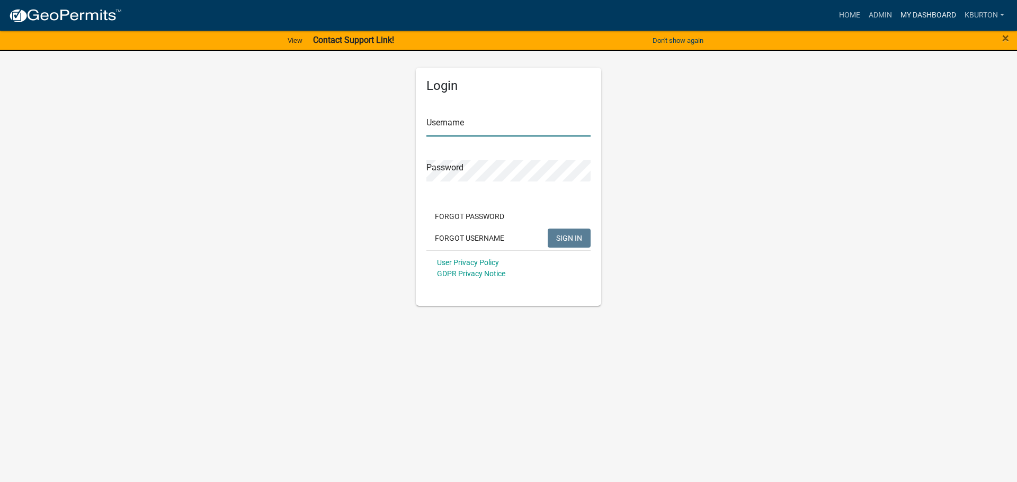
type input "kburton"
click at [918, 10] on link "My Dashboard" at bounding box center [928, 15] width 64 height 20
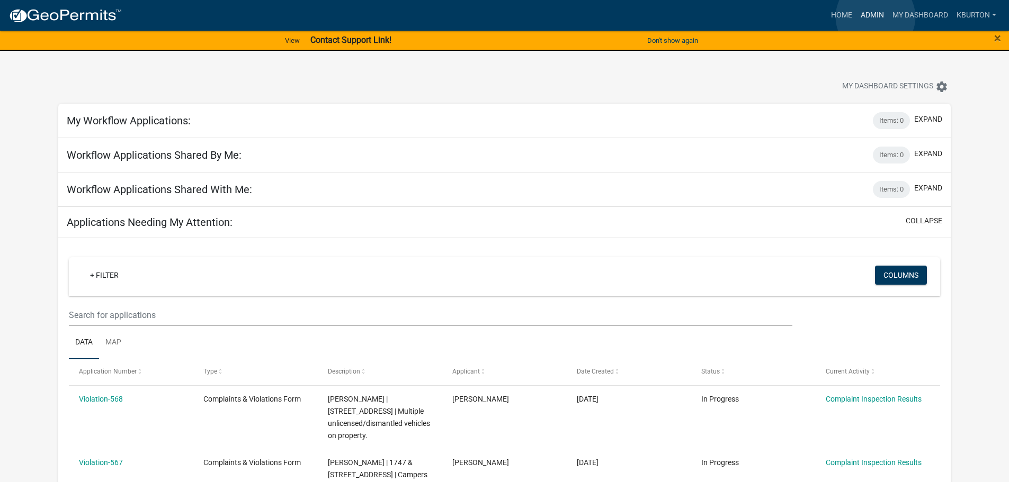
click at [875, 16] on link "Admin" at bounding box center [872, 15] width 32 height 20
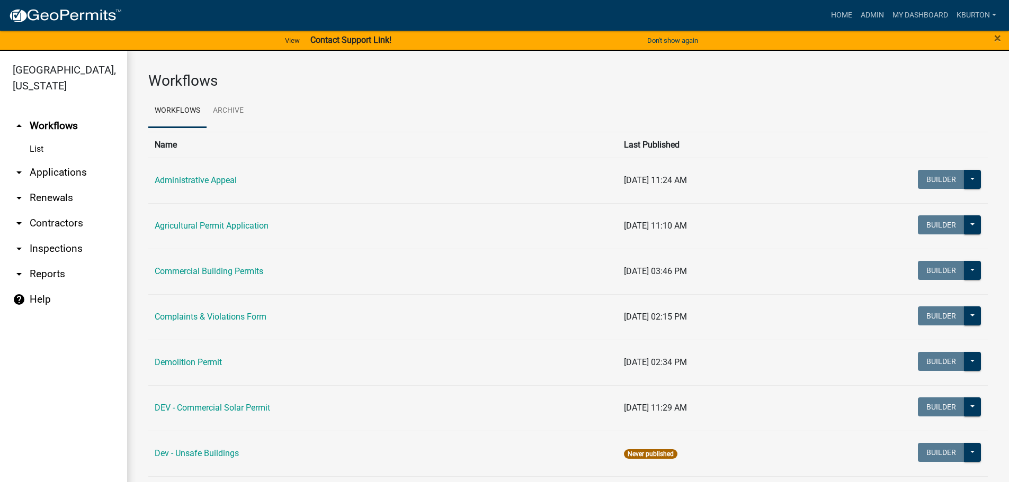
click at [67, 236] on link "arrow_drop_down Inspections" at bounding box center [63, 248] width 127 height 25
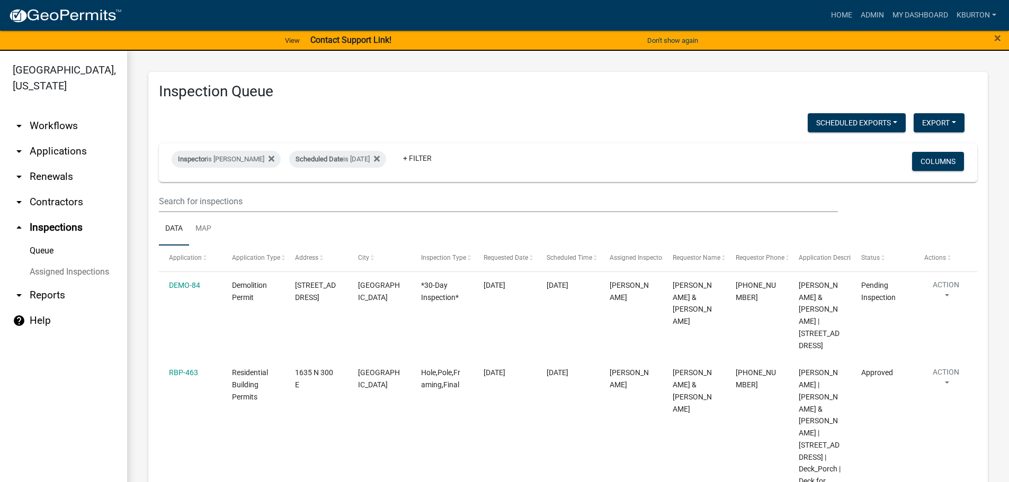
click at [87, 262] on link "Assigned Inspections" at bounding box center [63, 272] width 127 height 21
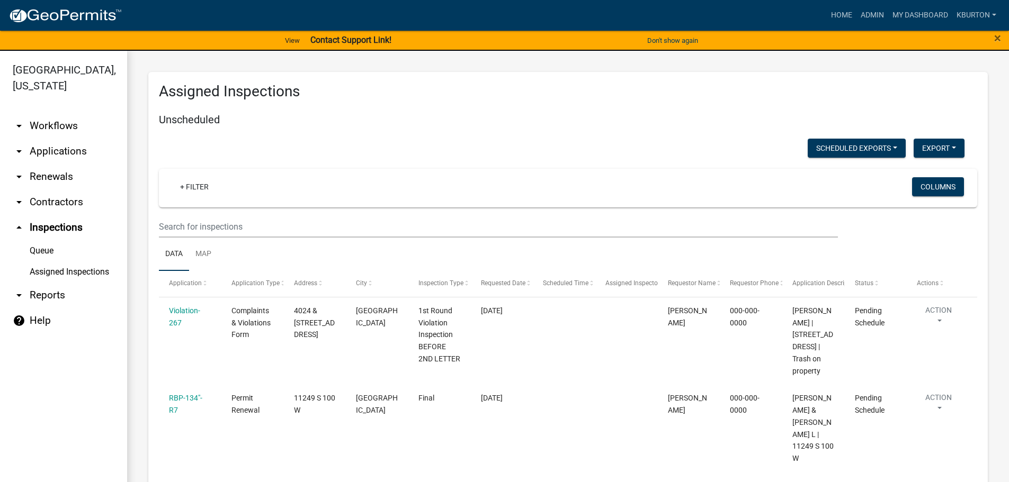
click at [50, 240] on link "Queue" at bounding box center [63, 250] width 127 height 21
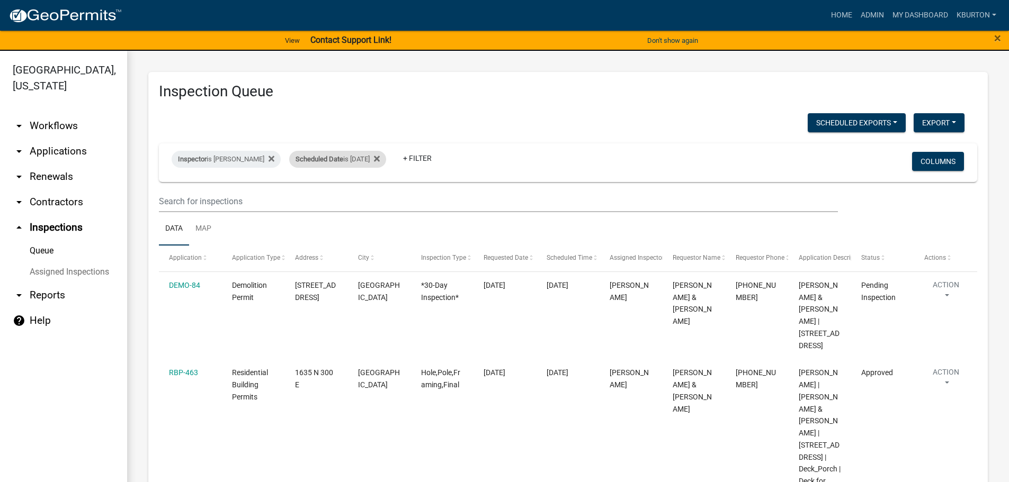
click at [341, 162] on div "Scheduled Date is [DATE]" at bounding box center [337, 159] width 97 height 17
click at [368, 196] on input "[DATE]" at bounding box center [339, 199] width 74 height 22
type input "[DATE]"
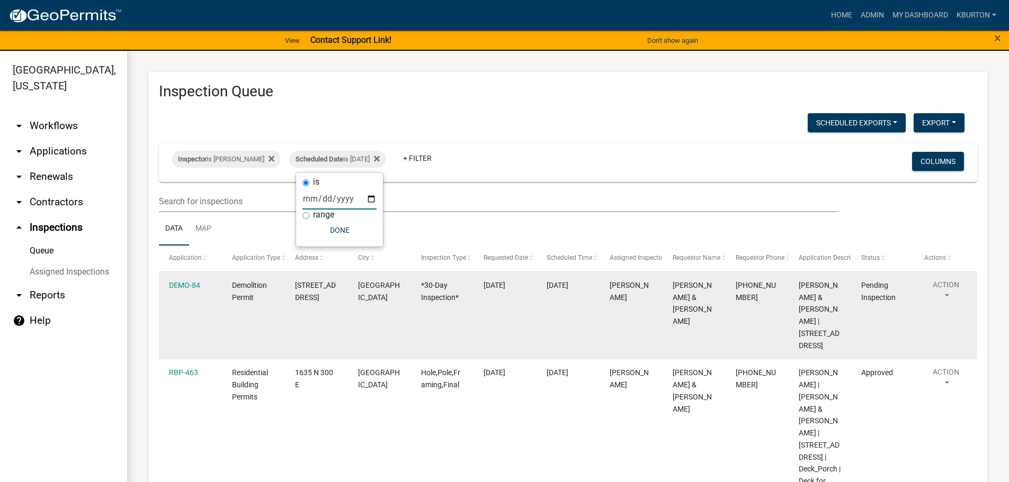
select select "1: 25"
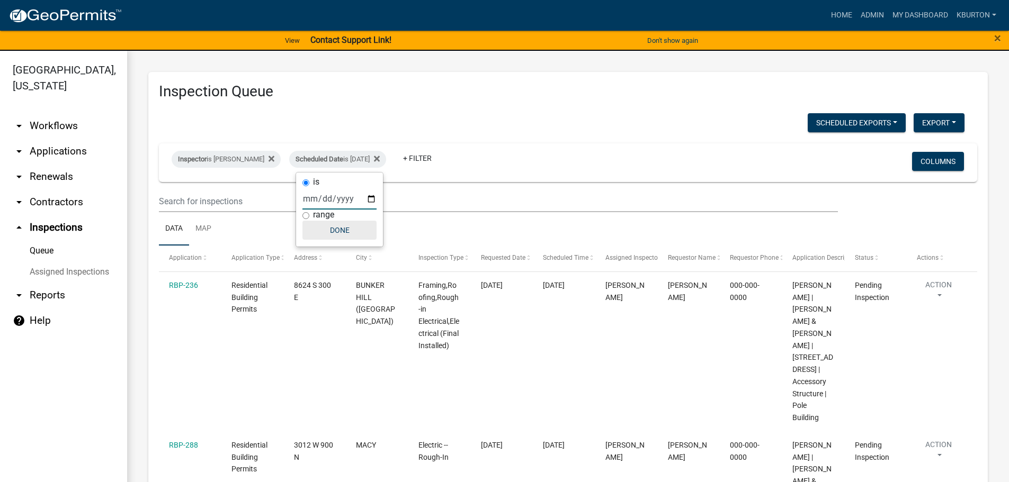
click at [339, 235] on button "Done" at bounding box center [339, 230] width 74 height 19
click at [936, 159] on button "Columns" at bounding box center [938, 161] width 52 height 19
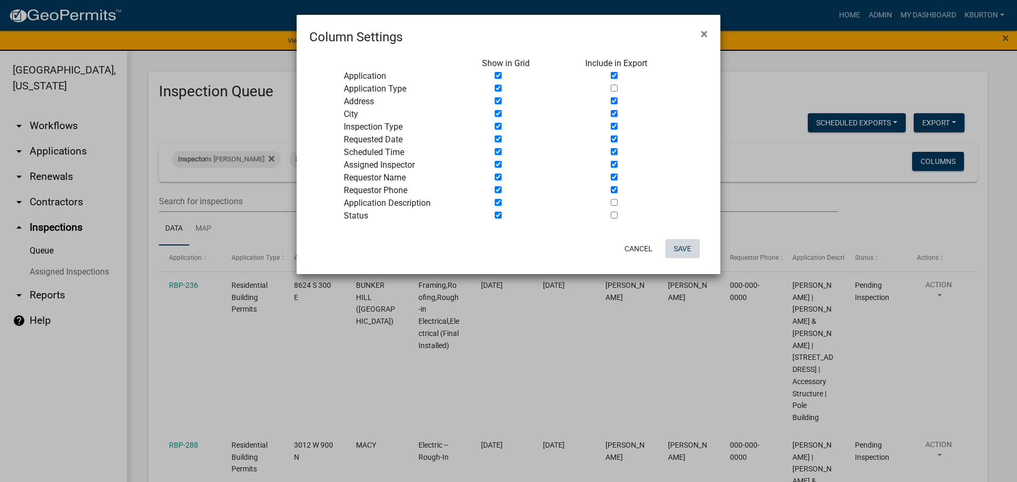
click at [689, 244] on button "Save" at bounding box center [682, 248] width 34 height 19
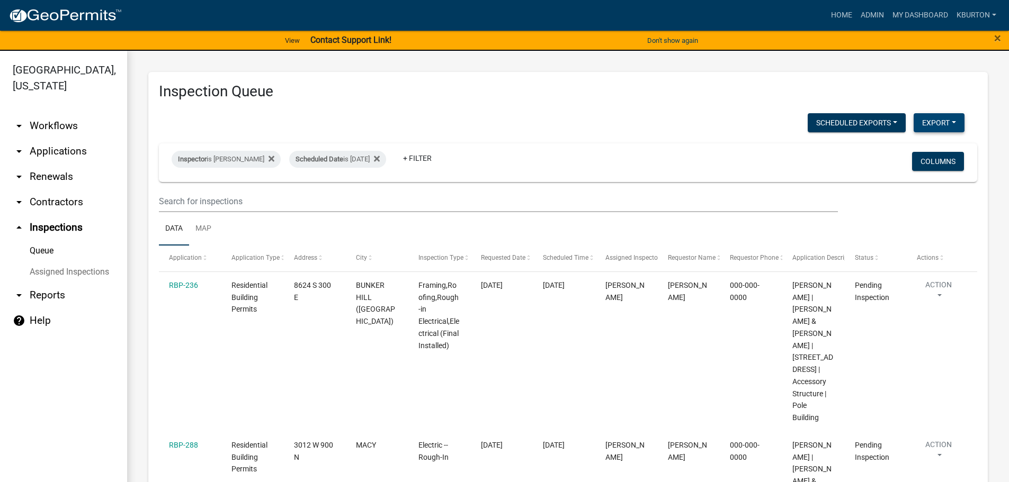
click at [927, 120] on button "Export" at bounding box center [938, 122] width 51 height 19
click at [903, 149] on button "Excel Format (.xlsx)" at bounding box center [914, 150] width 99 height 25
click at [336, 160] on div "Scheduled Date is [DATE]" at bounding box center [337, 159] width 97 height 17
click at [378, 191] on div "is [DATE] range Done" at bounding box center [339, 210] width 87 height 74
click at [370, 193] on input "[DATE]" at bounding box center [339, 199] width 74 height 22
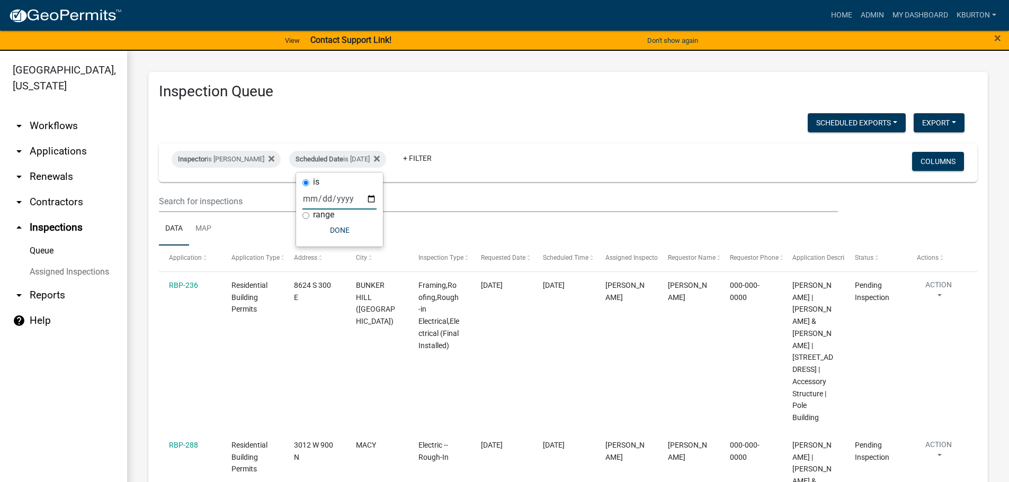
type input "[DATE]"
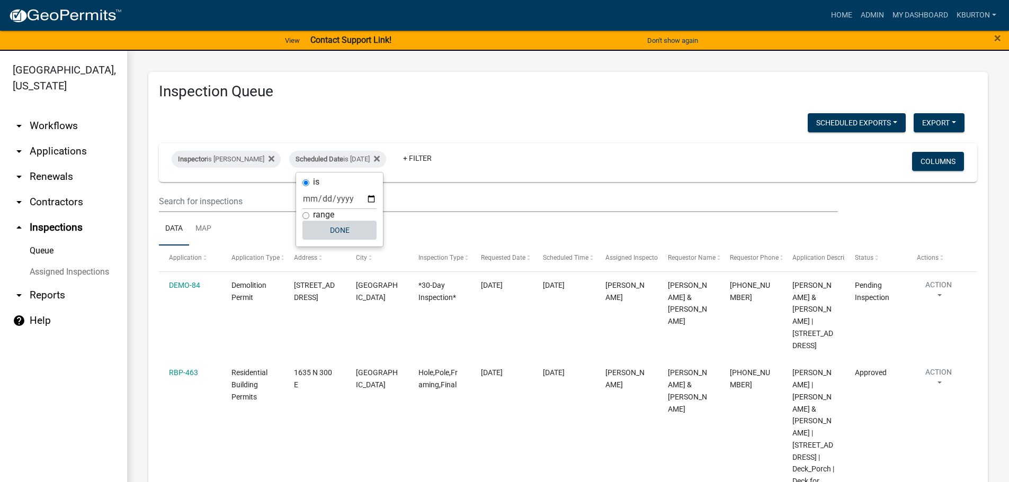
click at [338, 227] on button "Done" at bounding box center [339, 230] width 74 height 19
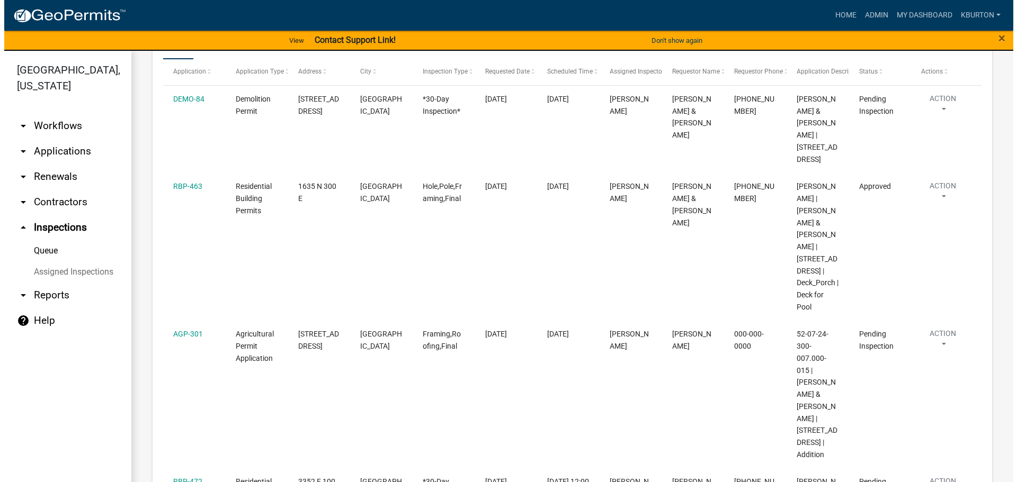
scroll to position [212, 0]
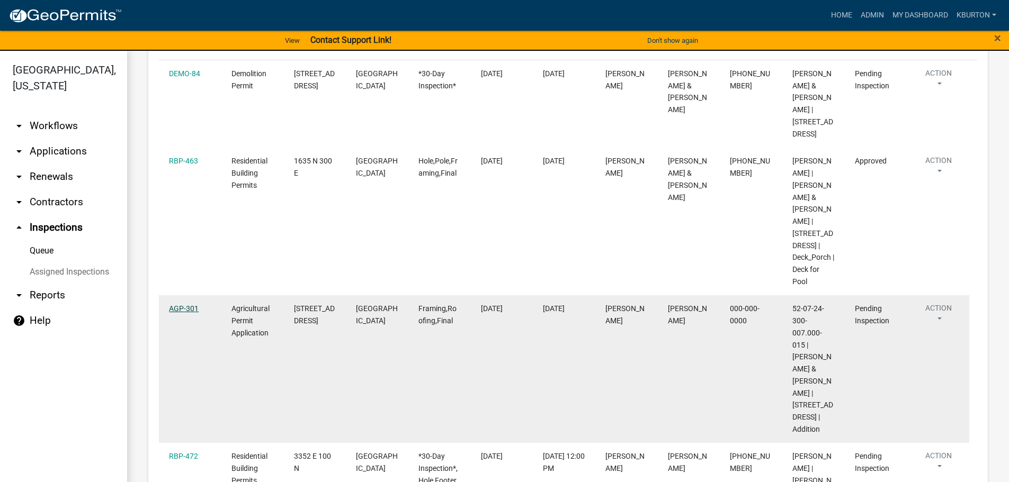
click at [187, 304] on link "AGP-301" at bounding box center [184, 308] width 30 height 8
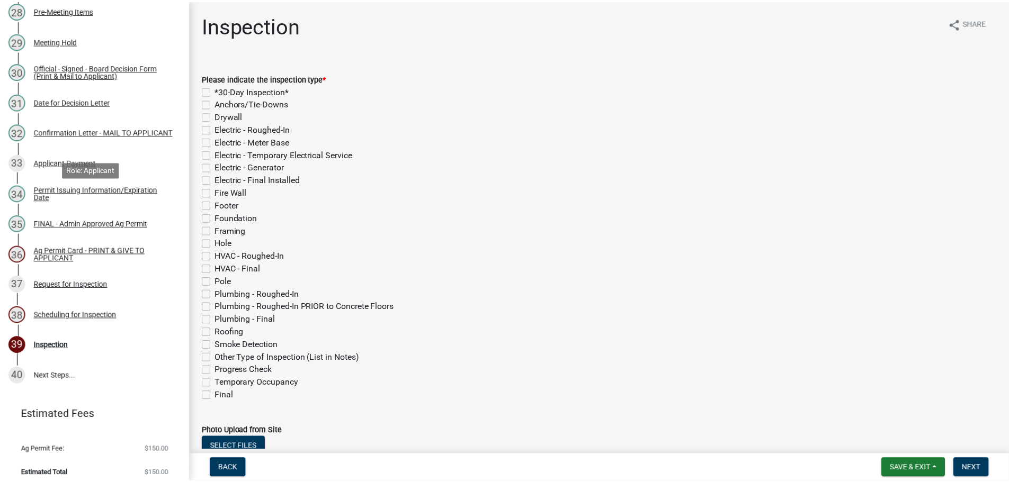
scroll to position [1009, 0]
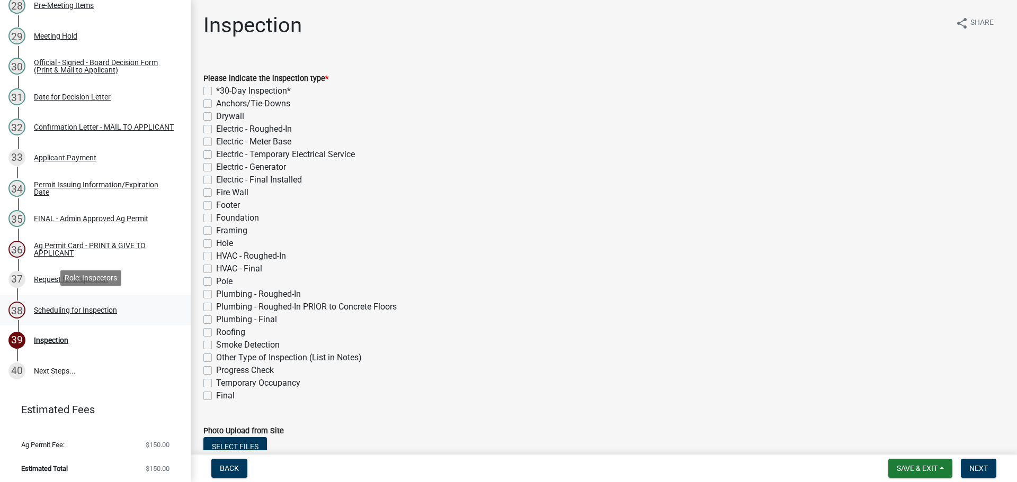
click at [106, 307] on div "Scheduling for Inspection" at bounding box center [75, 310] width 83 height 7
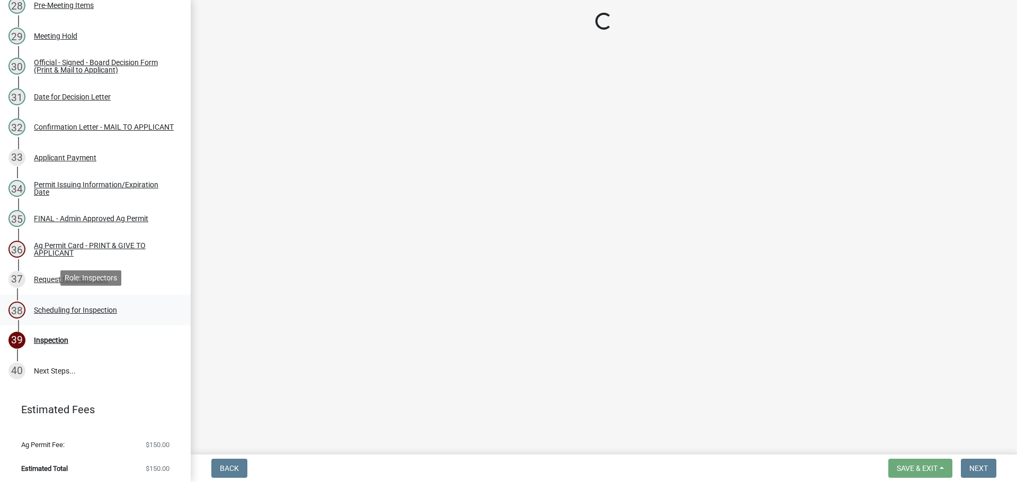
select select "25b75ae6-03c7-4280-9b34-fcf63005d5e5"
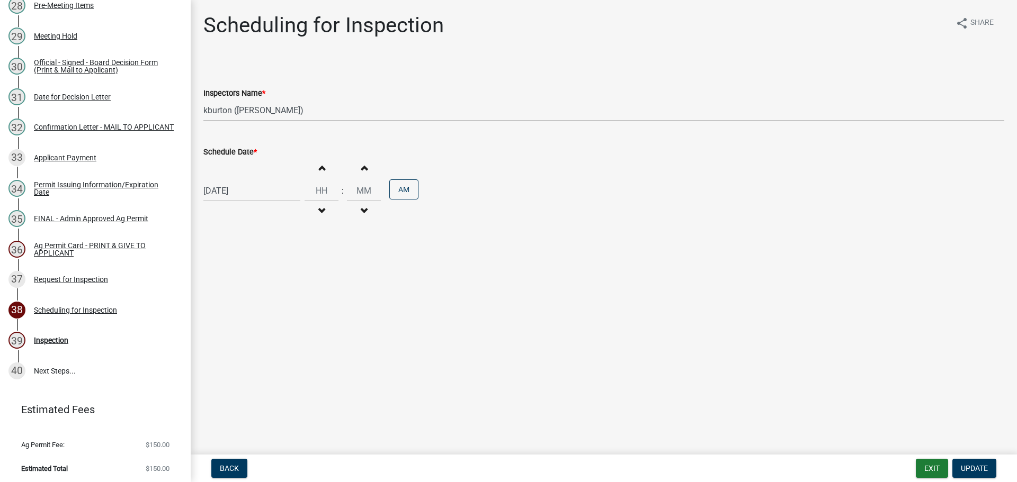
click at [231, 151] on label "Schedule Date *" at bounding box center [229, 152] width 53 height 7
click at [231, 180] on input "[DATE]" at bounding box center [251, 191] width 97 height 22
select select "9"
select select "2025"
click at [213, 294] on div "22" at bounding box center [213, 298] width 17 height 17
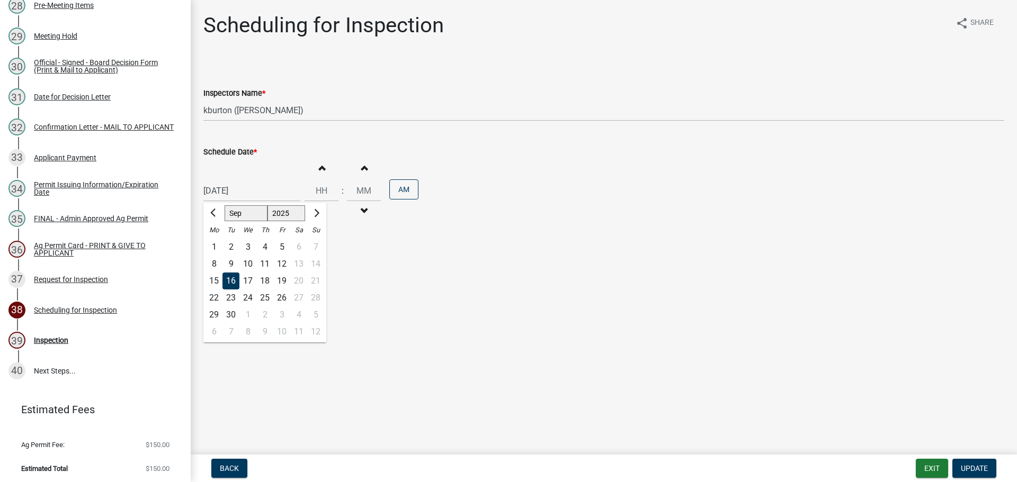
type input "[DATE]"
click at [980, 464] on span "Update" at bounding box center [974, 468] width 27 height 8
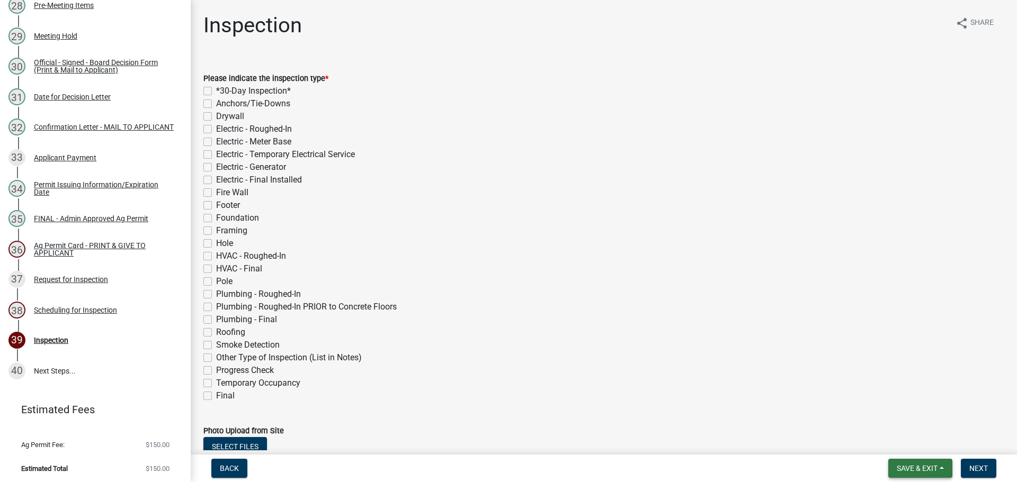
click at [934, 464] on span "Save & Exit" at bounding box center [916, 468] width 41 height 8
click at [913, 447] on button "Save & Exit" at bounding box center [909, 440] width 85 height 25
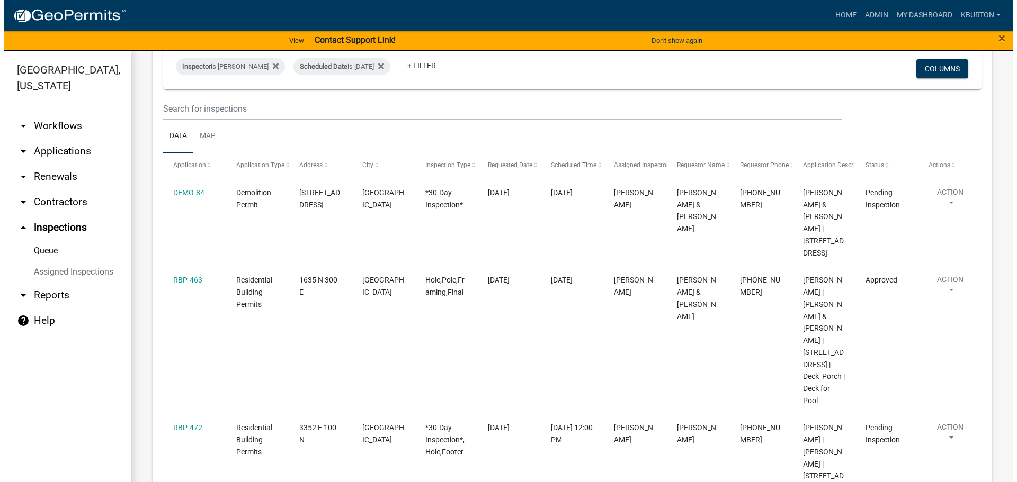
scroll to position [159, 0]
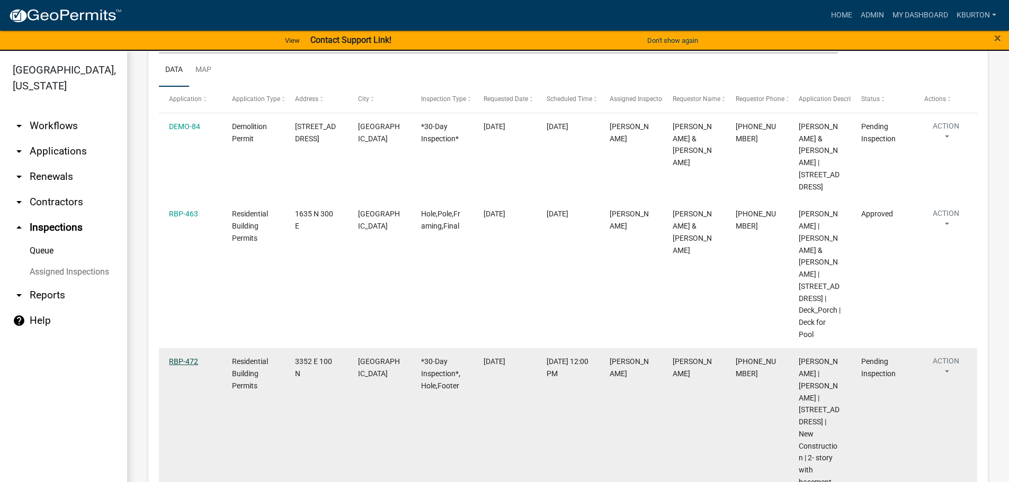
click at [183, 357] on link "RBP-472" at bounding box center [183, 361] width 29 height 8
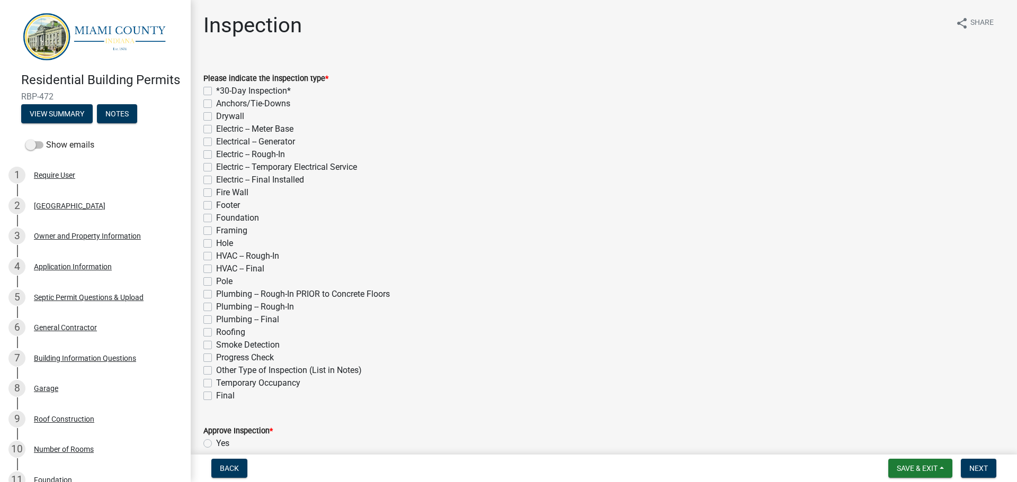
click at [216, 88] on label "*30-Day Inspection*" at bounding box center [253, 91] width 75 height 13
click at [216, 88] on input "*30-Day Inspection*" at bounding box center [219, 88] width 7 height 7
checkbox input "true"
checkbox input "false"
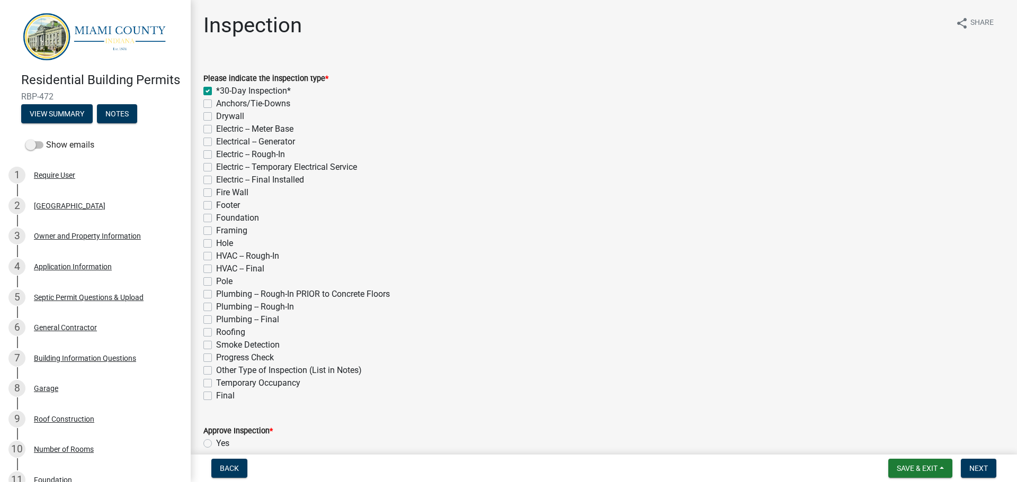
checkbox input "false"
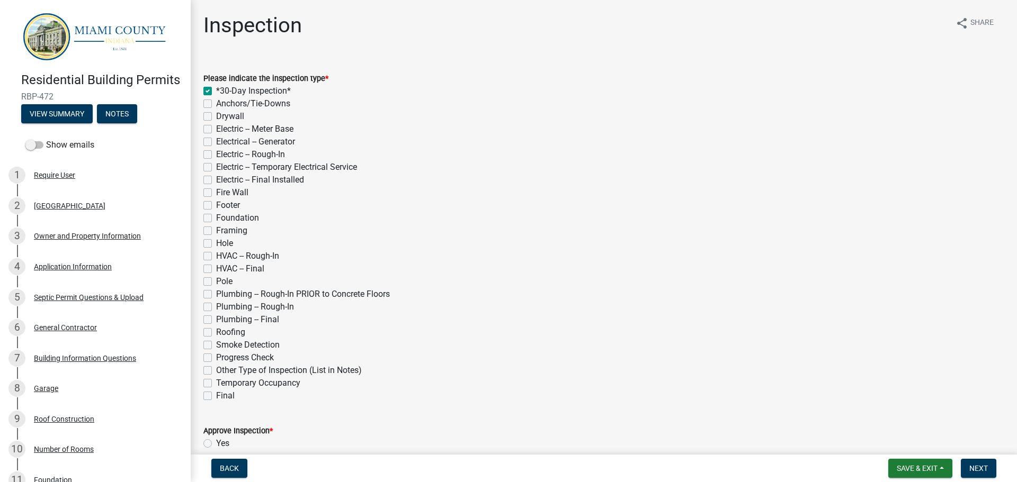
checkbox input "false"
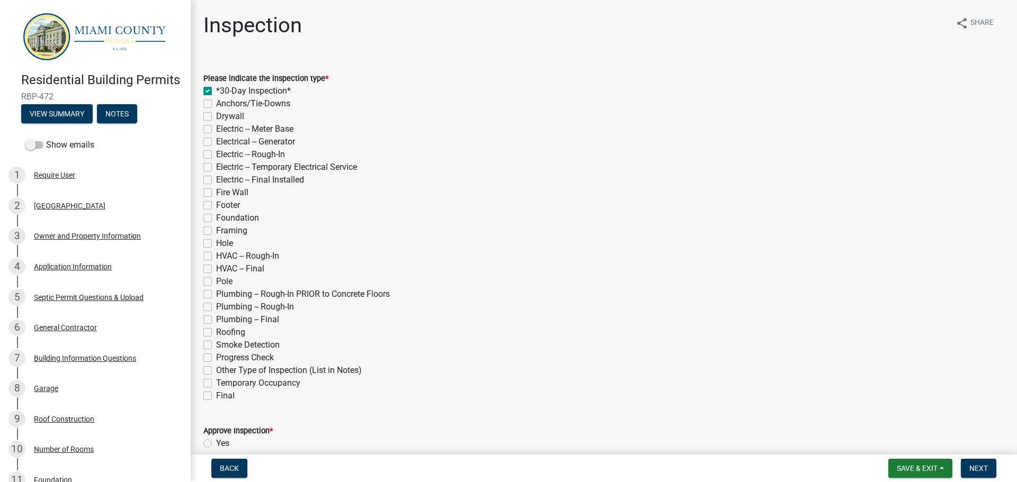
checkbox input "false"
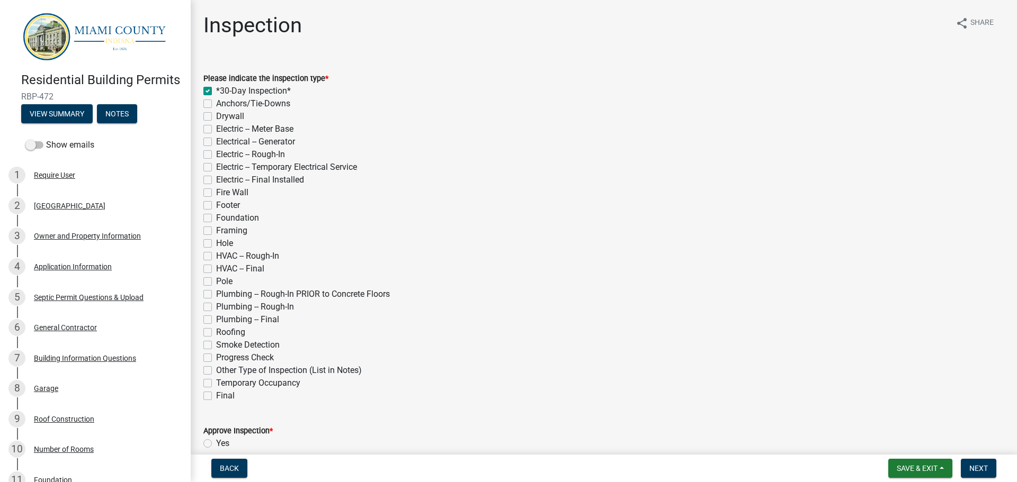
checkbox input "false"
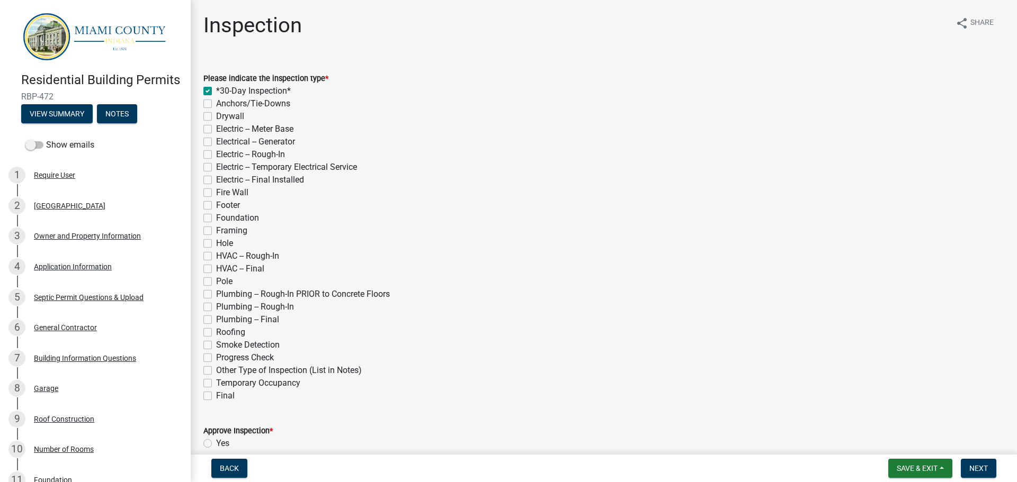
checkbox input "false"
click at [216, 243] on label "Hole" at bounding box center [224, 243] width 17 height 13
click at [216, 243] on input "Hole" at bounding box center [219, 240] width 7 height 7
checkbox input "true"
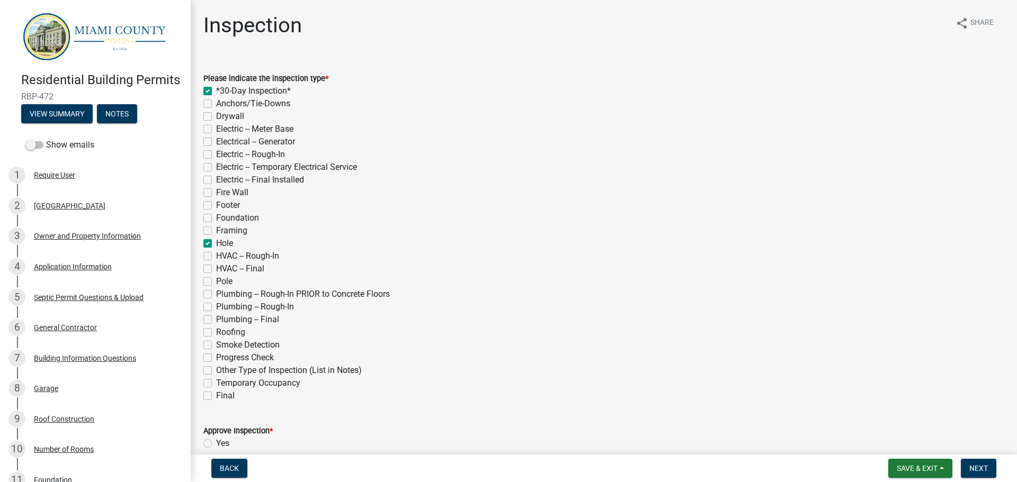
checkbox input "true"
checkbox input "false"
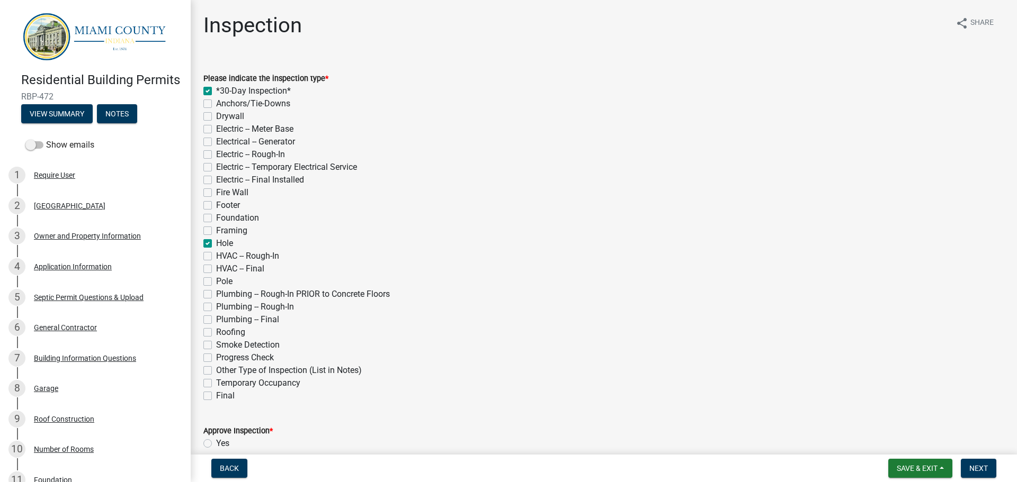
checkbox input "false"
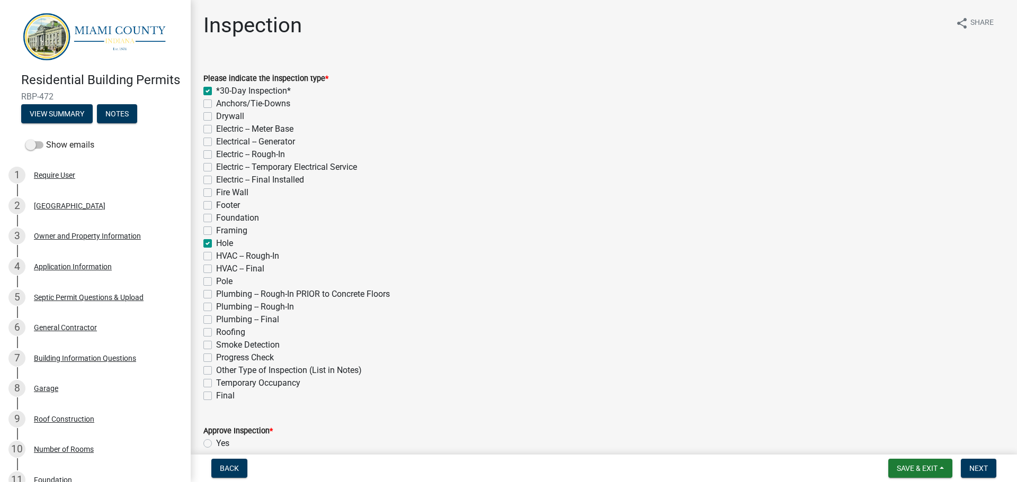
checkbox input "false"
checkbox input "true"
checkbox input "false"
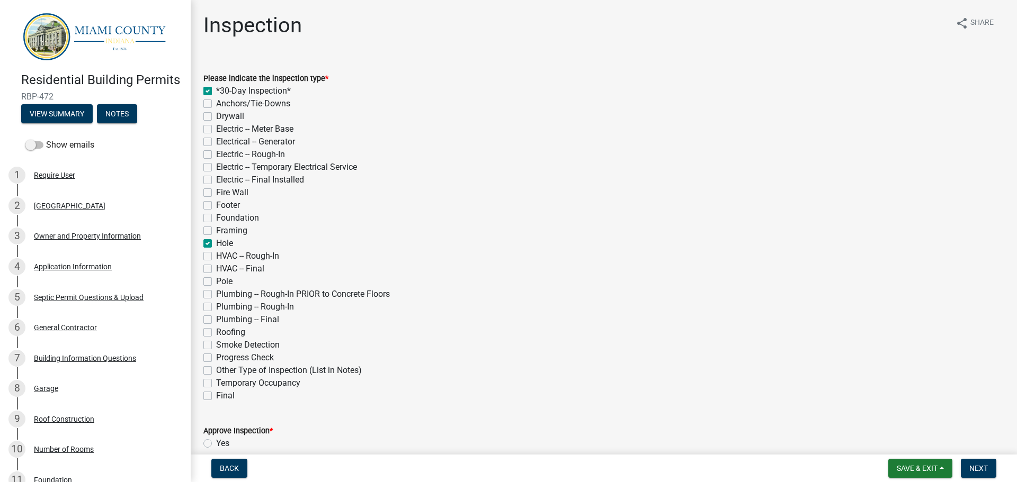
checkbox input "false"
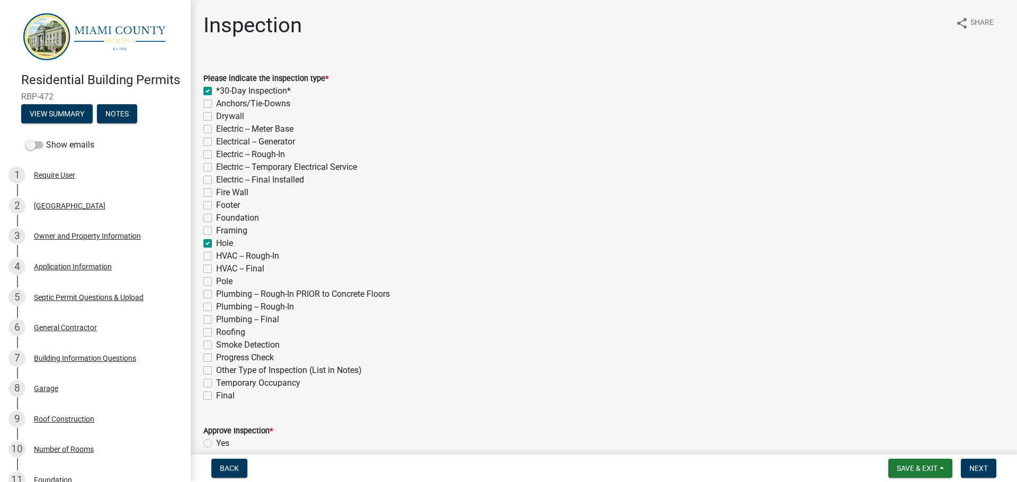
checkbox input "false"
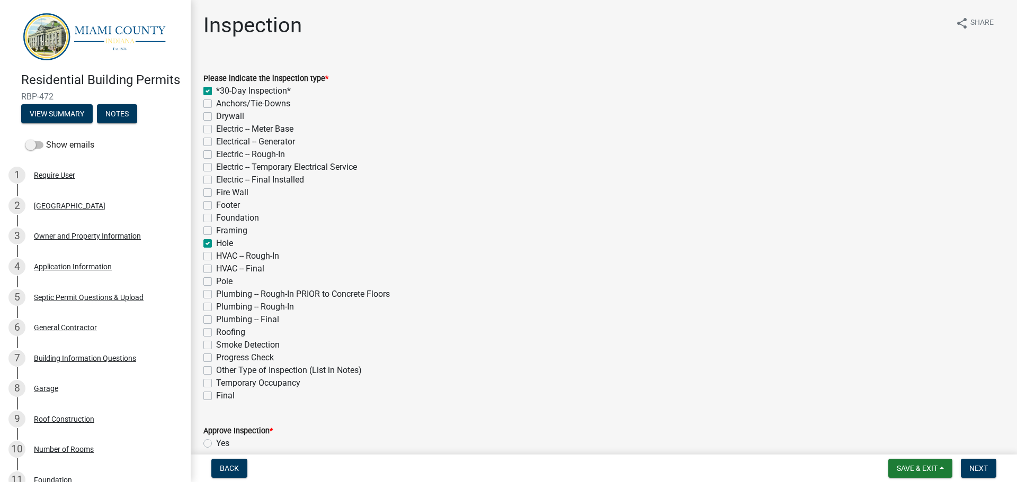
click at [216, 204] on label "Footer" at bounding box center [228, 205] width 24 height 13
click at [216, 204] on input "Footer" at bounding box center [219, 202] width 7 height 7
checkbox input "true"
checkbox input "false"
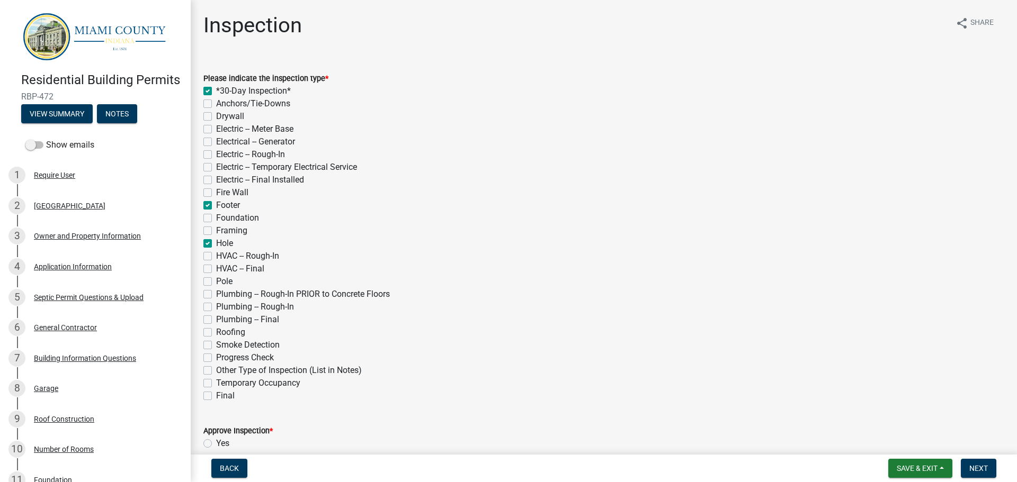
checkbox input "false"
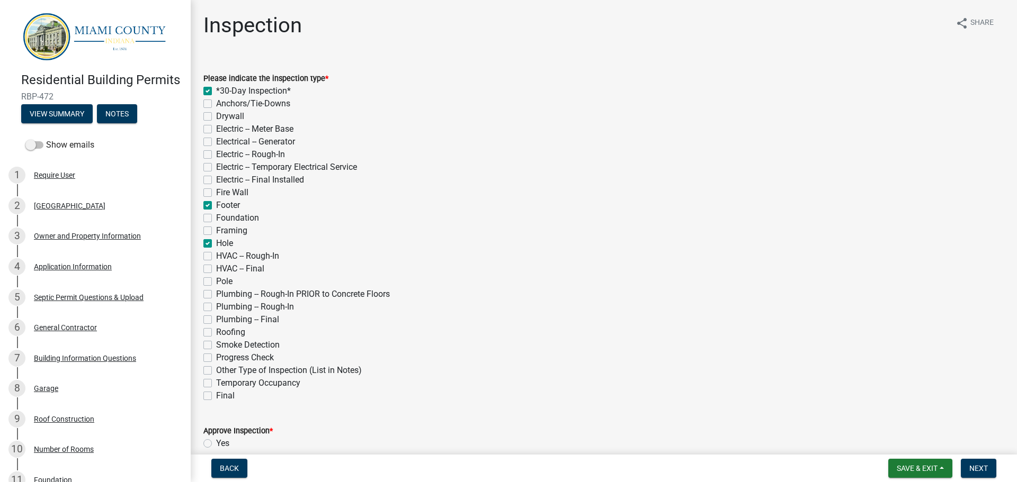
checkbox input "false"
checkbox input "true"
checkbox input "false"
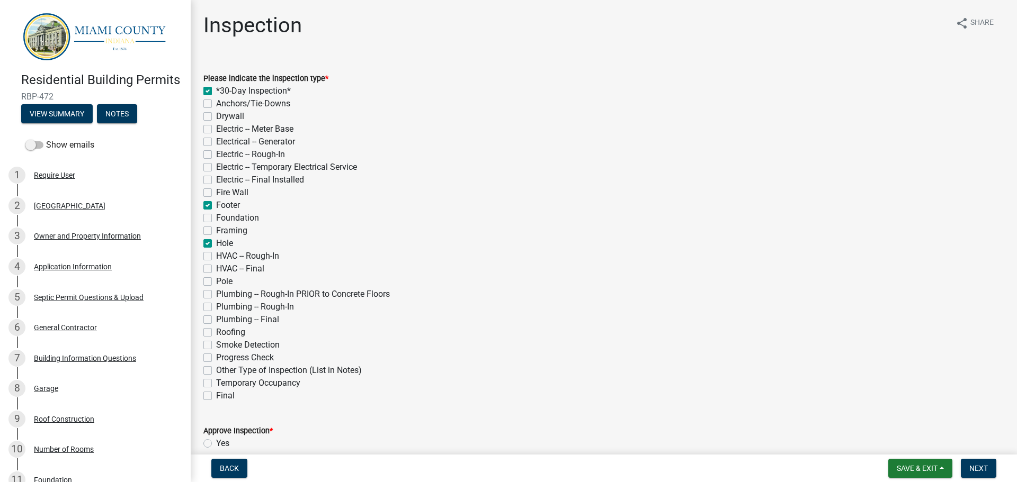
checkbox input "true"
checkbox input "false"
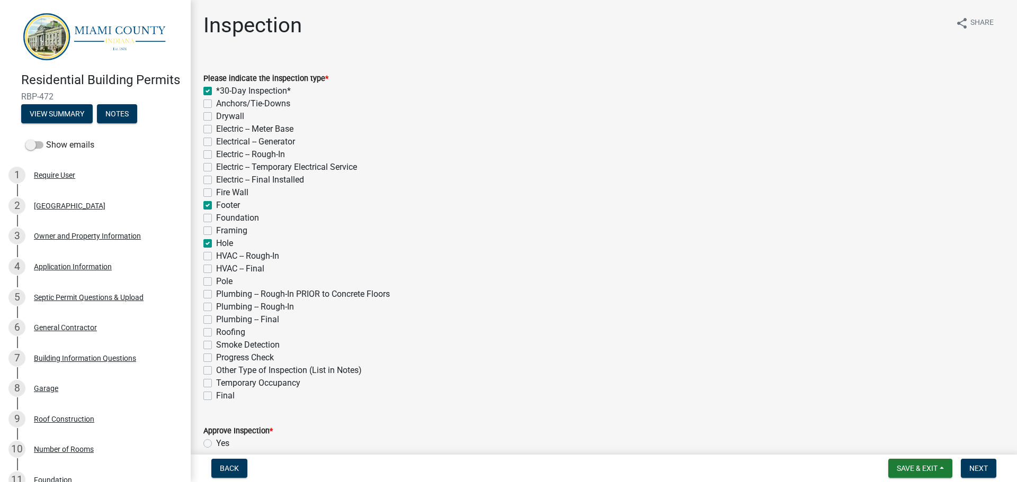
checkbox input "false"
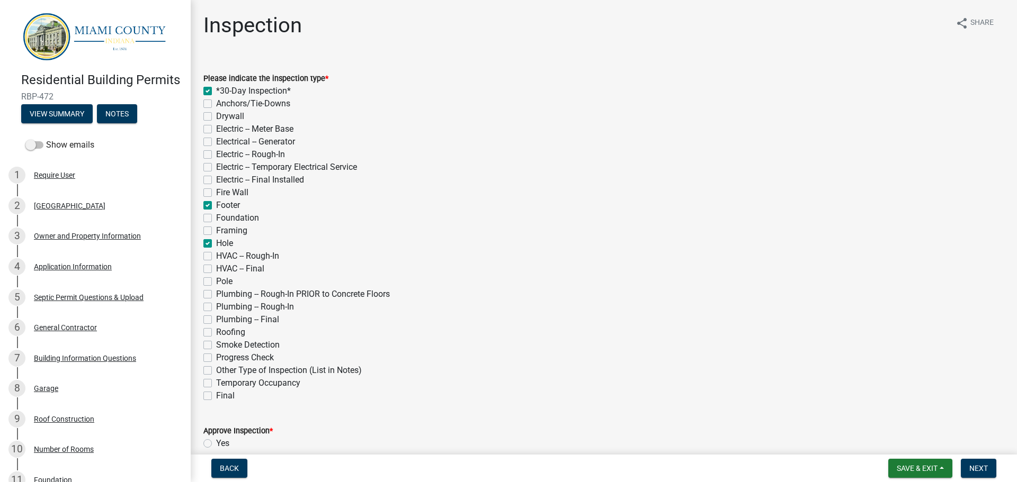
checkbox input "false"
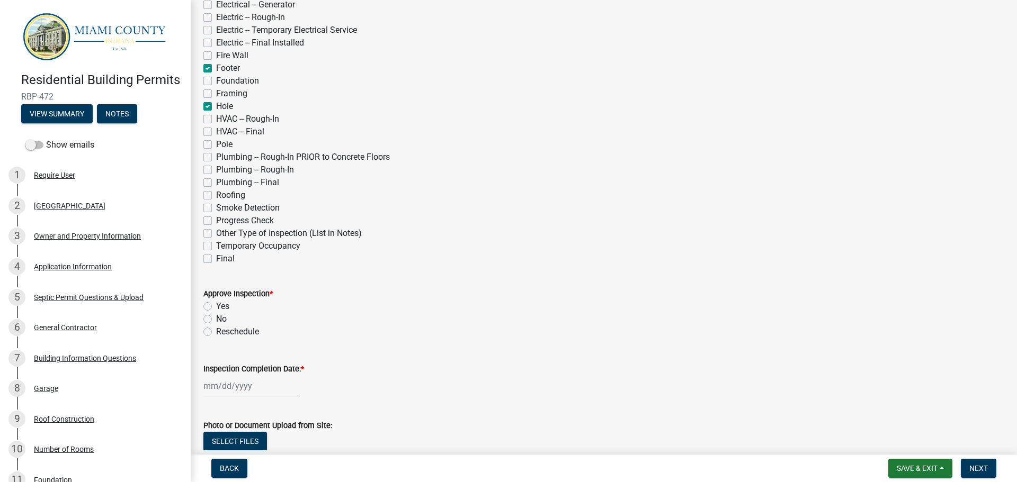
scroll to position [159, 0]
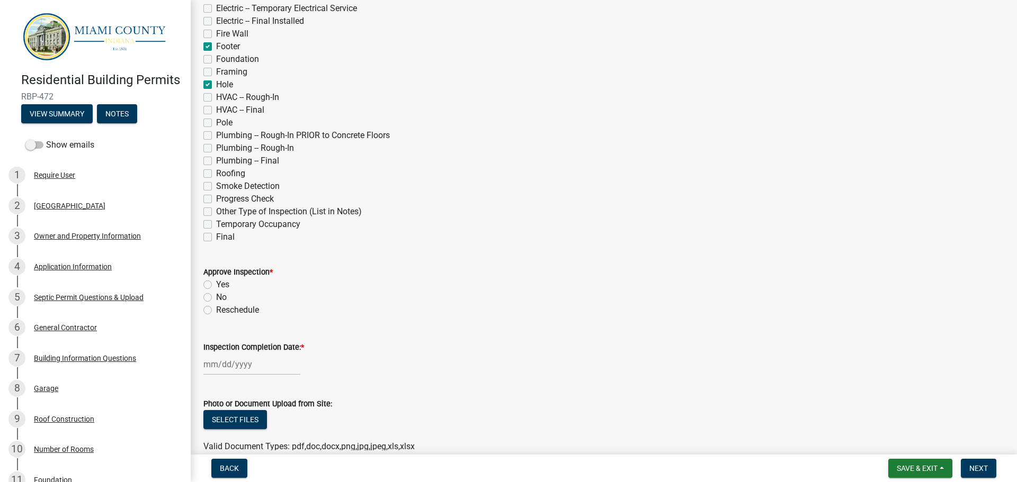
click at [216, 281] on label "Yes" at bounding box center [222, 285] width 13 height 13
click at [216, 281] on input "Yes" at bounding box center [219, 282] width 7 height 7
radio input "true"
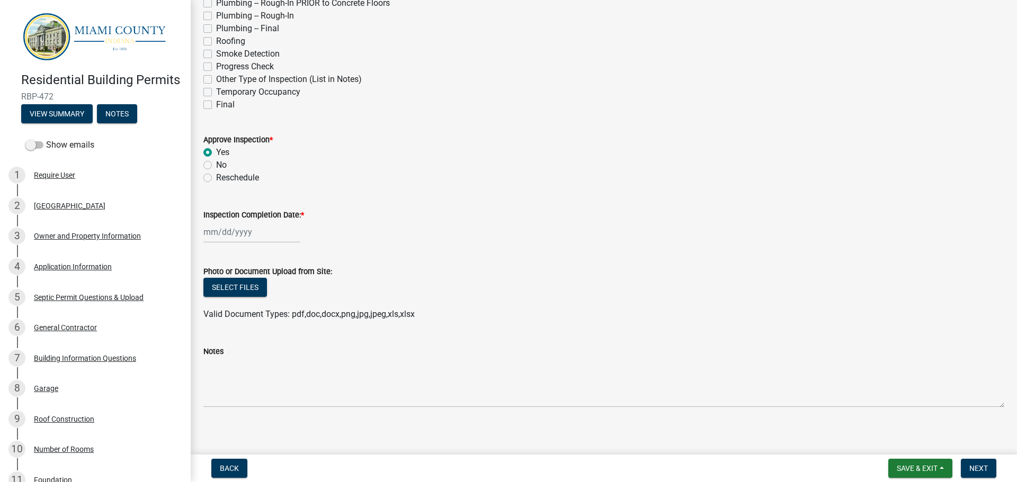
scroll to position [298, 0]
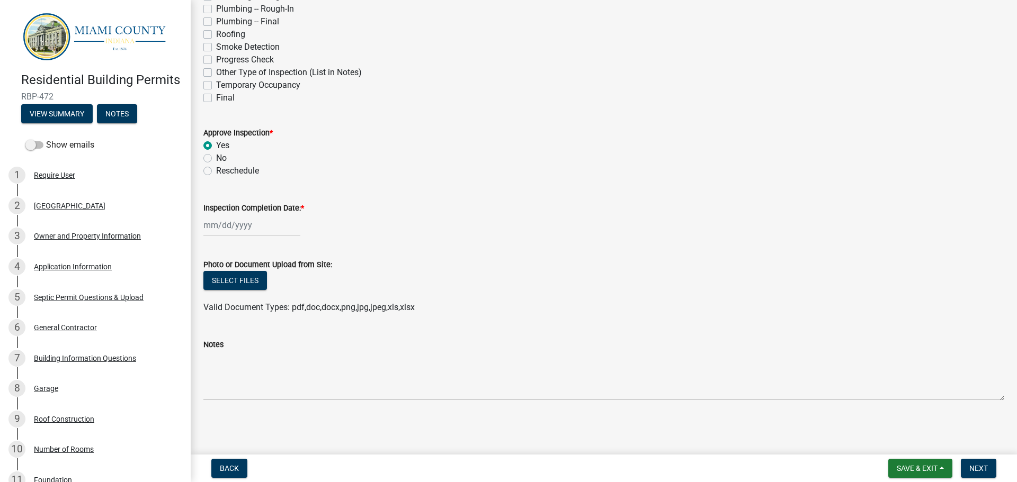
click at [235, 208] on label "Inspection Completion Date: *" at bounding box center [253, 208] width 101 height 7
click at [235, 214] on input "Inspection Completion Date: *" at bounding box center [251, 225] width 97 height 22
select select "9"
select select "2025"
click at [229, 312] on div "16" at bounding box center [230, 315] width 17 height 17
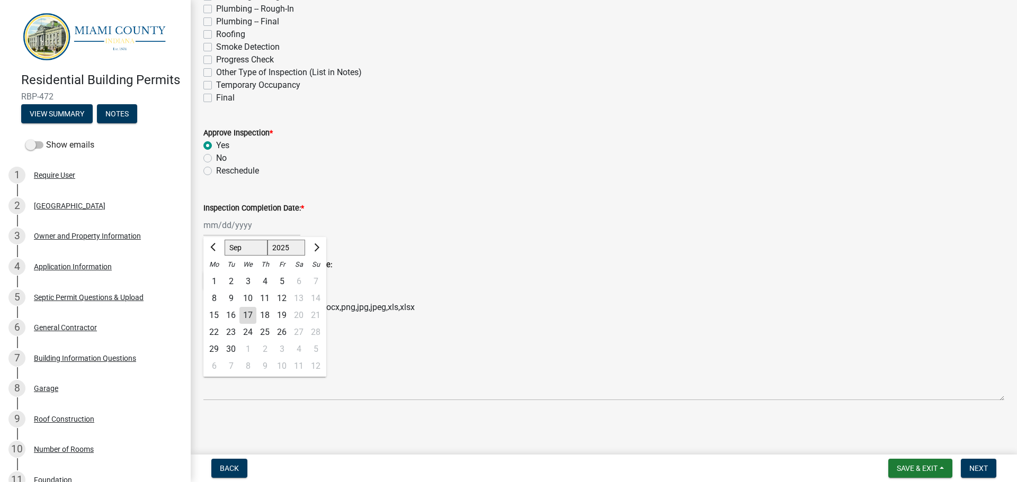
type input "[DATE]"
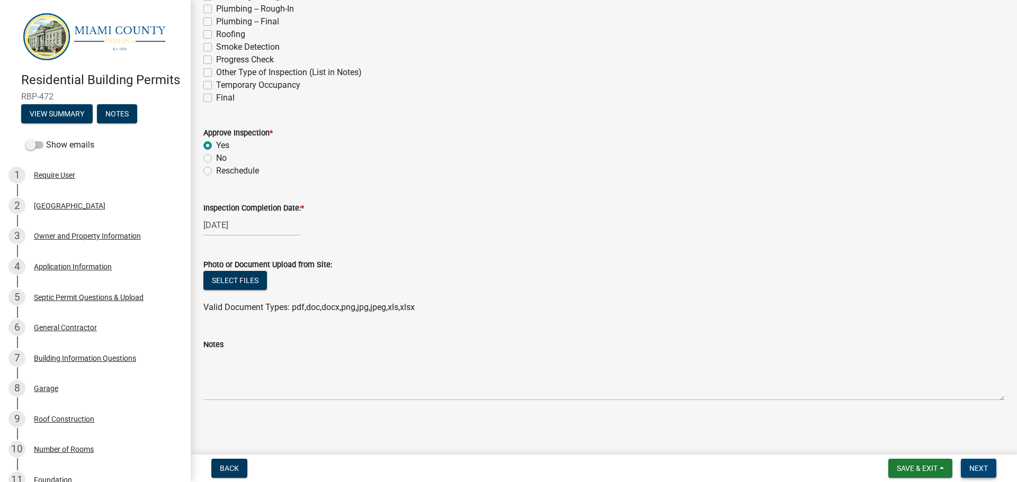
click at [982, 463] on button "Next" at bounding box center [978, 468] width 35 height 19
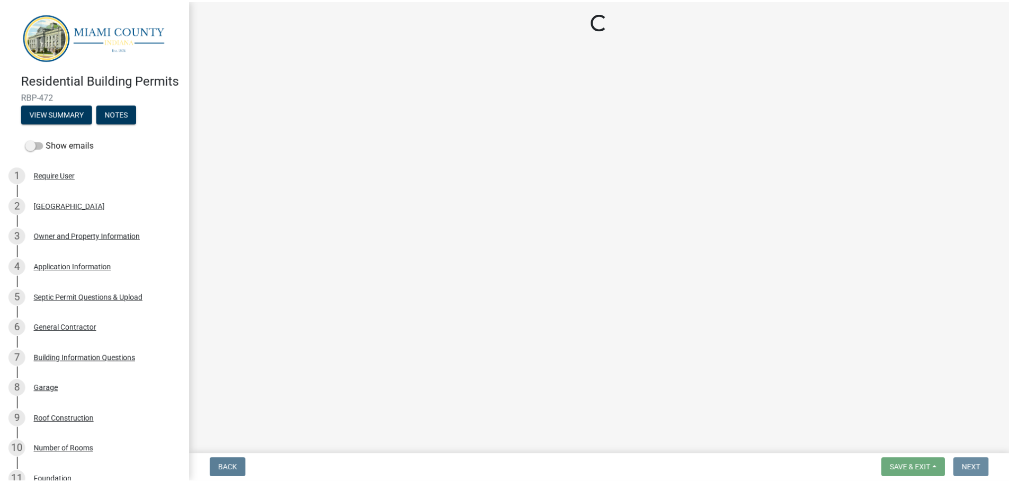
scroll to position [0, 0]
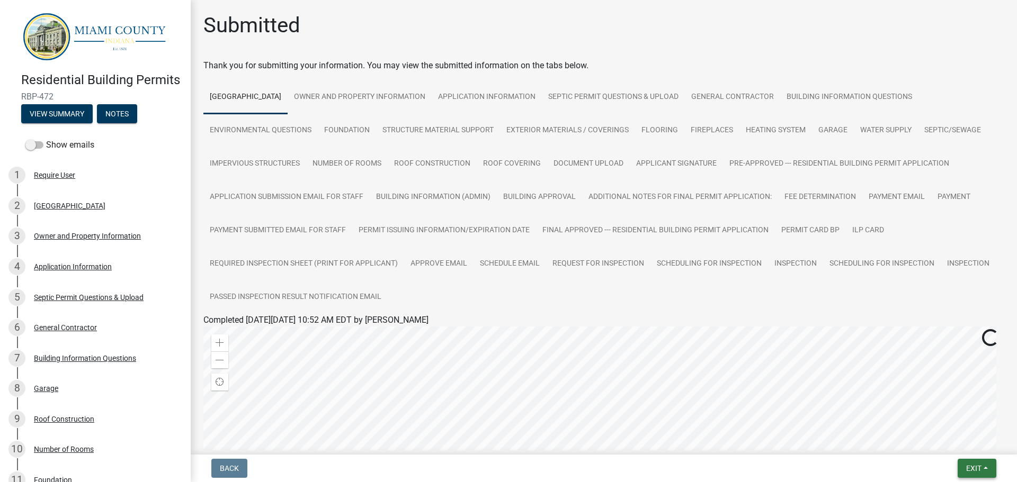
click at [973, 463] on button "Exit" at bounding box center [976, 468] width 39 height 19
click at [963, 443] on button "Save & Exit" at bounding box center [953, 440] width 85 height 25
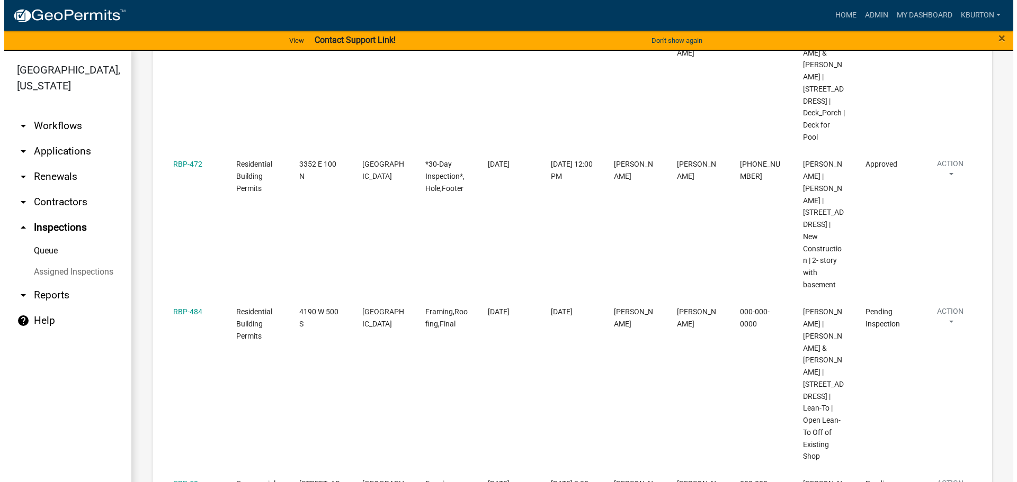
scroll to position [371, 0]
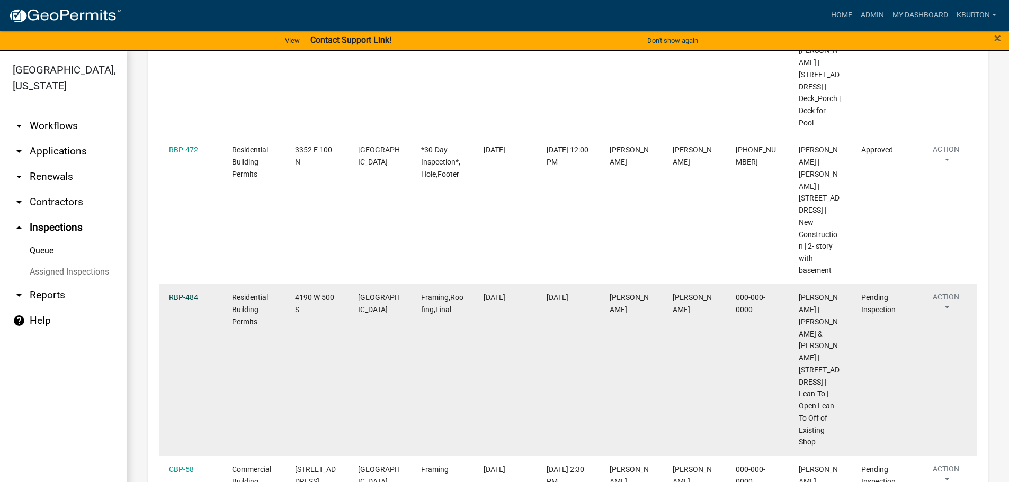
click at [178, 293] on link "RBP-484" at bounding box center [183, 297] width 29 height 8
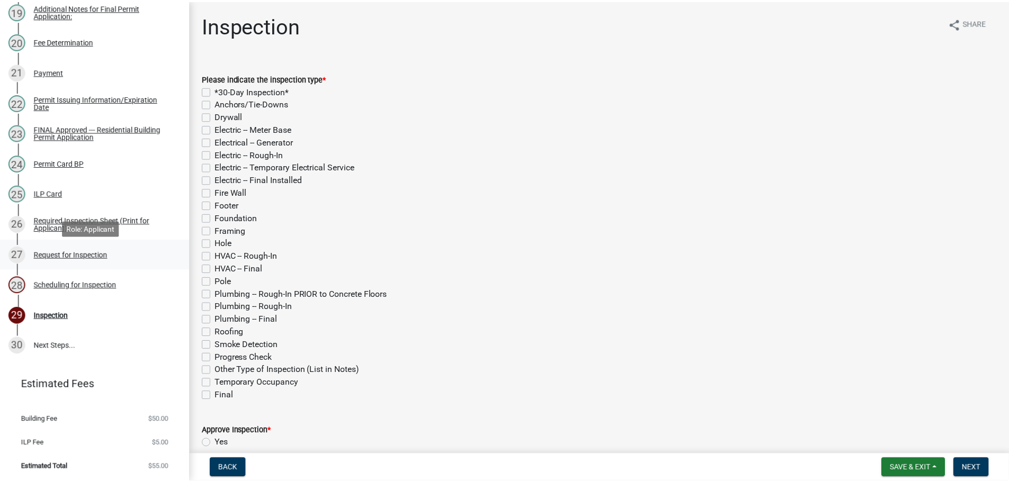
scroll to position [728, 0]
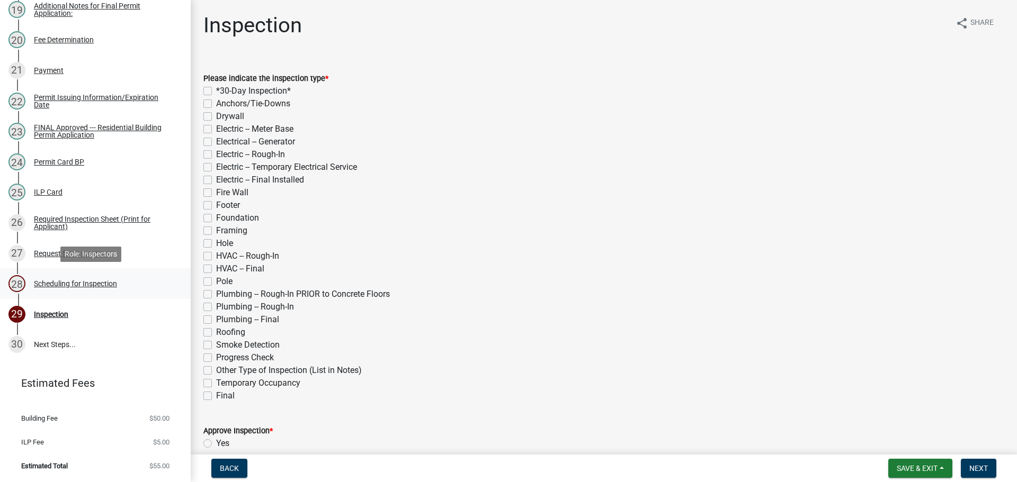
click at [95, 287] on div "Scheduling for Inspection" at bounding box center [75, 283] width 83 height 7
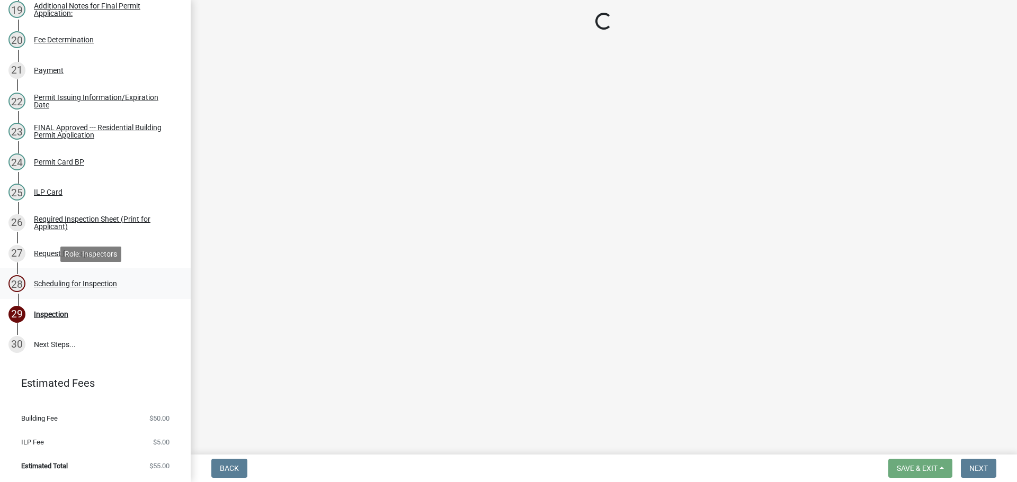
select select "25b75ae6-03c7-4280-9b34-fcf63005d5e5"
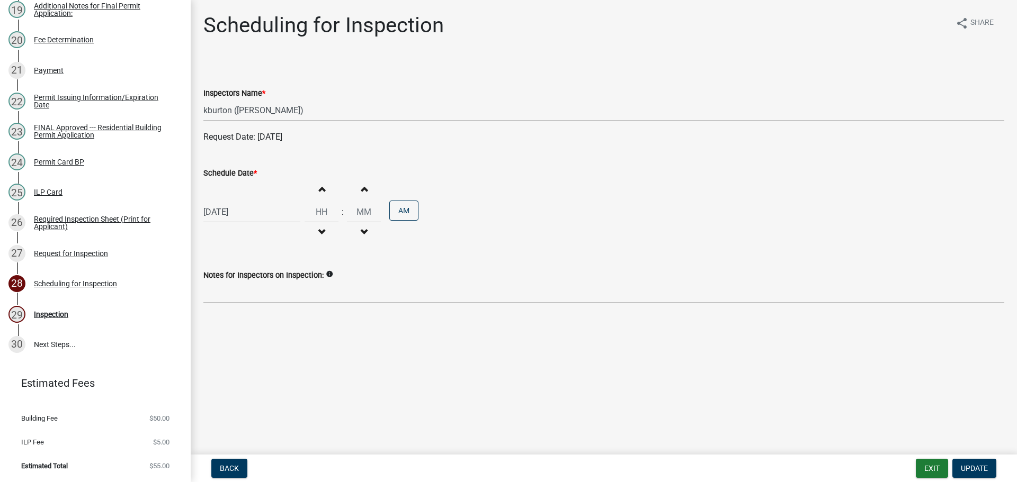
click at [228, 173] on label "Schedule Date *" at bounding box center [229, 173] width 53 height 7
click at [228, 201] on input "[DATE]" at bounding box center [251, 212] width 97 height 22
select select "9"
select select "2025"
drag, startPoint x: 234, startPoint y: 334, endPoint x: 270, endPoint y: 329, distance: 36.8
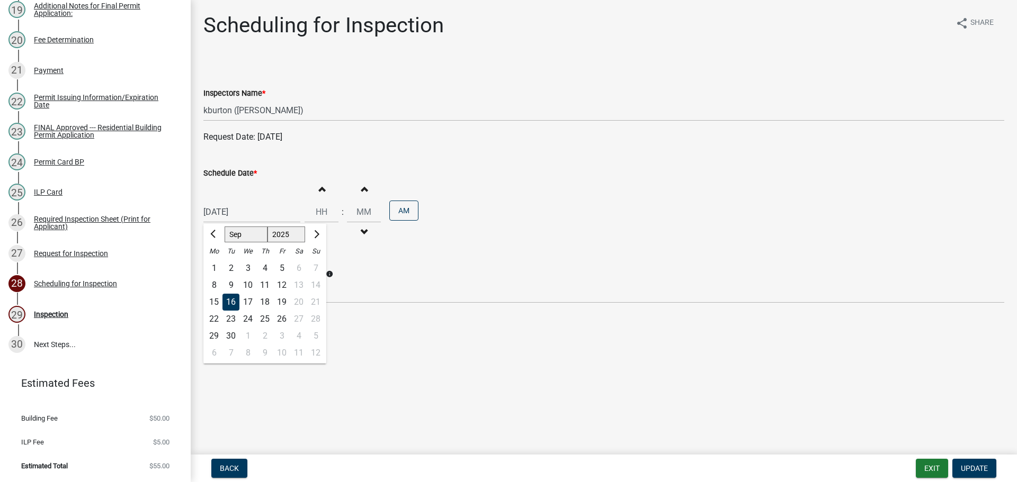
click at [234, 335] on div "30" at bounding box center [230, 336] width 17 height 17
type input "[DATE]"
click at [972, 470] on span "Update" at bounding box center [974, 468] width 27 height 8
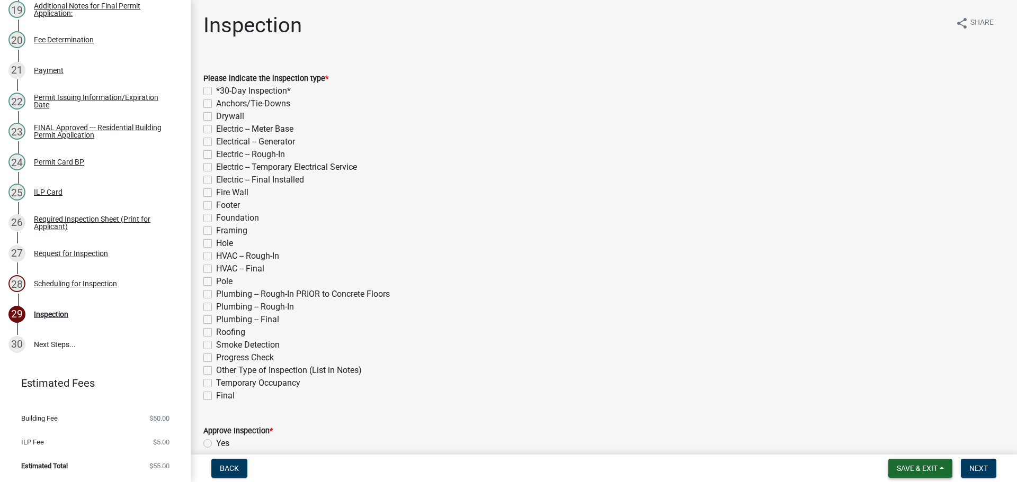
click at [927, 469] on span "Save & Exit" at bounding box center [916, 468] width 41 height 8
click at [914, 446] on button "Save & Exit" at bounding box center [909, 440] width 85 height 25
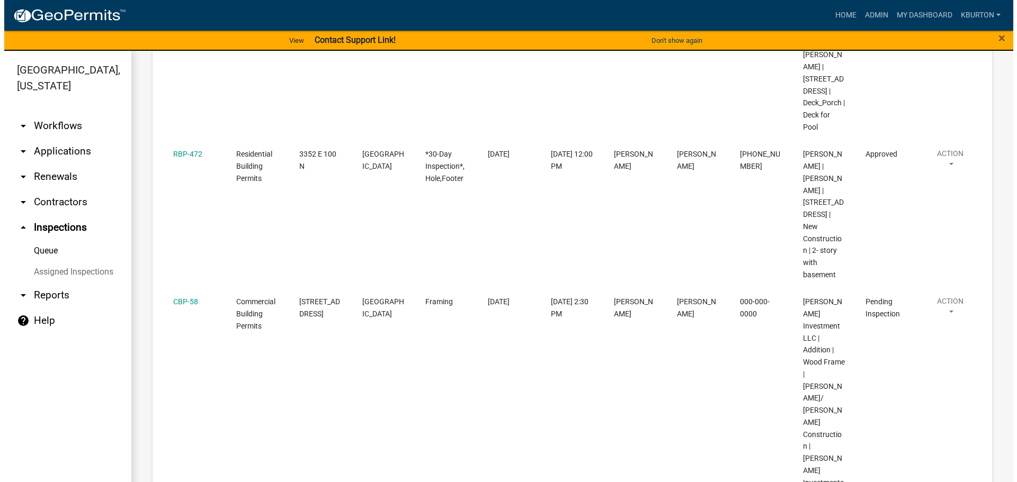
scroll to position [371, 0]
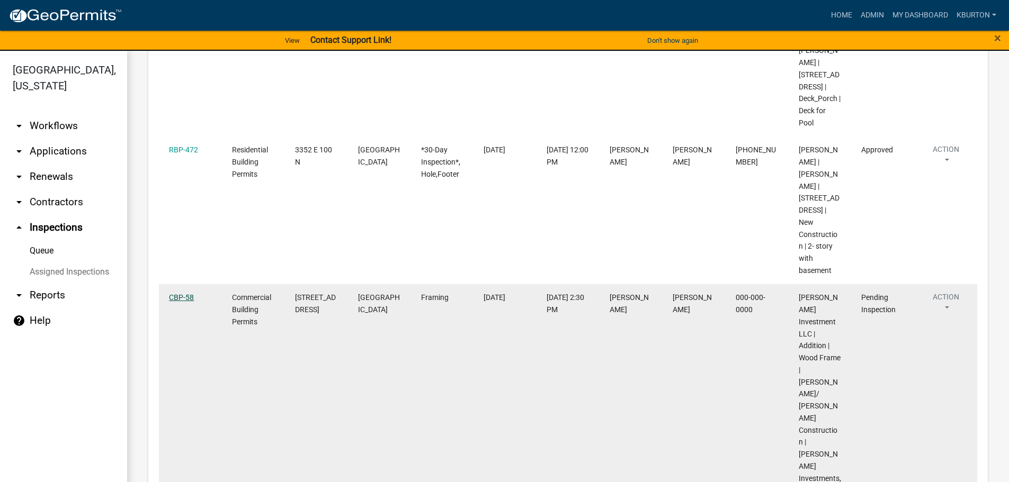
click at [184, 293] on link "CBP-58" at bounding box center [181, 297] width 25 height 8
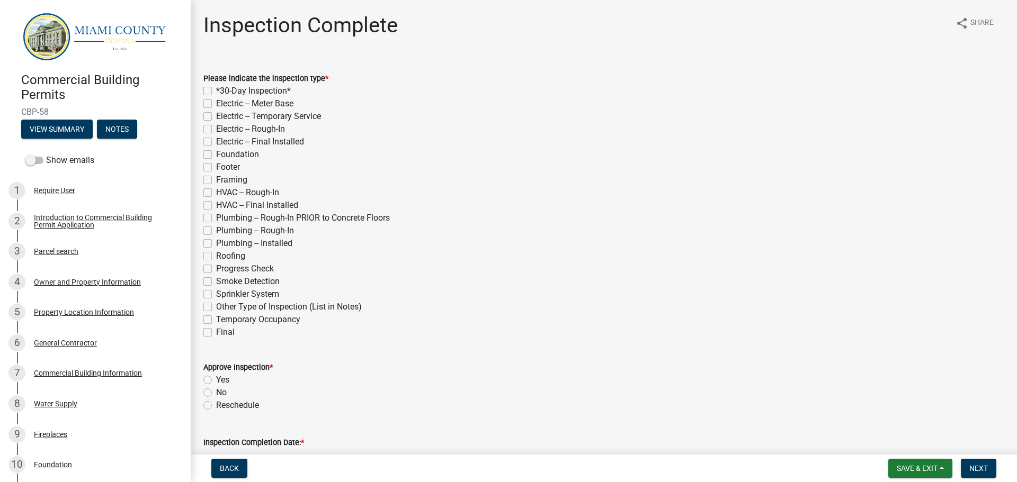
click at [216, 178] on label "Framing" at bounding box center [231, 180] width 31 height 13
click at [216, 178] on input "Framing" at bounding box center [219, 177] width 7 height 7
checkbox input "true"
checkbox input "false"
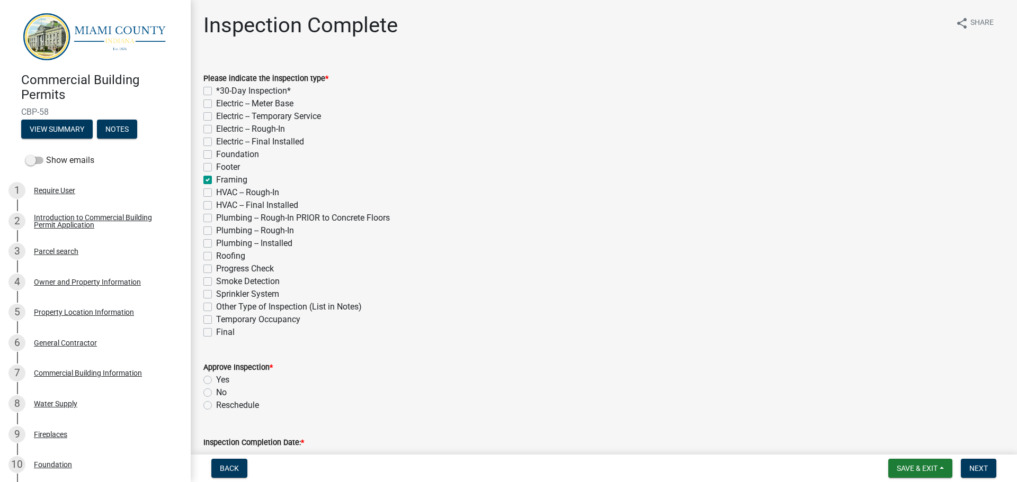
checkbox input "false"
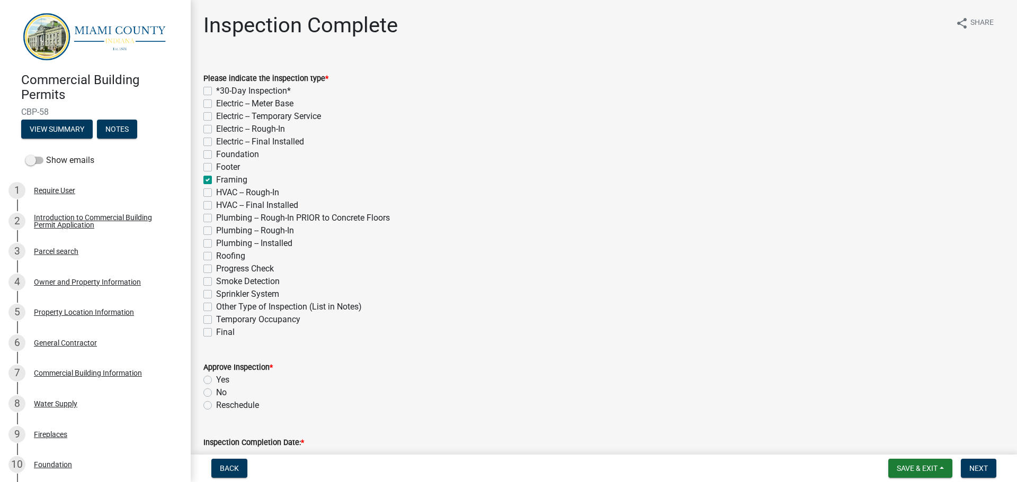
checkbox input "true"
checkbox input "false"
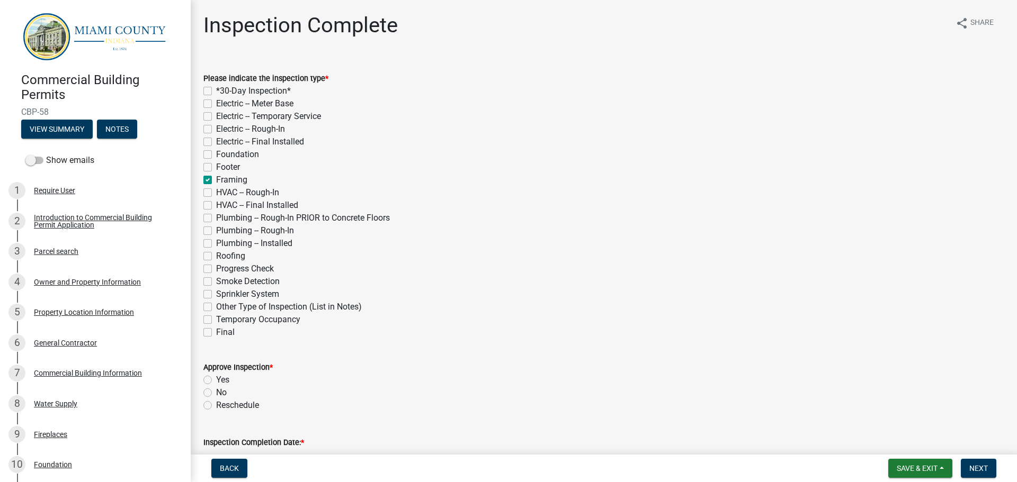
checkbox input "false"
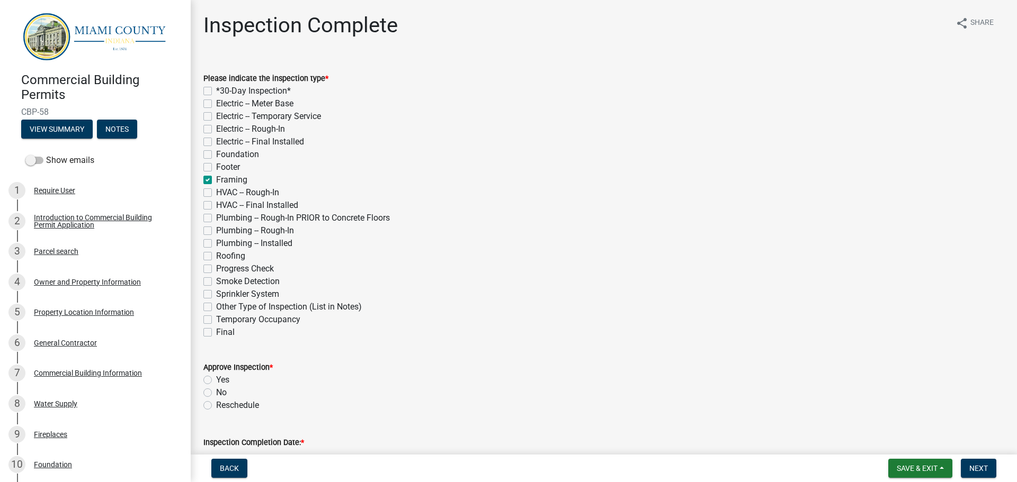
checkbox input "false"
click at [216, 378] on label "Yes" at bounding box center [222, 380] width 13 height 13
click at [216, 378] on input "Yes" at bounding box center [219, 377] width 7 height 7
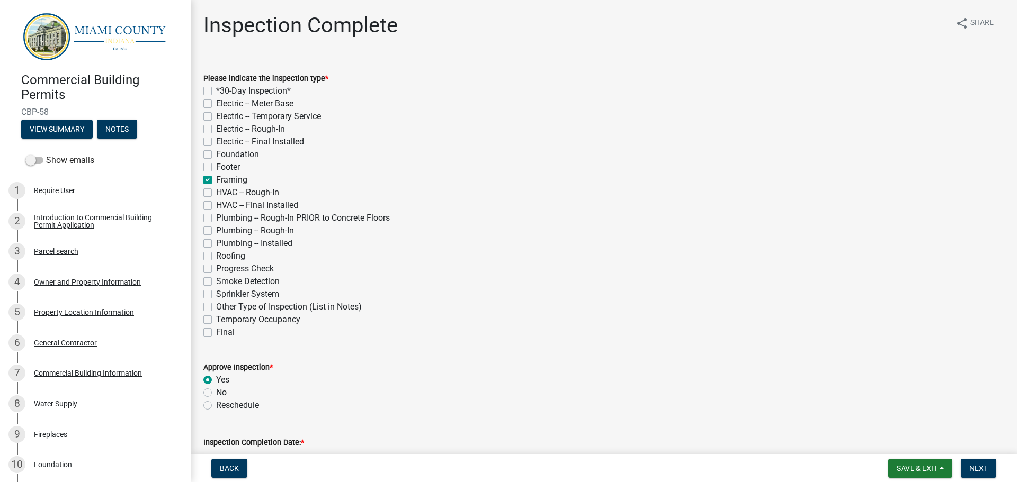
radio input "true"
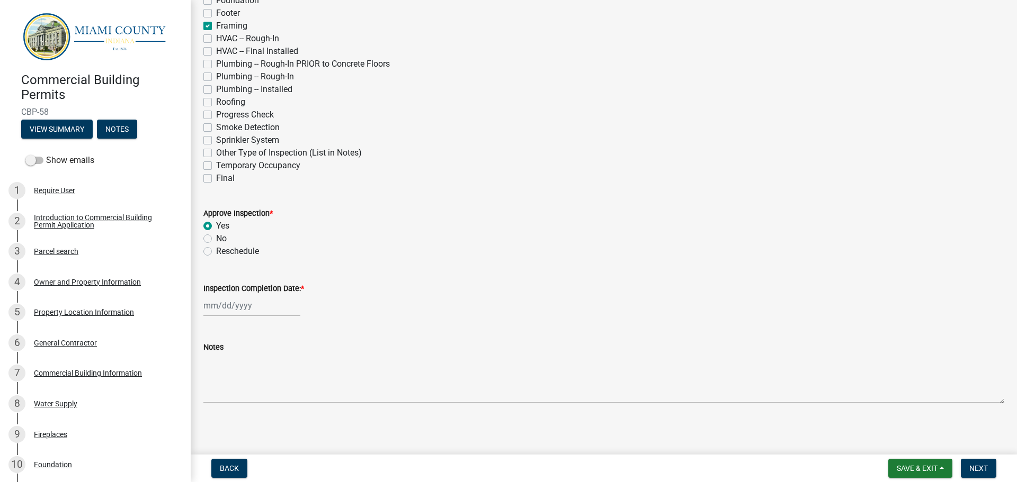
scroll to position [157, 0]
click at [227, 285] on label "Inspection Completion Date: *" at bounding box center [253, 286] width 101 height 7
click at [227, 292] on input "Inspection Completion Date: *" at bounding box center [251, 303] width 97 height 22
select select "9"
select select "2025"
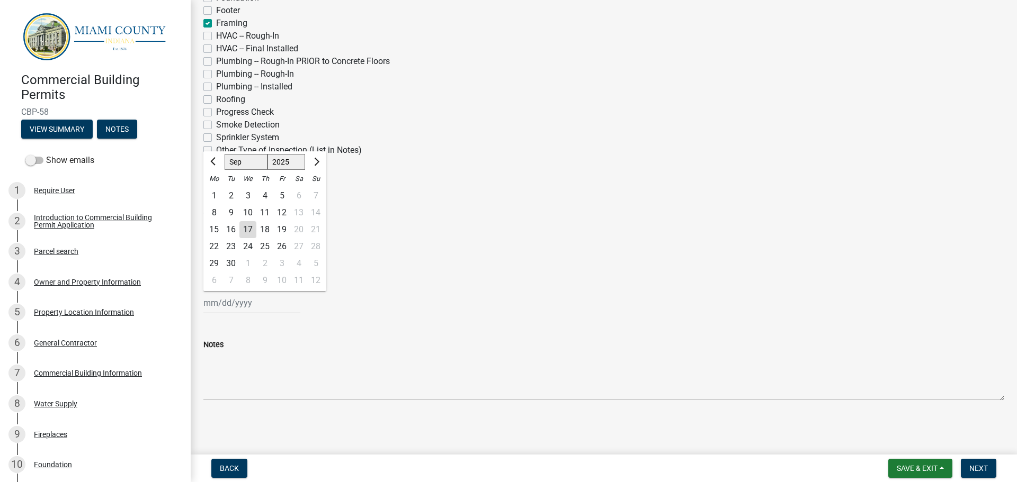
click at [231, 229] on div "16" at bounding box center [230, 229] width 17 height 17
type input "[DATE]"
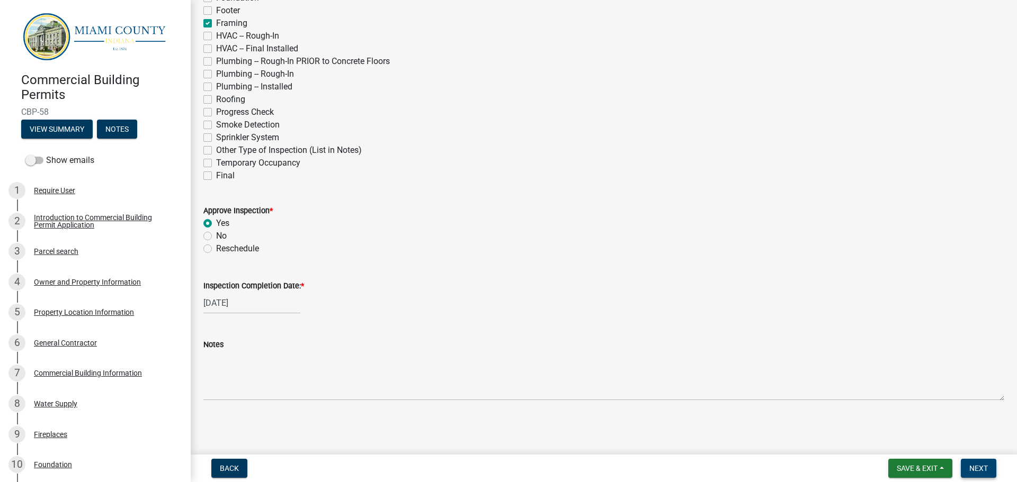
click at [975, 466] on span "Next" at bounding box center [978, 468] width 19 height 8
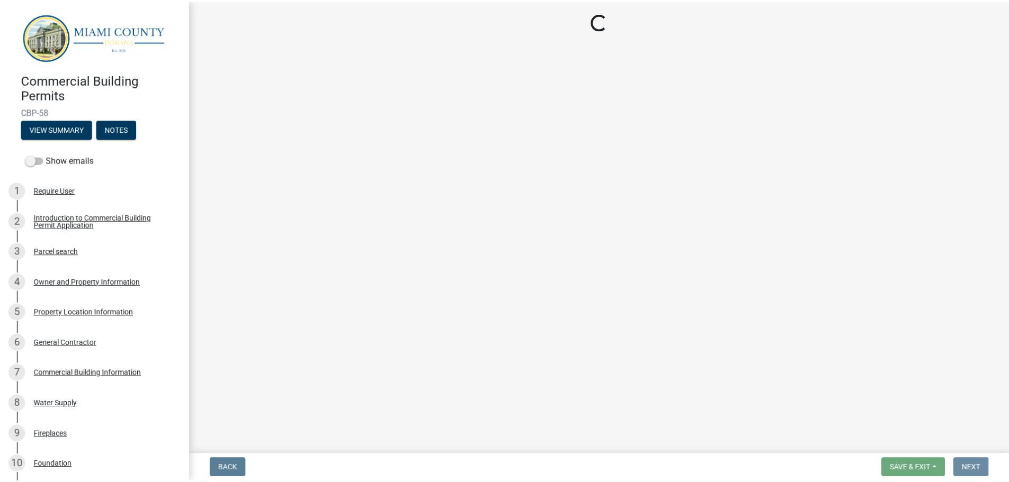
scroll to position [0, 0]
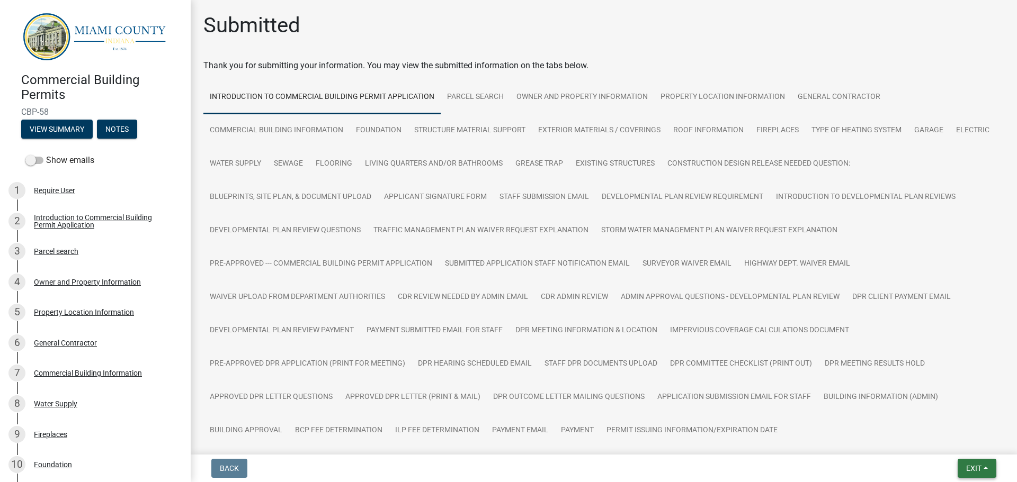
click at [973, 465] on span "Exit" at bounding box center [973, 468] width 15 height 8
click at [964, 447] on button "Save & Exit" at bounding box center [953, 440] width 85 height 25
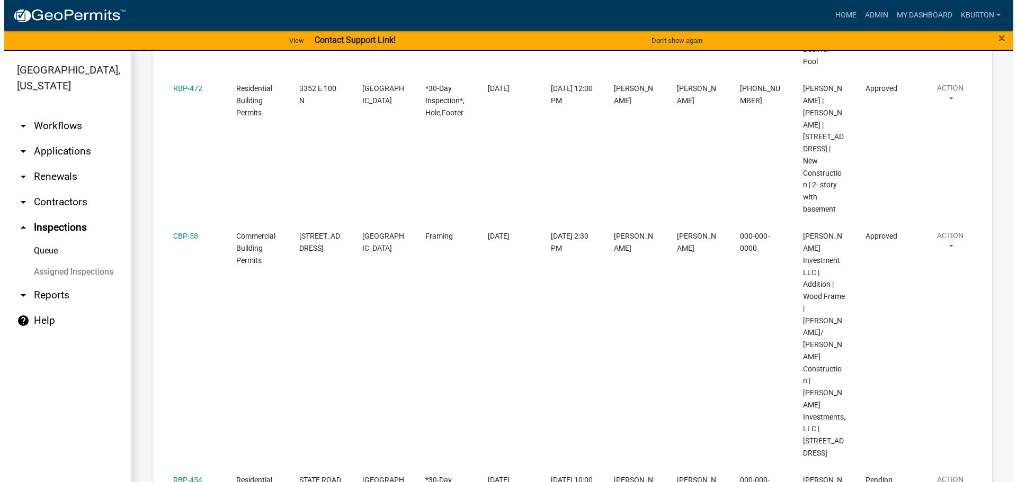
scroll to position [477, 0]
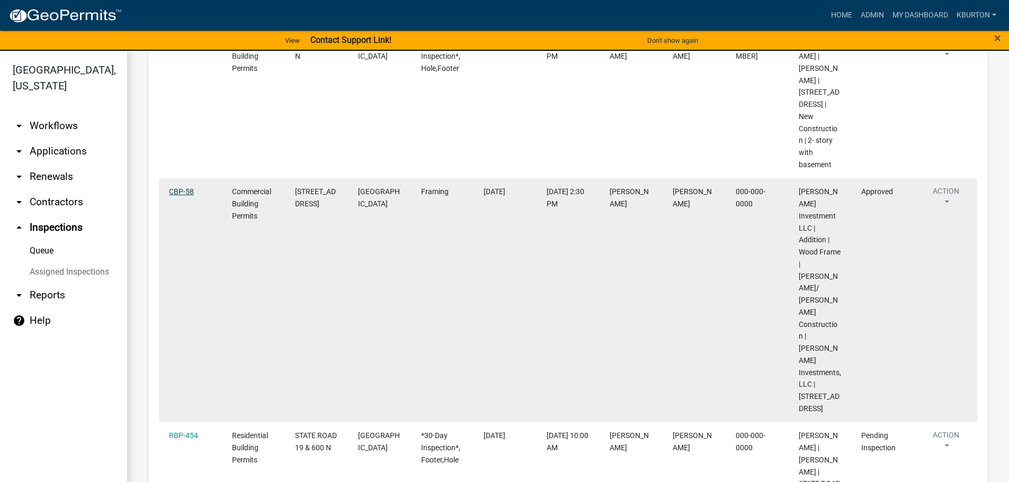
click at [187, 187] on link "CBP-58" at bounding box center [181, 191] width 25 height 8
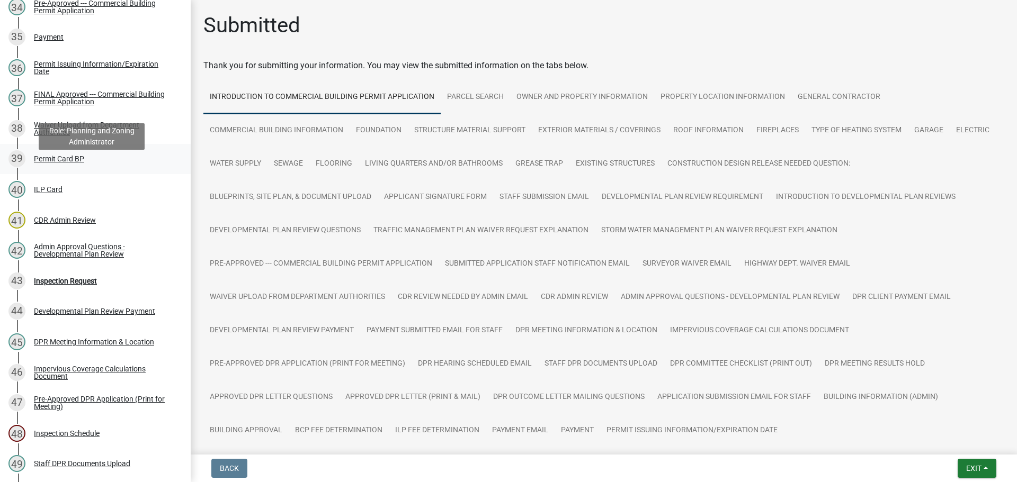
scroll to position [1187, 0]
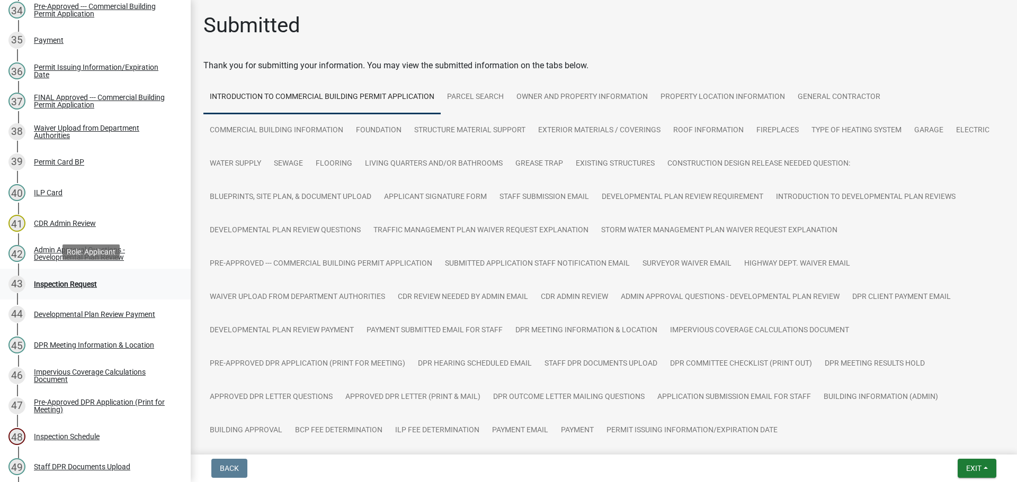
click at [95, 282] on div "Inspection Request" at bounding box center [65, 284] width 63 height 7
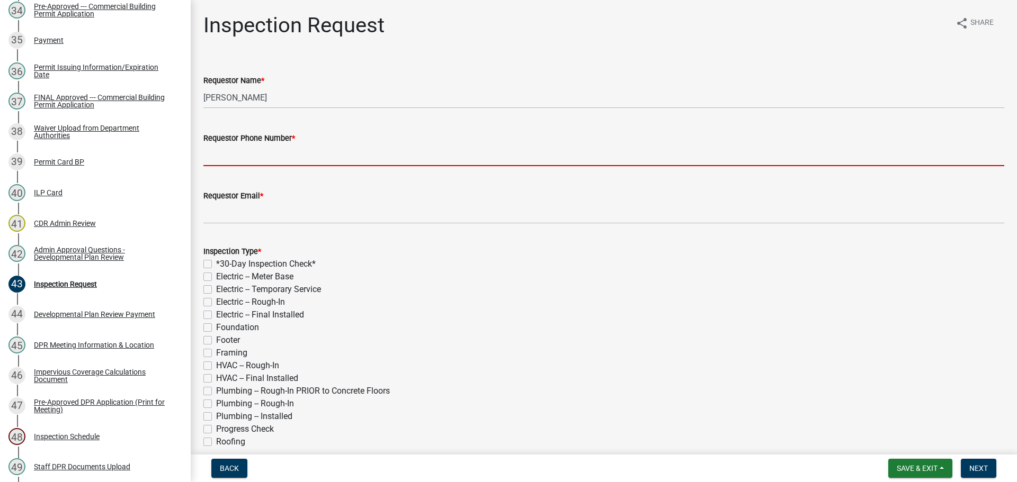
click at [265, 153] on input "Requestor Phone Number *" at bounding box center [603, 156] width 801 height 22
type input "000-000-0000"
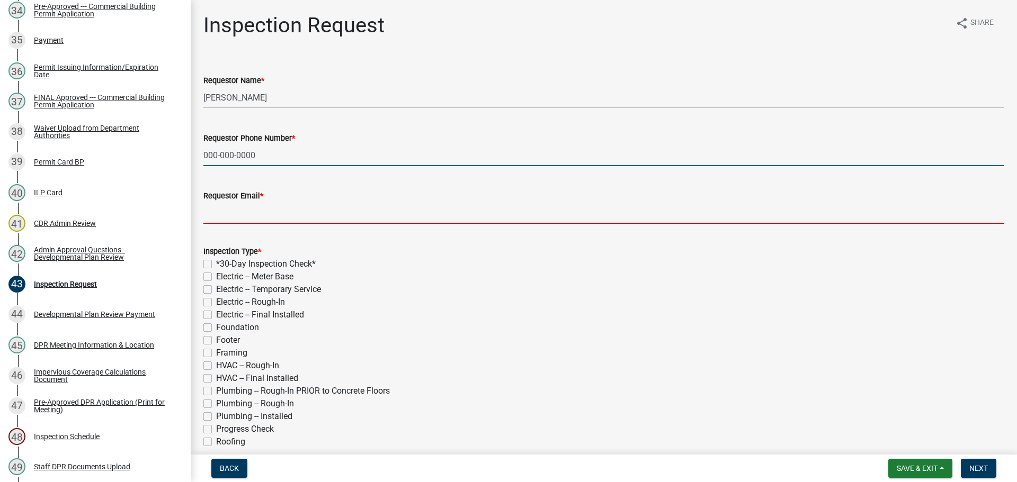
click at [283, 215] on input "Requestor Email *" at bounding box center [603, 213] width 801 height 22
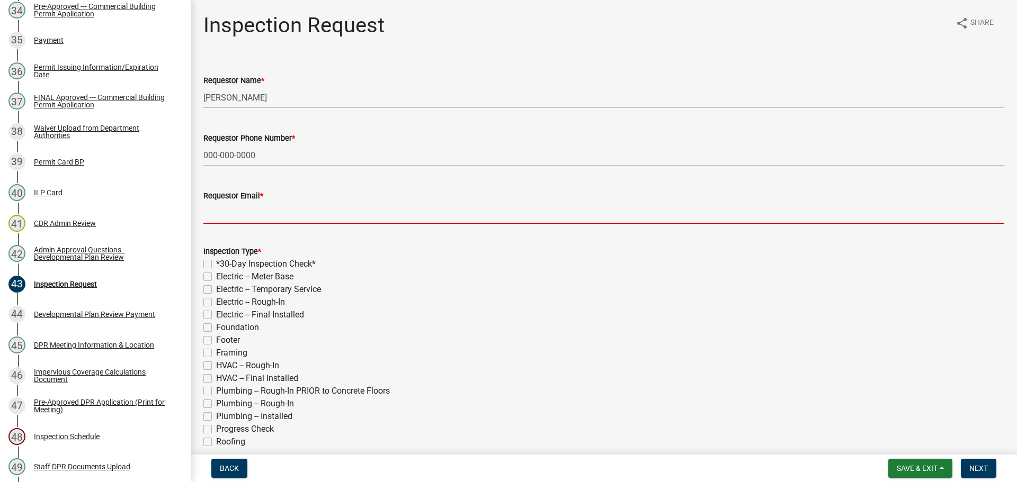
type input "[EMAIL_ADDRESS][DOMAIN_NAME]"
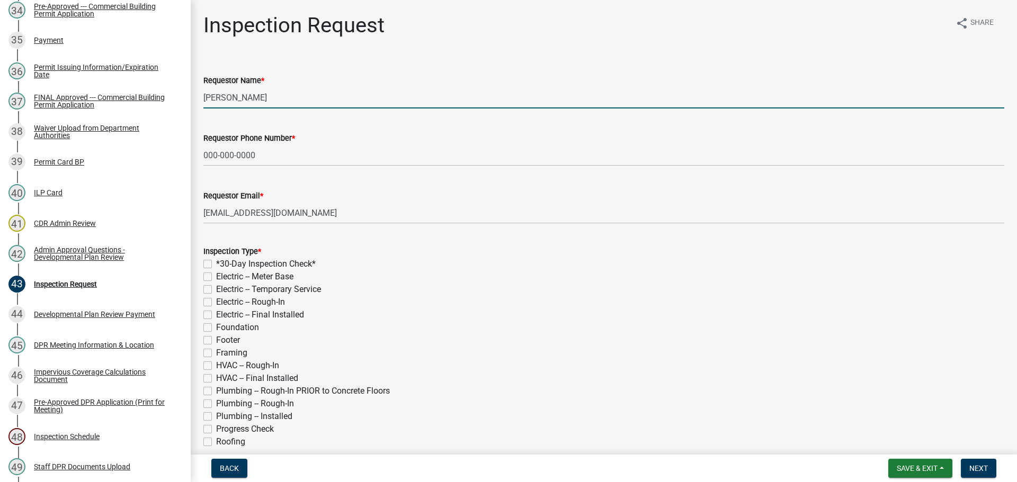
click at [267, 93] on input "[PERSON_NAME]" at bounding box center [603, 98] width 801 height 22
type input "K"
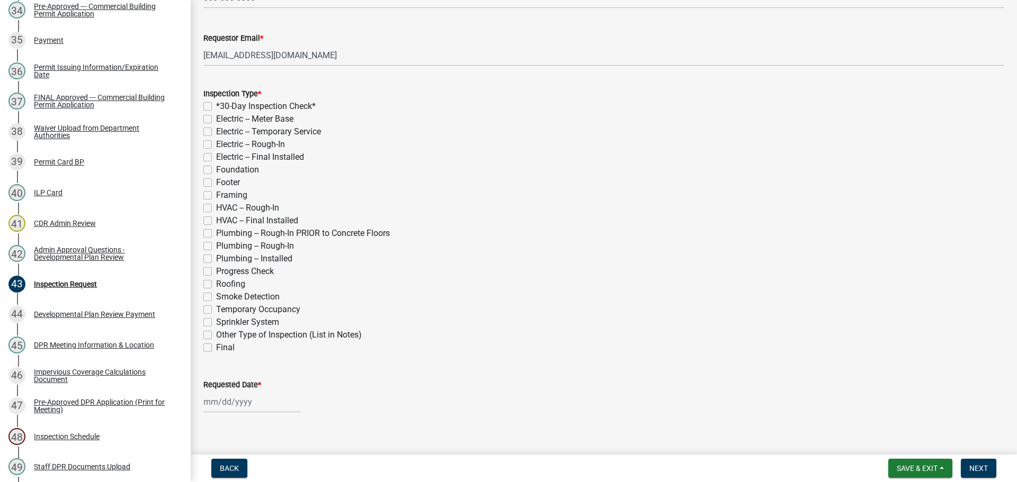
scroll to position [159, 0]
type input "[PERSON_NAME]"
click at [216, 282] on label "Roofing" at bounding box center [230, 283] width 29 height 13
click at [216, 282] on input "Roofing" at bounding box center [219, 280] width 7 height 7
checkbox input "true"
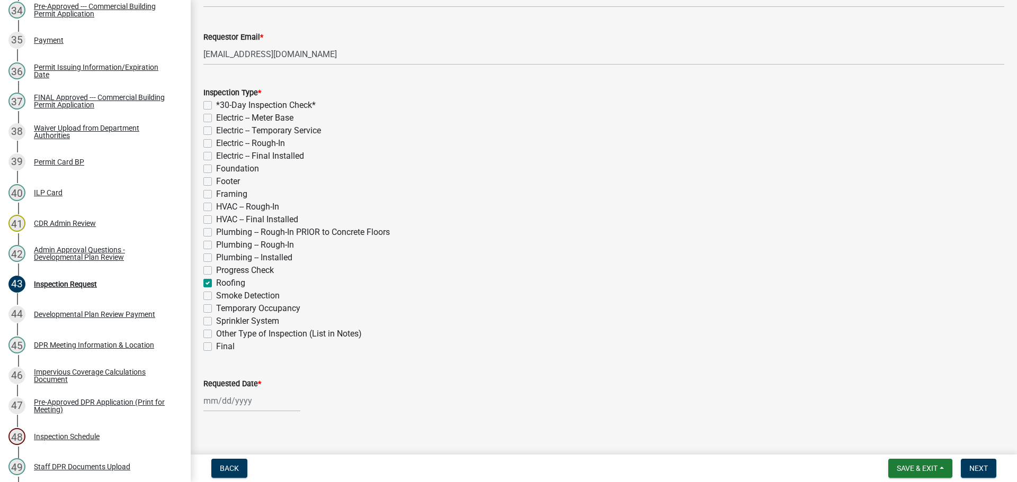
checkbox input "false"
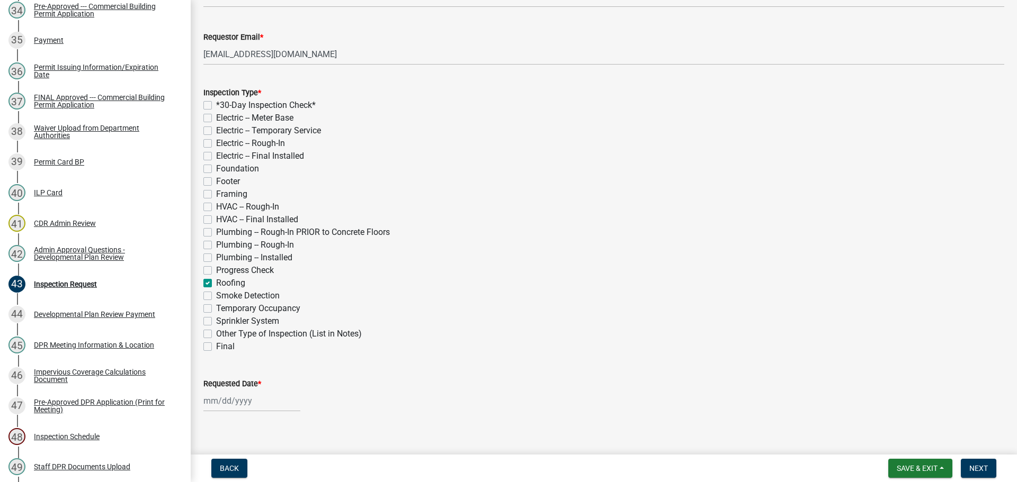
checkbox input "false"
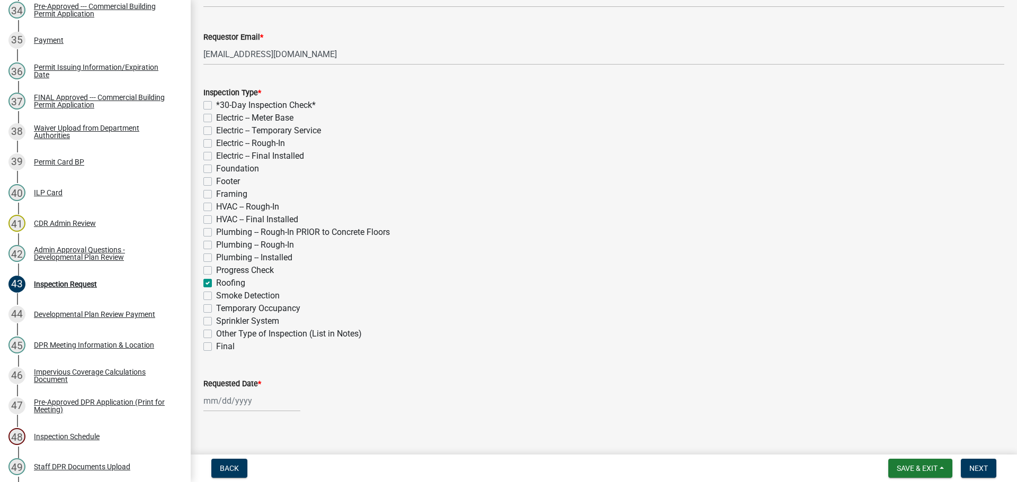
checkbox input "false"
checkbox input "true"
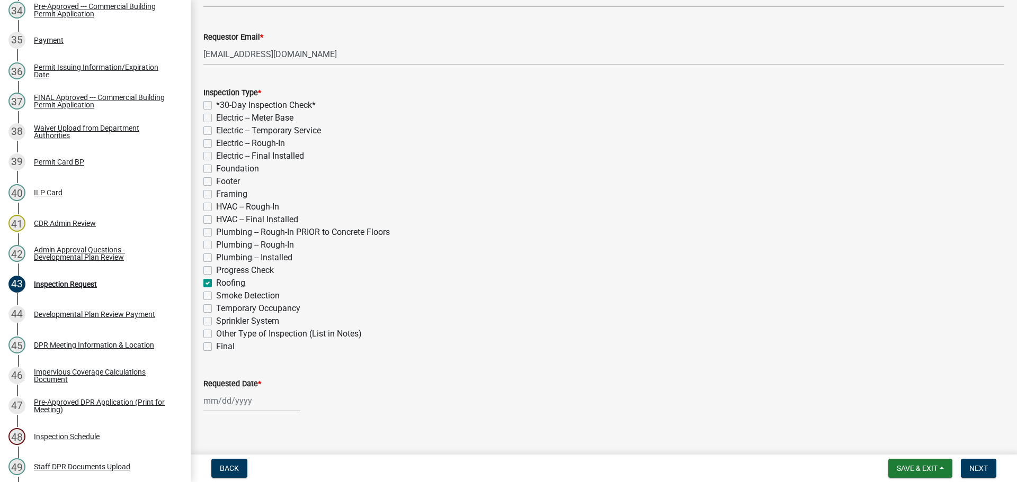
checkbox input "false"
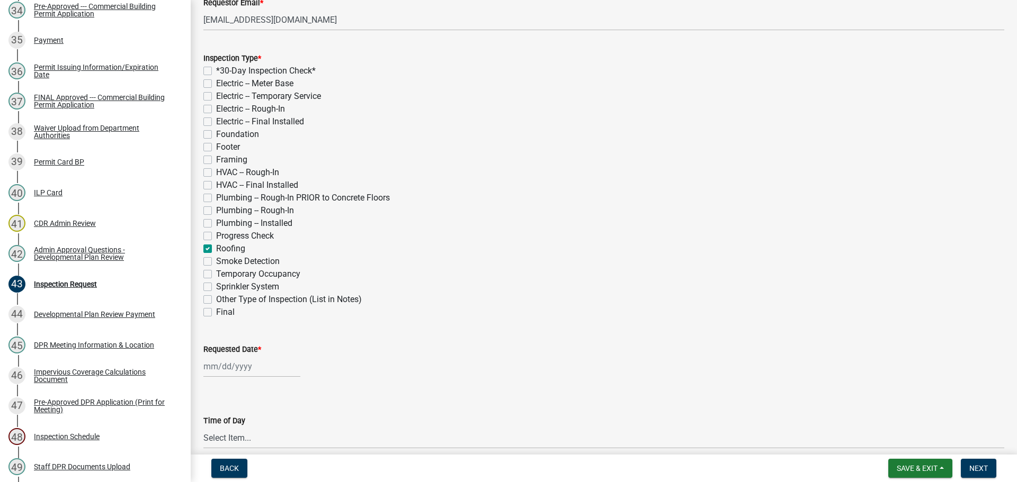
scroll to position [212, 0]
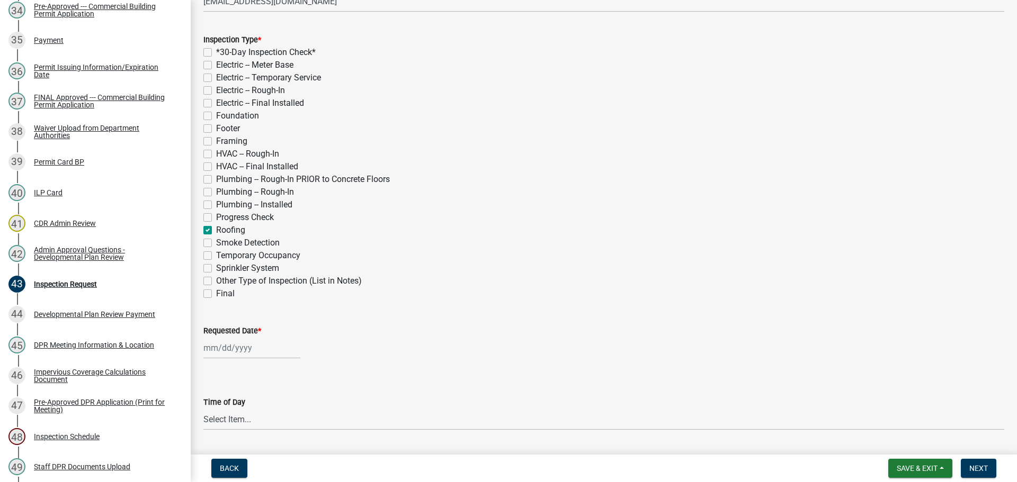
click at [246, 328] on label "Requested Date *" at bounding box center [232, 331] width 58 height 7
click at [246, 337] on input "Requested Date *" at bounding box center [251, 348] width 97 height 22
select select "9"
select select "2025"
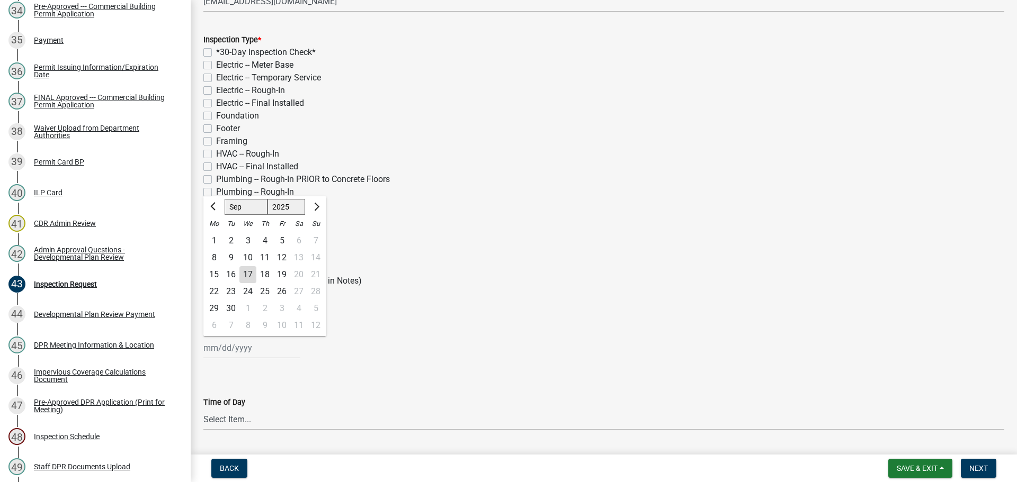
click at [248, 294] on div "24" at bounding box center [247, 291] width 17 height 17
type input "[DATE]"
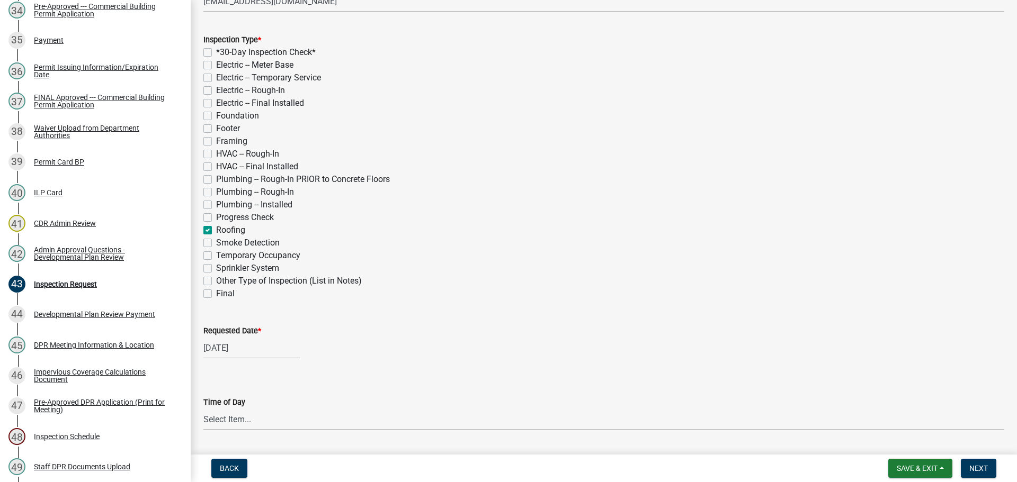
scroll to position [265, 0]
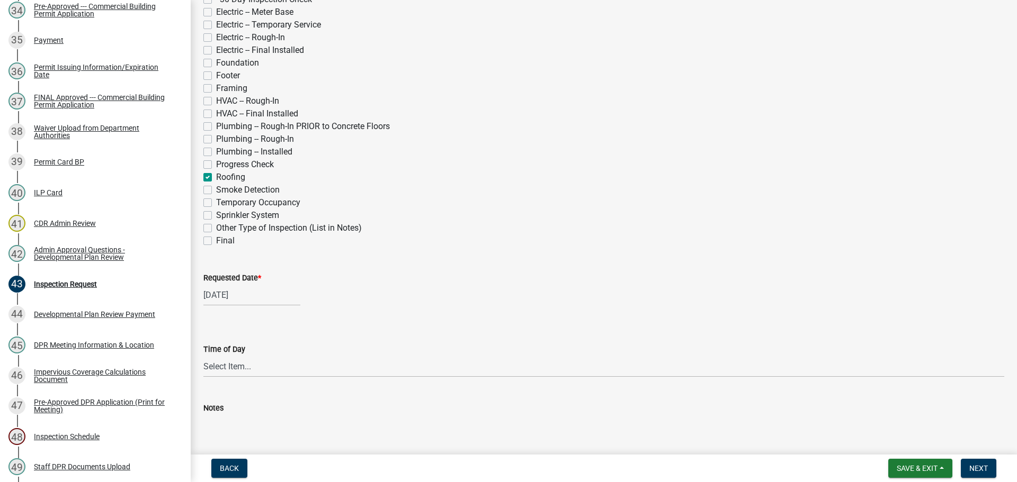
click at [240, 278] on label "Requested Date *" at bounding box center [232, 278] width 58 height 7
click at [240, 284] on input "[DATE]" at bounding box center [251, 295] width 97 height 22
select select "9"
select select "2025"
click at [249, 398] on div "24" at bounding box center [247, 402] width 17 height 17
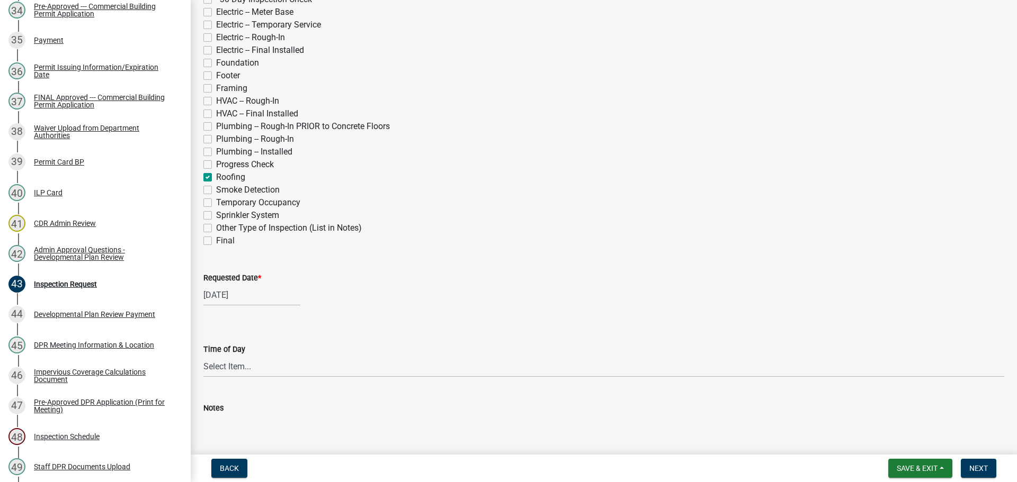
scroll to position [318, 0]
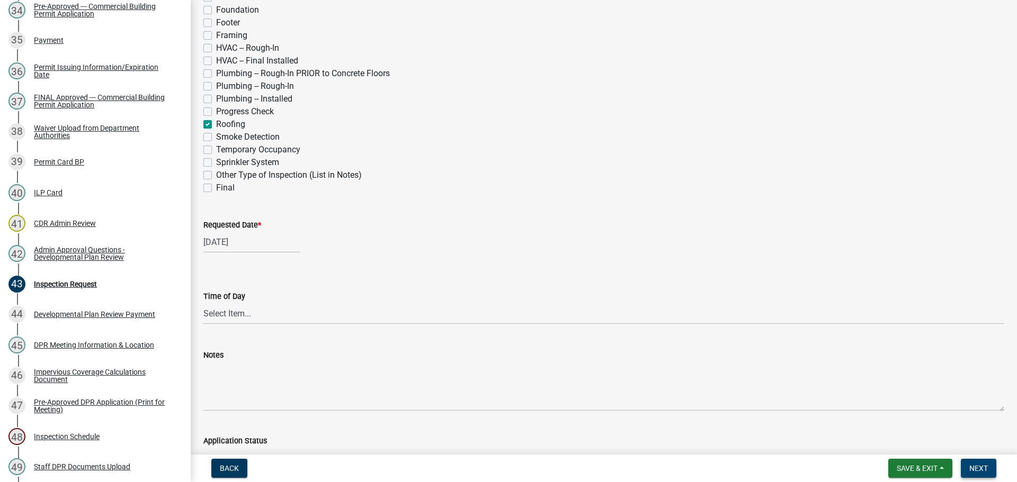
click at [989, 463] on button "Next" at bounding box center [978, 468] width 35 height 19
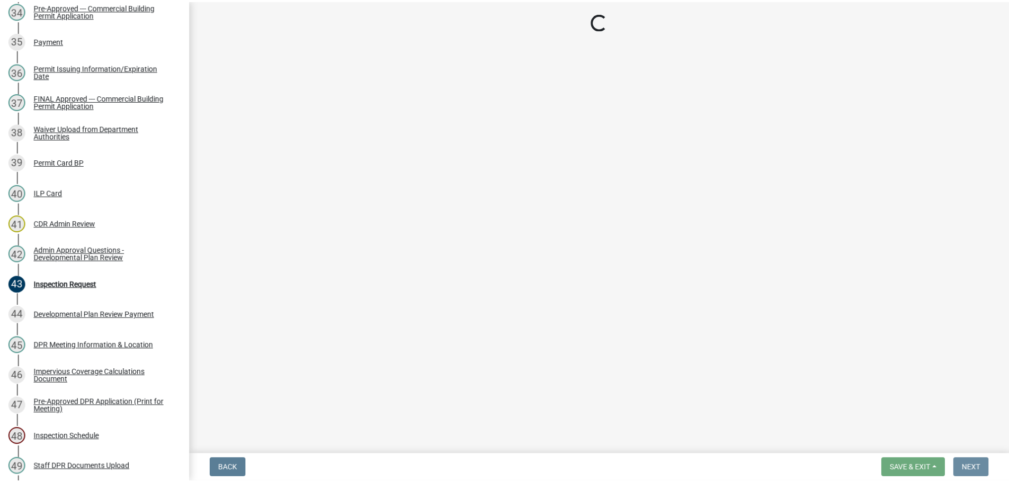
scroll to position [0, 0]
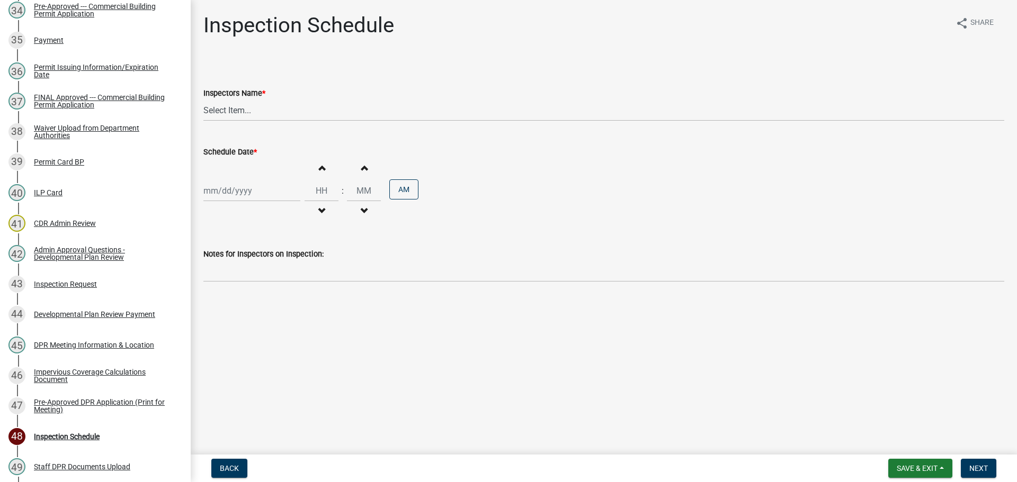
click at [226, 90] on label "Inspectors Name *" at bounding box center [234, 93] width 62 height 7
click at [226, 100] on select "Select Item... bmthomas ([PERSON_NAME]) croser ([PERSON_NAME]) [PERSON_NAME] ([…" at bounding box center [603, 111] width 801 height 22
click at [228, 106] on select "Select Item... bmthomas ([PERSON_NAME]) croser ([PERSON_NAME]) [PERSON_NAME] ([…" at bounding box center [603, 111] width 801 height 22
select select "25b75ae6-03c7-4280-9b34-fcf63005d5e5"
click at [203, 100] on select "Select Item... bmthomas ([PERSON_NAME]) croser ([PERSON_NAME]) [PERSON_NAME] ([…" at bounding box center [603, 111] width 801 height 22
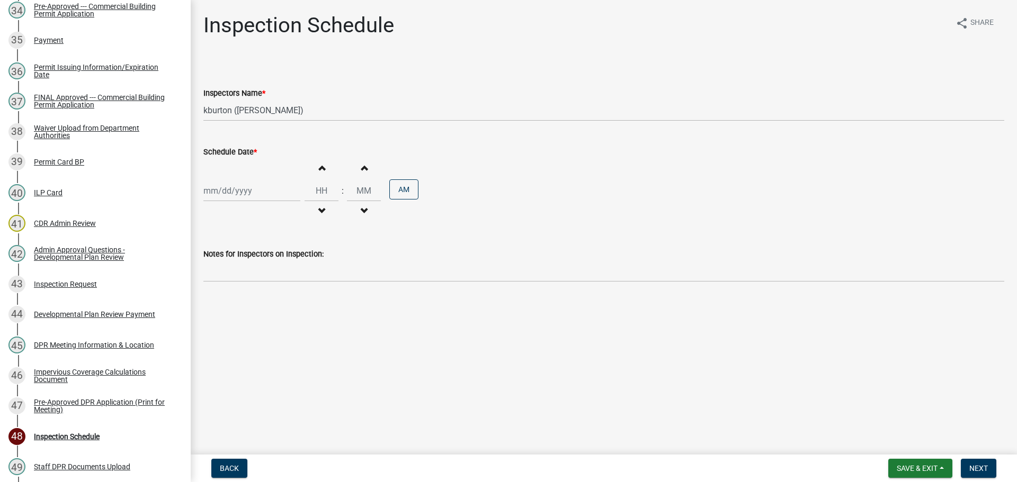
click at [235, 151] on label "Schedule Date *" at bounding box center [229, 152] width 53 height 7
click at [235, 180] on input "Schedule Date *" at bounding box center [251, 191] width 97 height 22
select select "9"
select select "2025"
click at [248, 297] on div "24" at bounding box center [247, 298] width 17 height 17
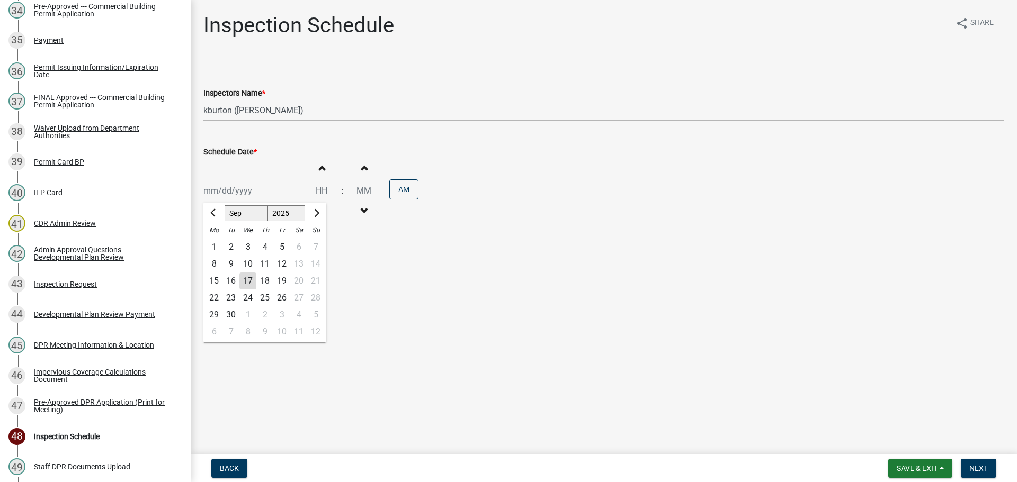
type input "[DATE]"
click at [970, 464] on span "Next" at bounding box center [978, 468] width 19 height 8
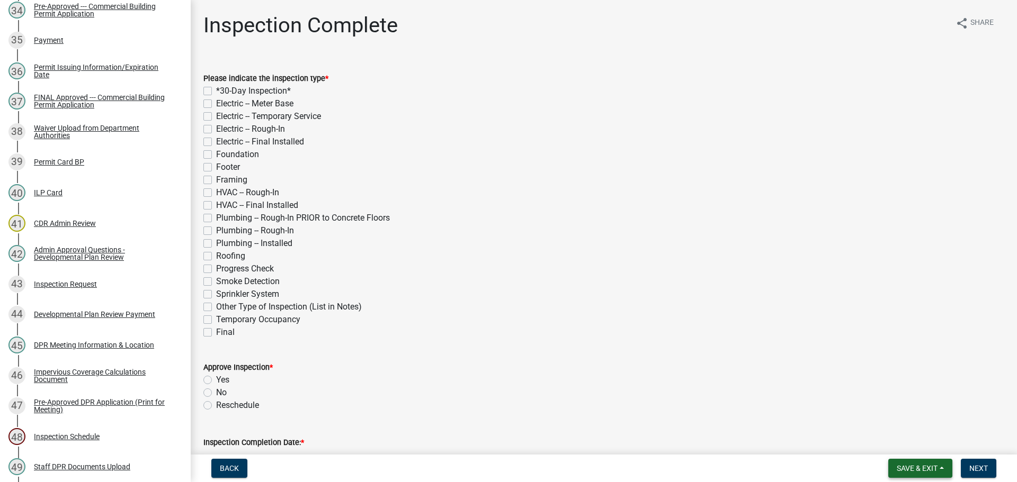
click at [917, 465] on span "Save & Exit" at bounding box center [916, 468] width 41 height 8
click at [917, 452] on button "Save & Exit" at bounding box center [909, 440] width 85 height 25
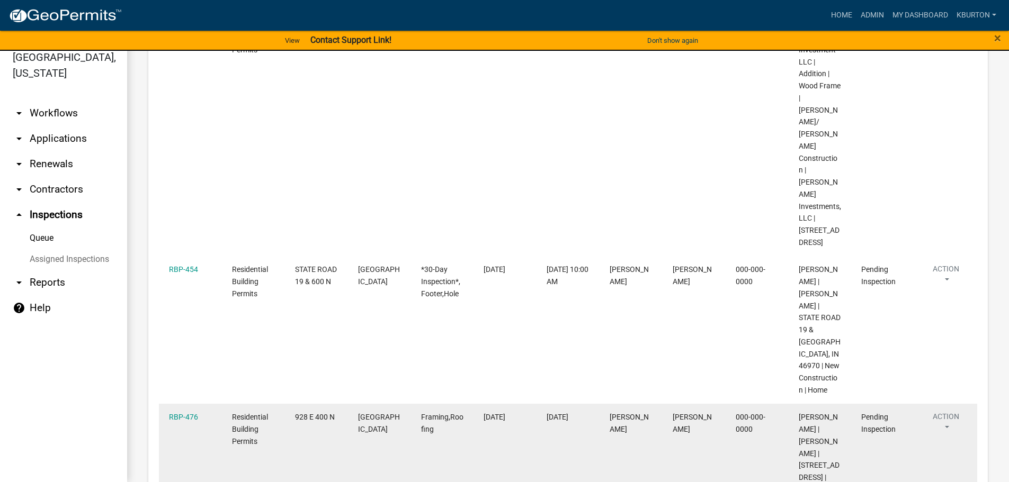
scroll to position [629, 0]
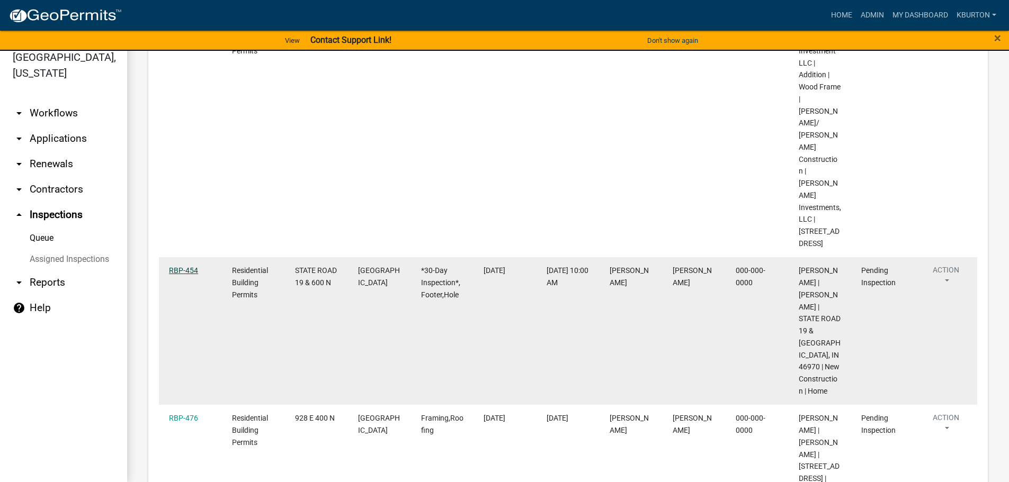
click at [178, 266] on link "RBP-454" at bounding box center [183, 270] width 29 height 8
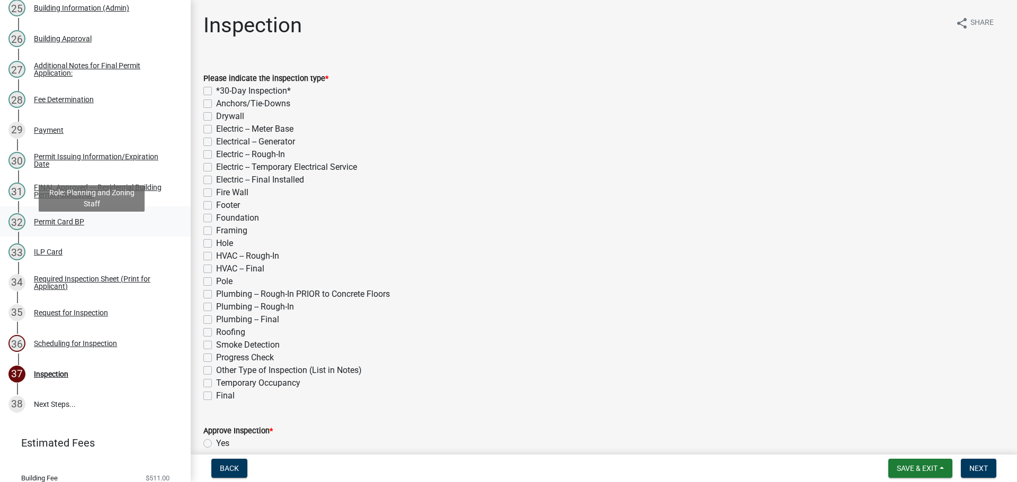
scroll to position [900, 0]
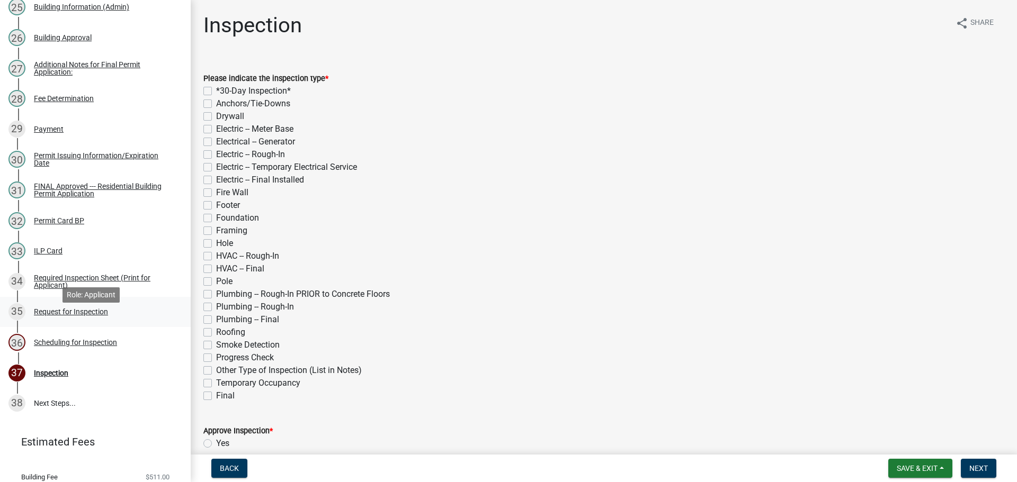
click at [91, 316] on div "Request for Inspection" at bounding box center [71, 311] width 74 height 7
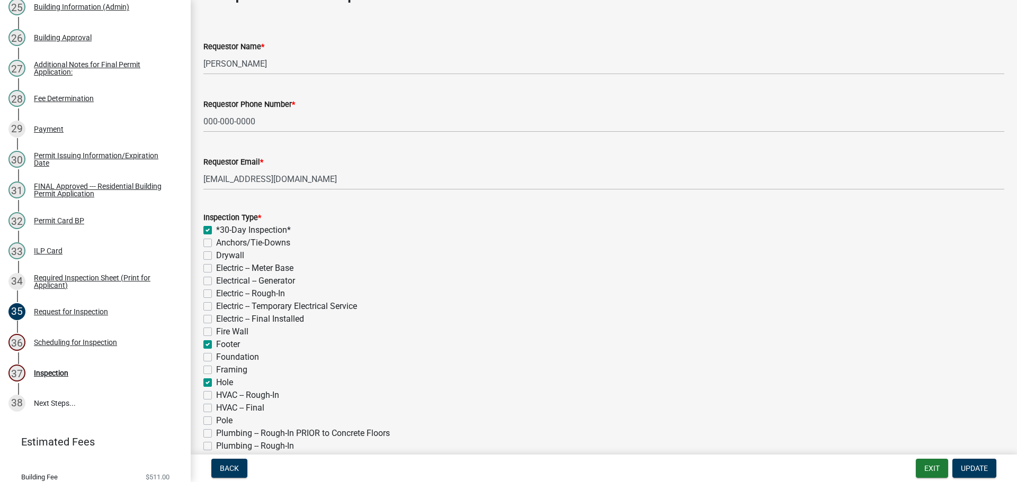
scroll to position [53, 0]
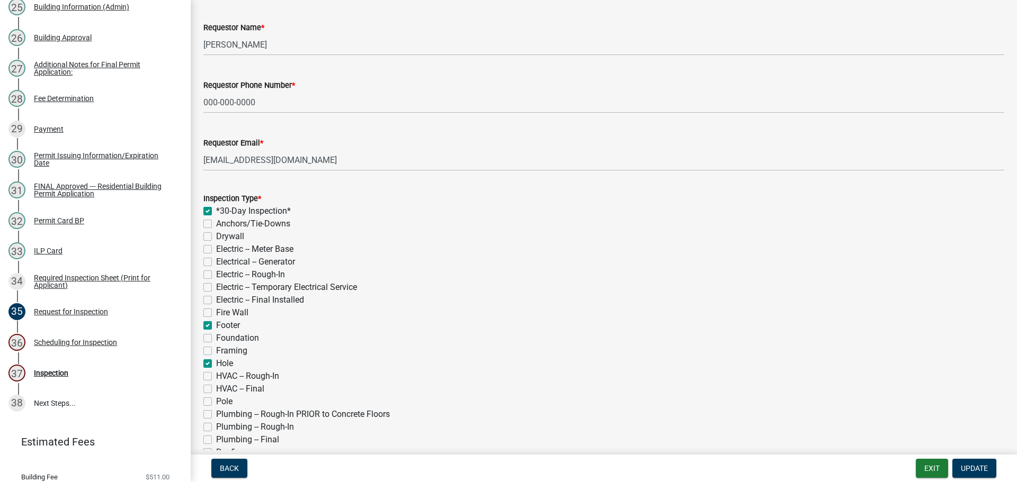
click at [216, 337] on label "Foundation" at bounding box center [237, 338] width 43 height 13
click at [216, 337] on input "Foundation" at bounding box center [219, 335] width 7 height 7
checkbox input "true"
checkbox input "false"
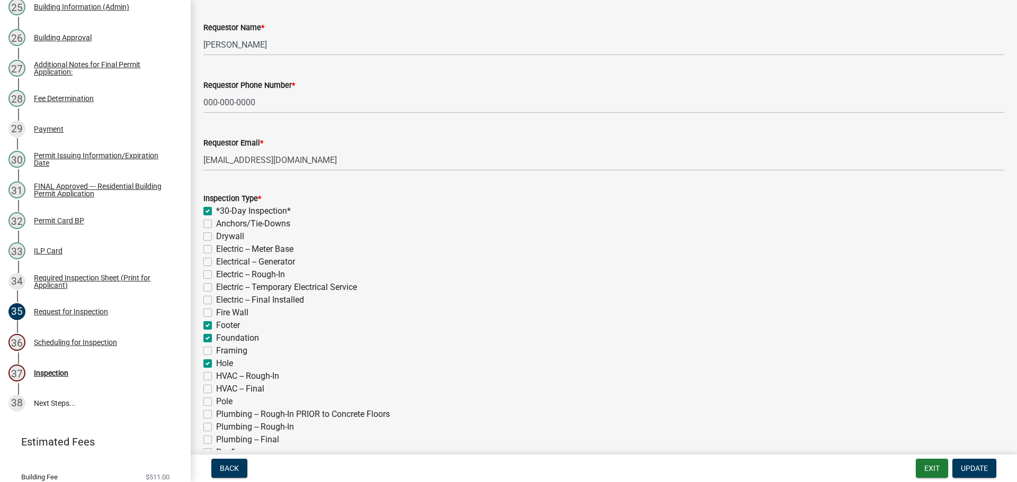
checkbox input "false"
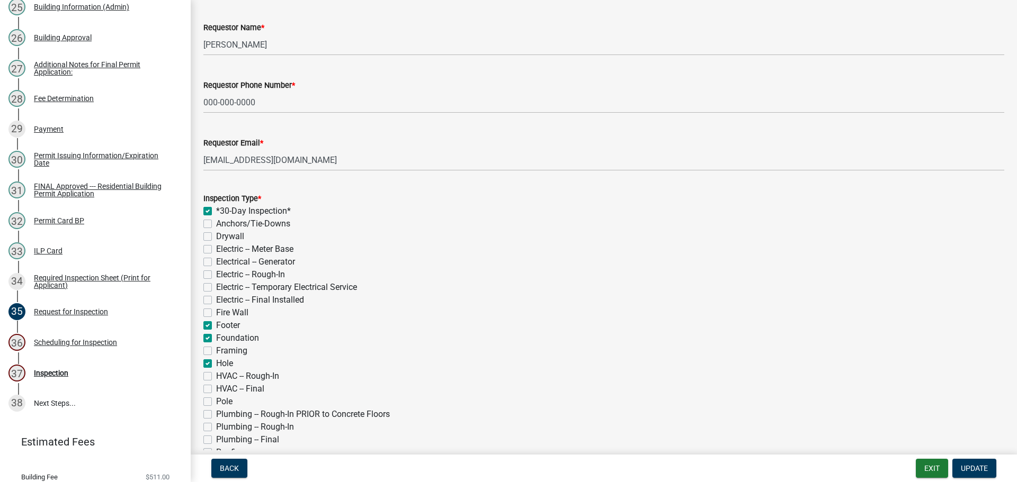
checkbox input "false"
checkbox input "true"
checkbox input "false"
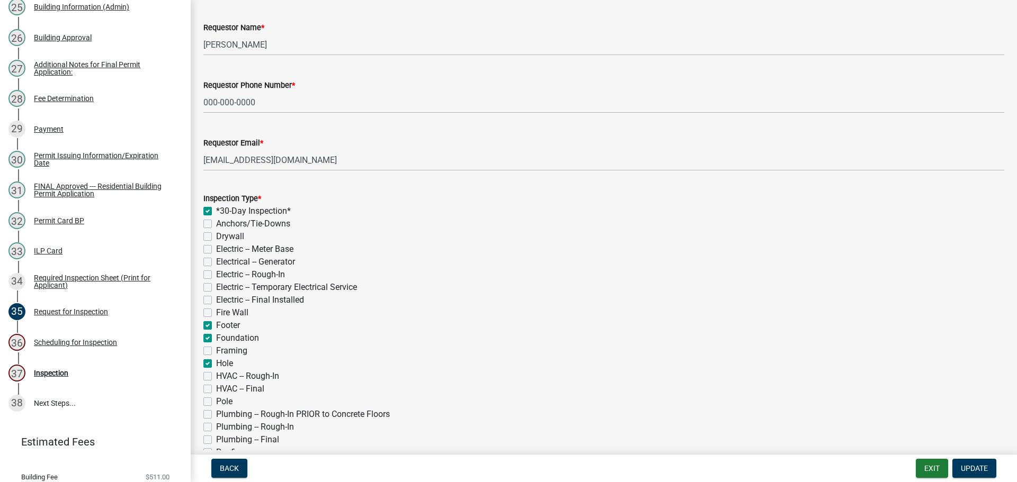
checkbox input "true"
checkbox input "false"
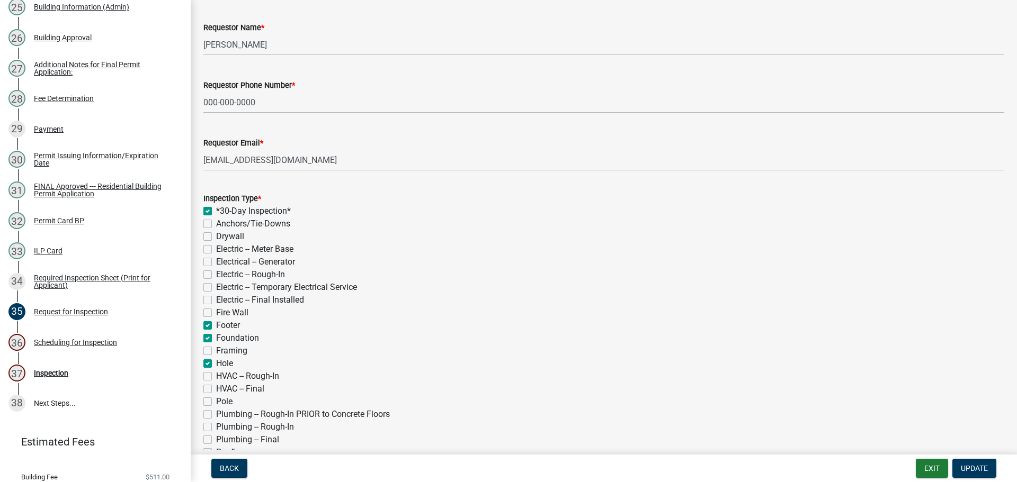
checkbox input "false"
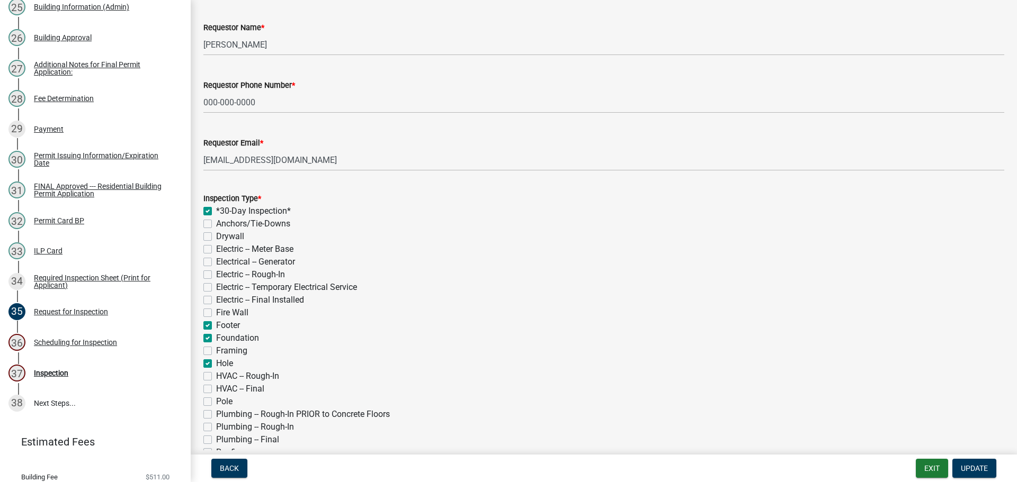
checkbox input "false"
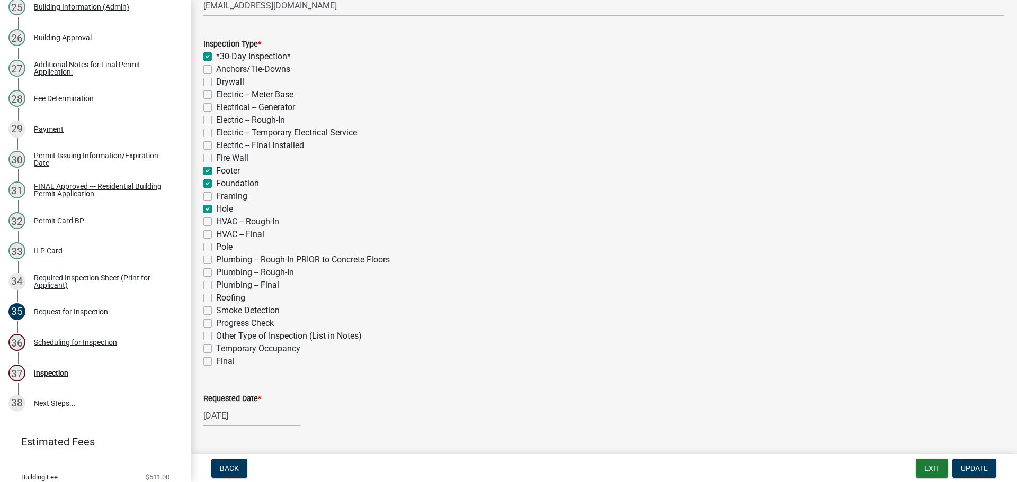
scroll to position [318, 0]
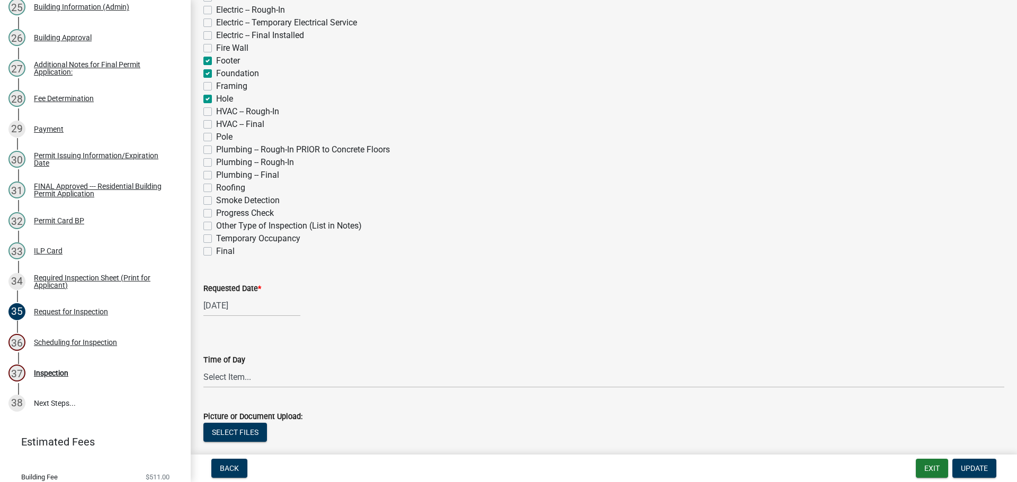
click at [245, 283] on div "Requested Date *" at bounding box center [603, 288] width 801 height 13
click at [229, 289] on label "Requested Date *" at bounding box center [232, 288] width 58 height 7
click at [229, 295] on input "[DATE]" at bounding box center [251, 306] width 97 height 22
select select "8"
select select "2025"
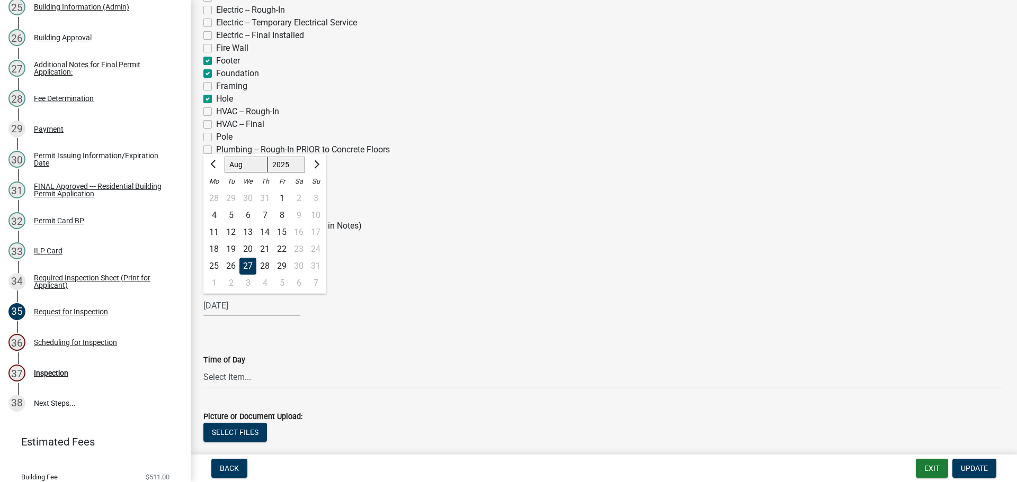
click at [248, 265] on div "27" at bounding box center [247, 266] width 17 height 17
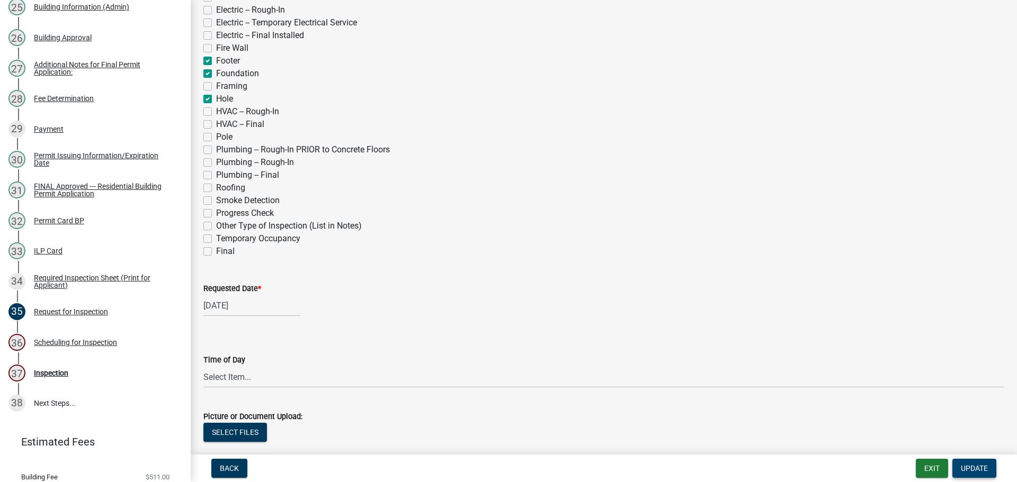
click at [978, 470] on span "Update" at bounding box center [974, 468] width 27 height 8
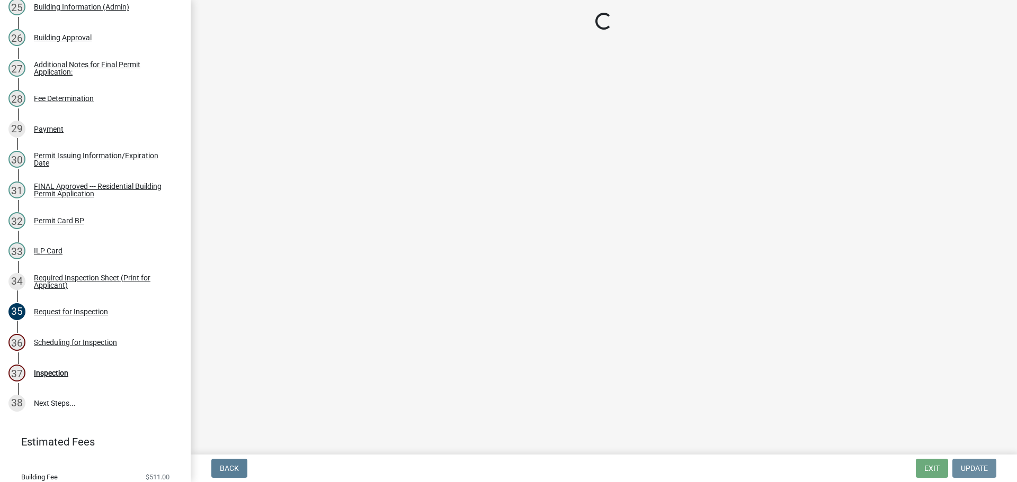
scroll to position [0, 0]
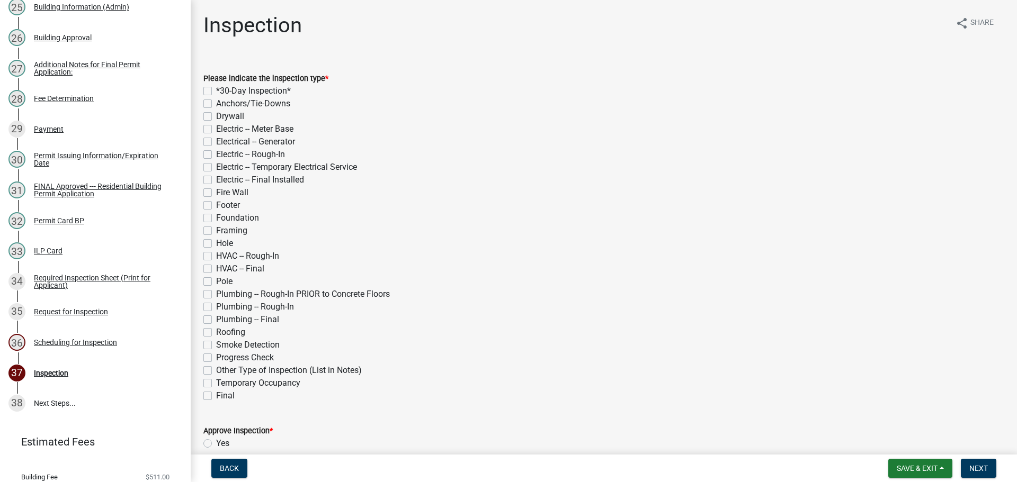
click at [216, 89] on label "*30-Day Inspection*" at bounding box center [253, 91] width 75 height 13
click at [216, 89] on input "*30-Day Inspection*" at bounding box center [219, 88] width 7 height 7
checkbox input "true"
checkbox input "false"
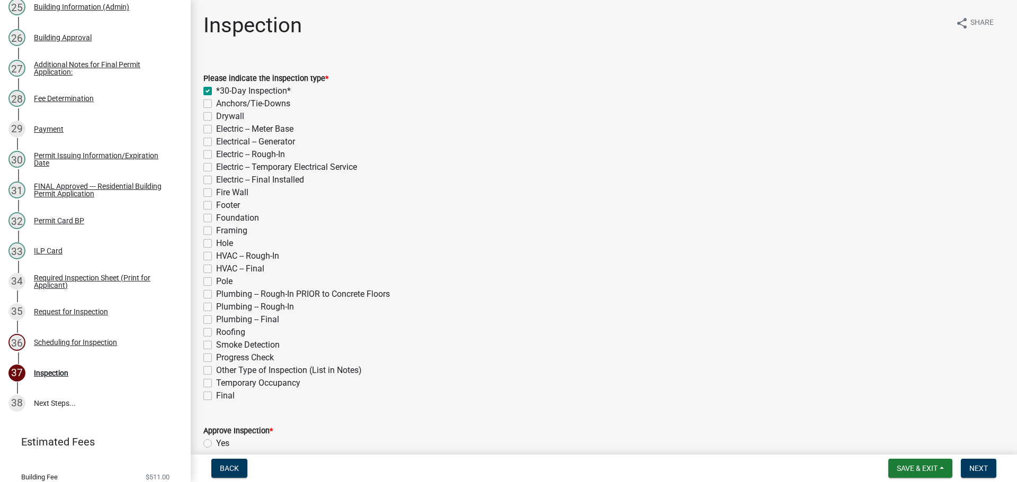
checkbox input "false"
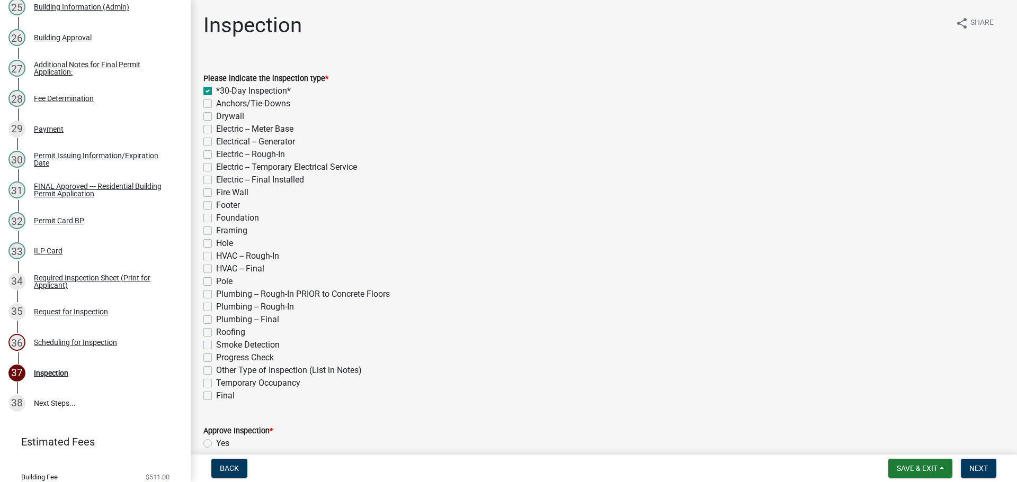
checkbox input "false"
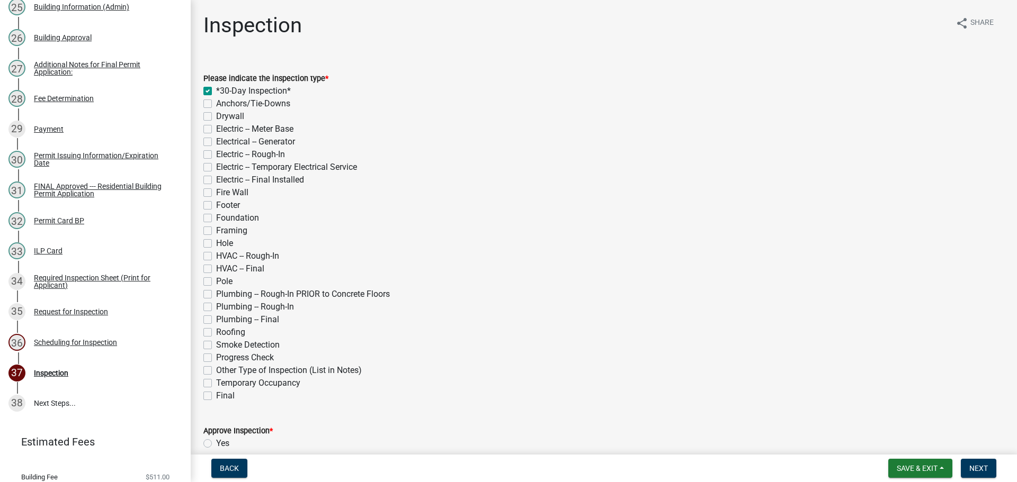
checkbox input "false"
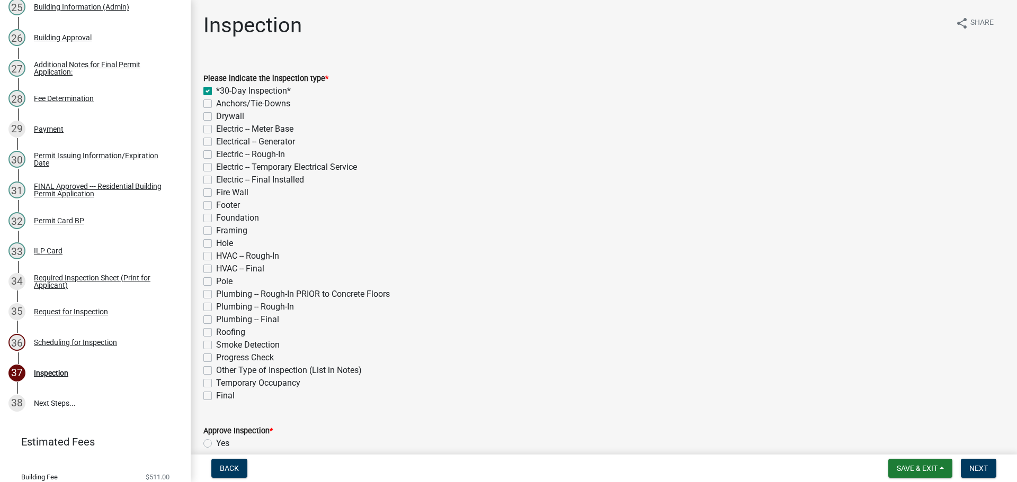
checkbox input "false"
click at [216, 203] on label "Footer" at bounding box center [228, 205] width 24 height 13
click at [216, 203] on input "Footer" at bounding box center [219, 202] width 7 height 7
click at [216, 220] on label "Foundation" at bounding box center [237, 218] width 43 height 13
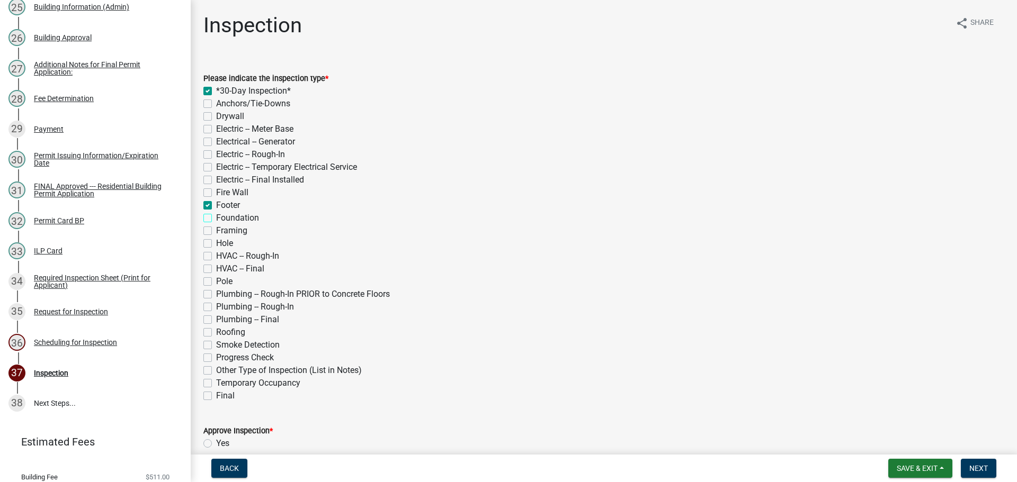
click at [216, 219] on input "Foundation" at bounding box center [219, 215] width 7 height 7
click at [216, 243] on label "Hole" at bounding box center [224, 243] width 17 height 13
click at [216, 243] on input "Hole" at bounding box center [219, 240] width 7 height 7
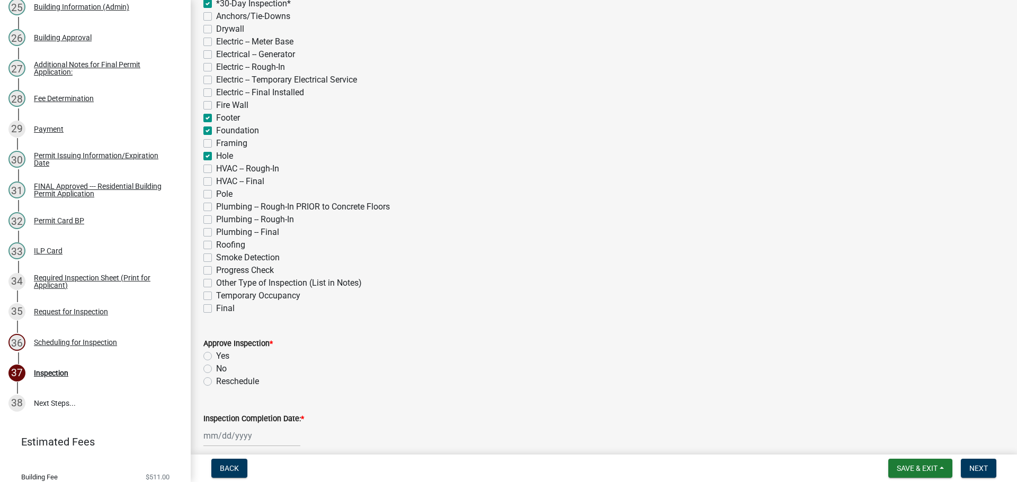
scroll to position [106, 0]
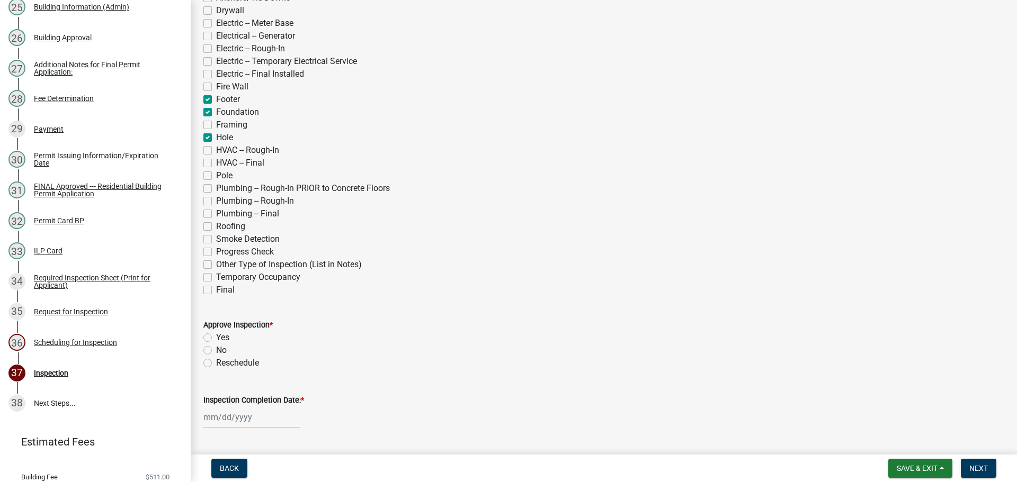
click at [212, 335] on div "Yes" at bounding box center [603, 337] width 801 height 13
click at [216, 339] on label "Yes" at bounding box center [222, 337] width 13 height 13
click at [216, 338] on input "Yes" at bounding box center [219, 334] width 7 height 7
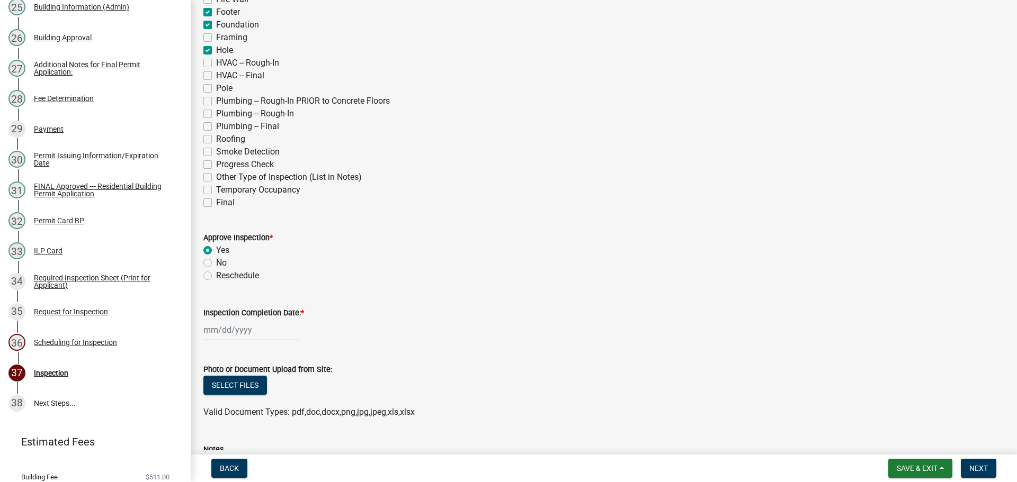
scroll to position [212, 0]
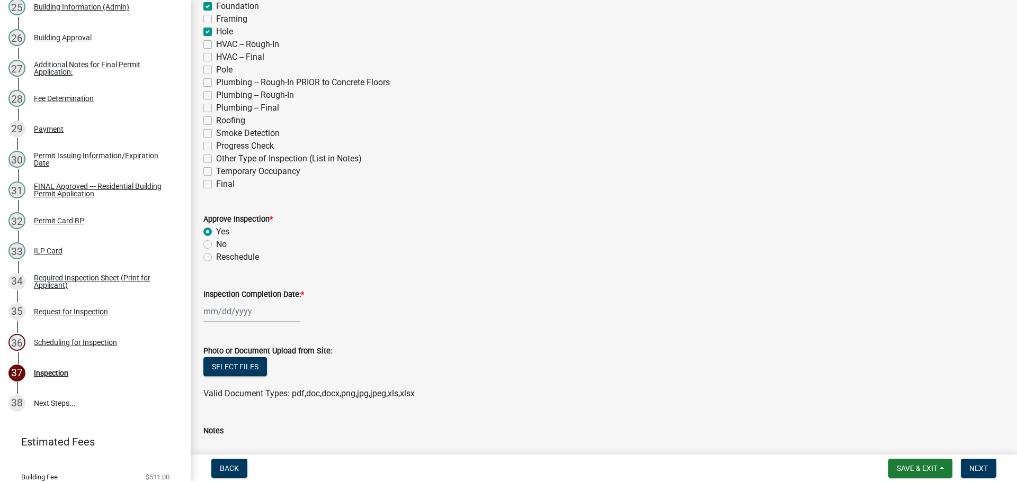
click at [248, 292] on label "Inspection Completion Date: *" at bounding box center [253, 294] width 101 height 7
click at [248, 301] on input "Inspection Completion Date: *" at bounding box center [251, 312] width 97 height 22
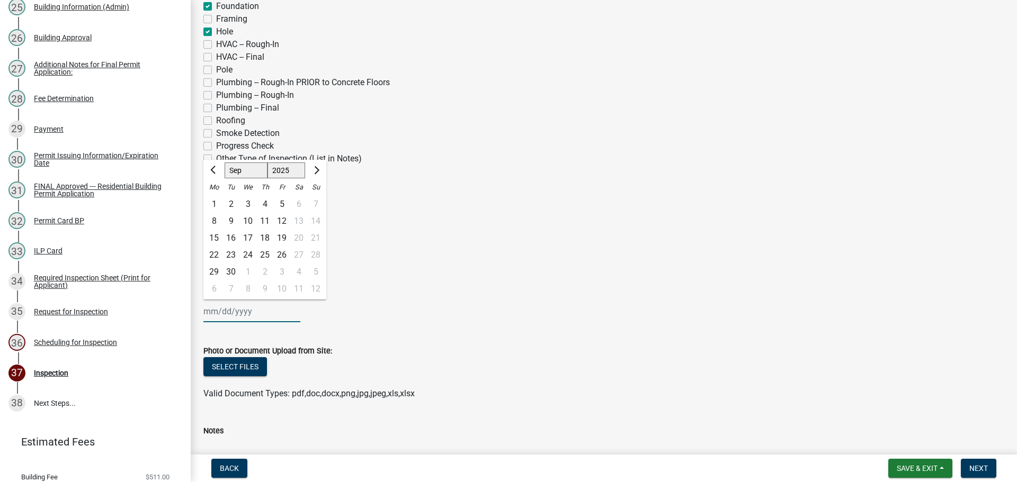
click at [239, 169] on select "Jan Feb Mar Apr May Jun [DATE] Aug Sep Oct Nov Dec" at bounding box center [246, 171] width 43 height 16
click at [225, 163] on select "Jan Feb Mar Apr May Jun [DATE] Aug Sep Oct Nov Dec" at bounding box center [246, 171] width 43 height 16
click at [251, 272] on div "27" at bounding box center [247, 272] width 17 height 17
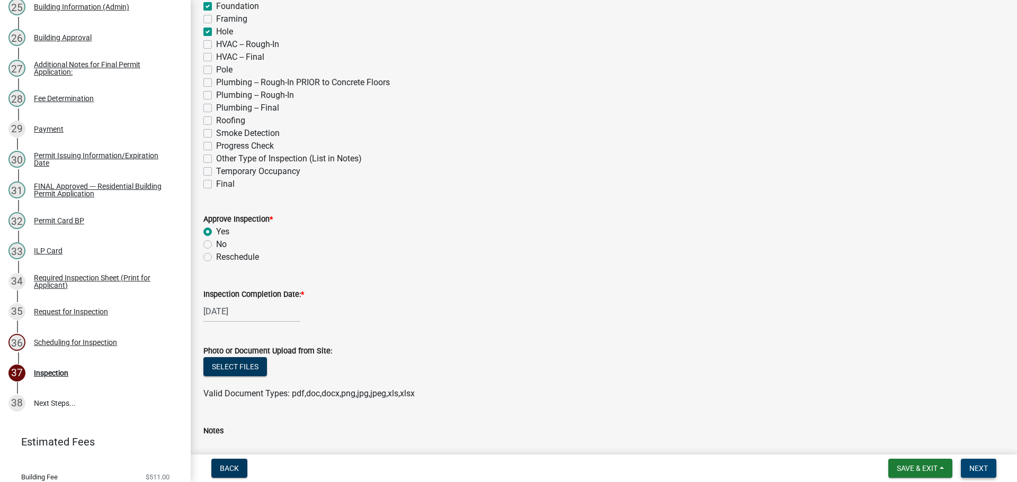
click at [979, 467] on span "Next" at bounding box center [978, 468] width 19 height 8
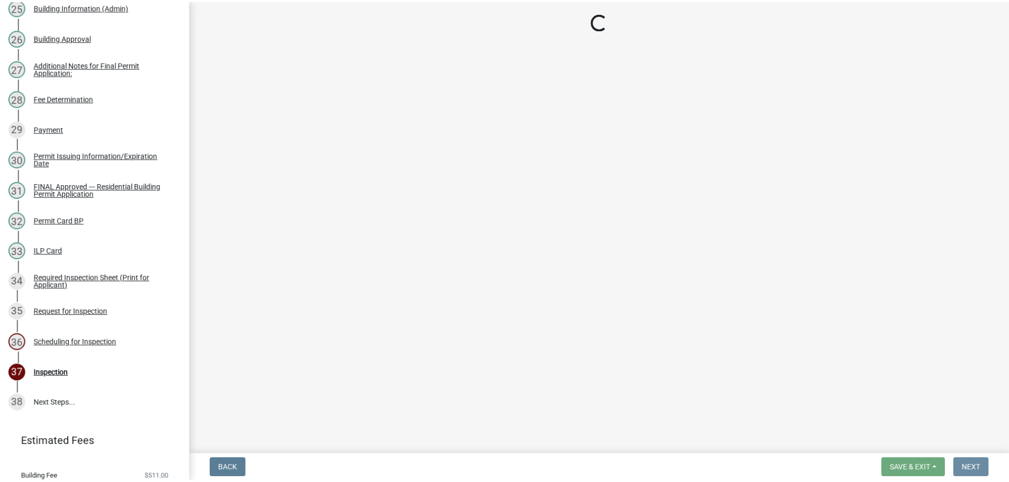
scroll to position [0, 0]
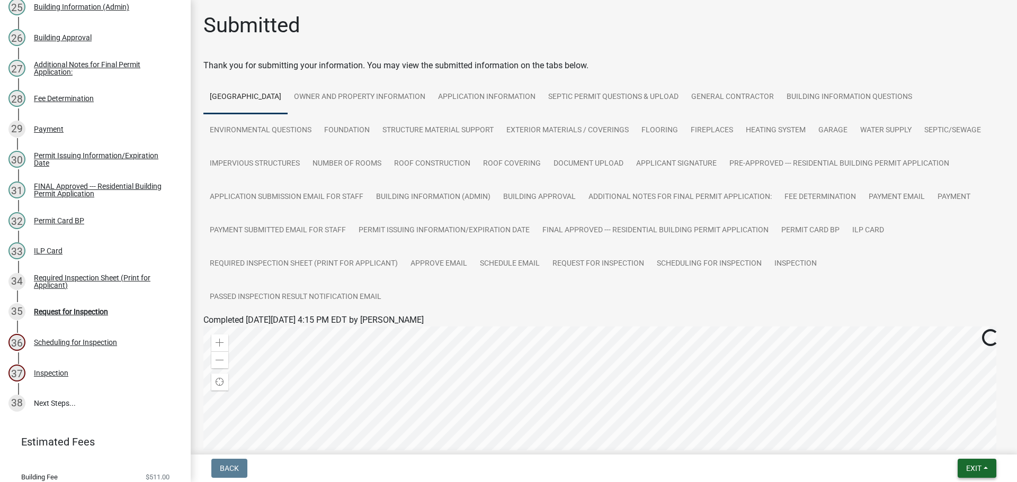
click at [976, 464] on span "Exit" at bounding box center [973, 468] width 15 height 8
click at [962, 441] on button "Save & Exit" at bounding box center [953, 440] width 85 height 25
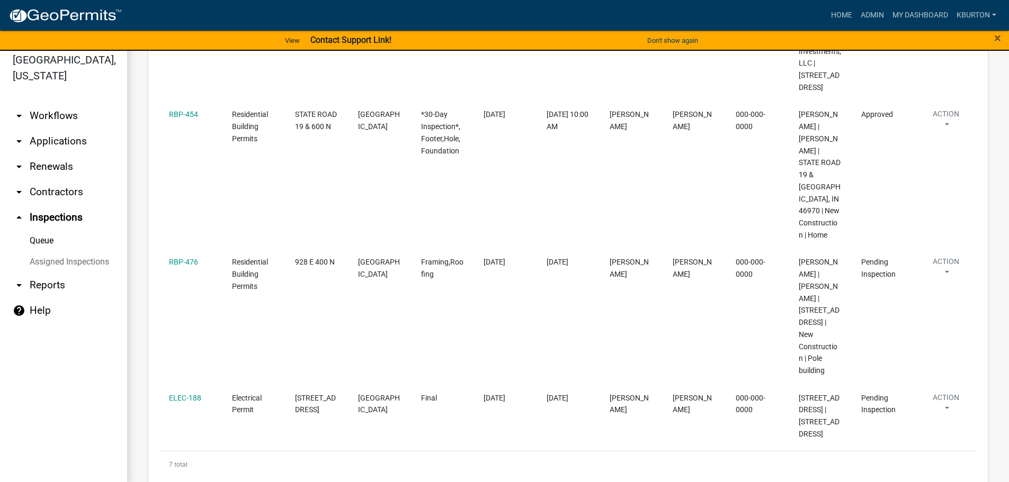
scroll to position [13, 0]
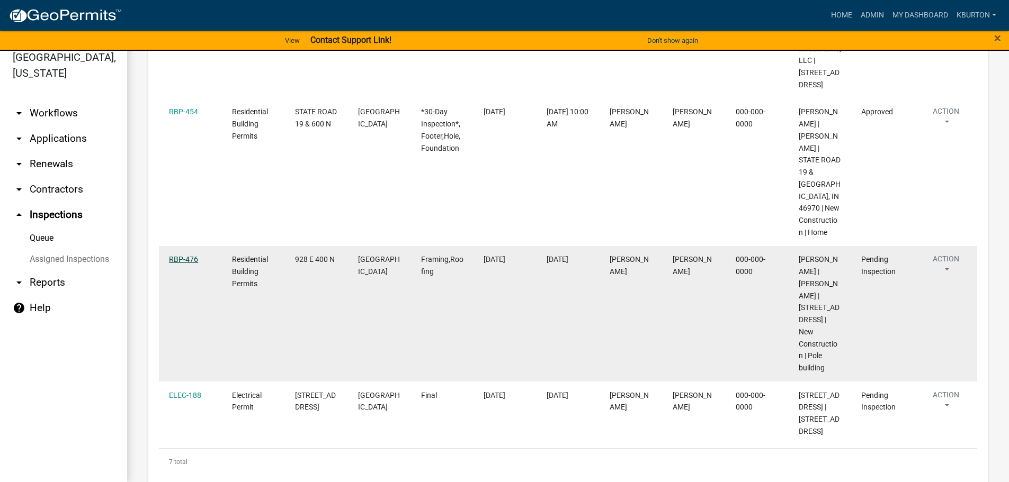
click at [188, 255] on link "RBP-476" at bounding box center [183, 259] width 29 height 8
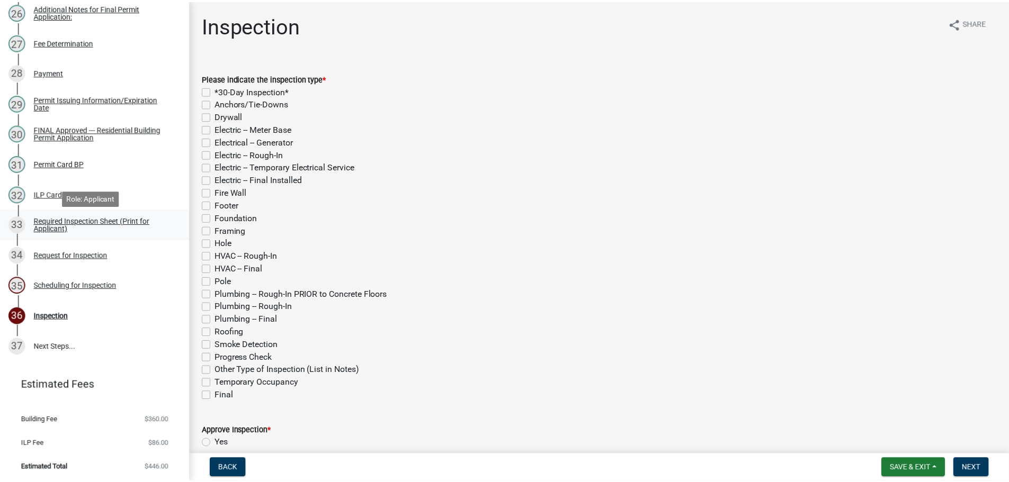
scroll to position [941, 0]
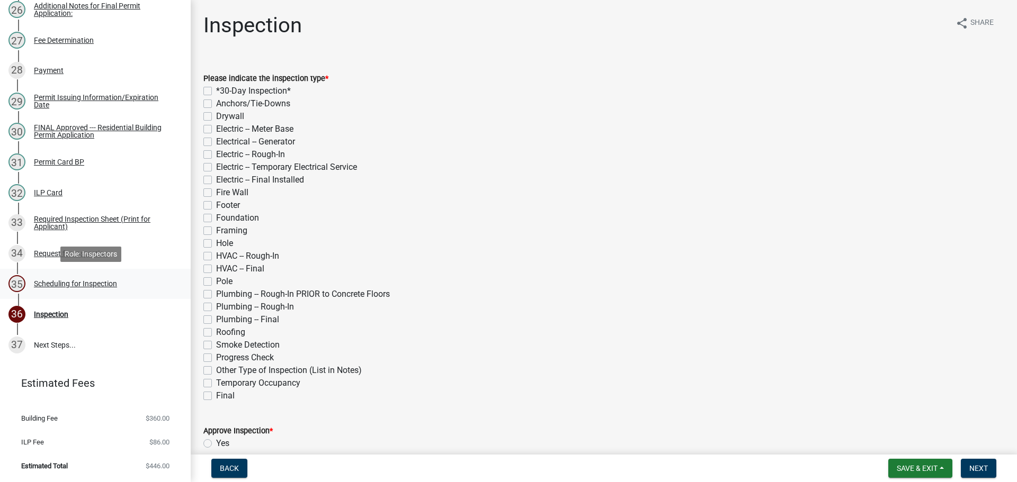
click at [89, 285] on div "Scheduling for Inspection" at bounding box center [75, 283] width 83 height 7
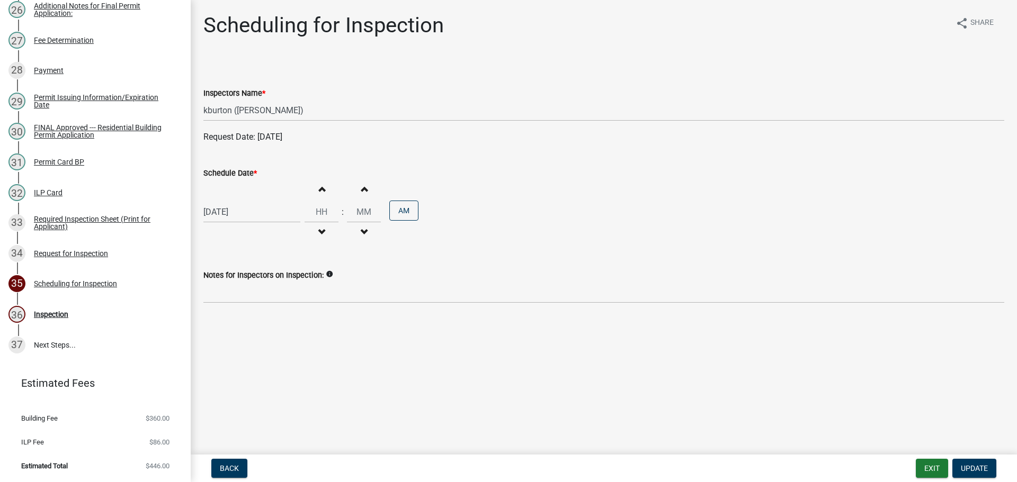
click at [230, 175] on label "Schedule Date *" at bounding box center [229, 173] width 53 height 7
click at [230, 201] on input "[DATE]" at bounding box center [251, 212] width 97 height 22
click at [264, 319] on div "25" at bounding box center [264, 319] width 17 height 17
click at [970, 461] on button "Update" at bounding box center [974, 468] width 44 height 19
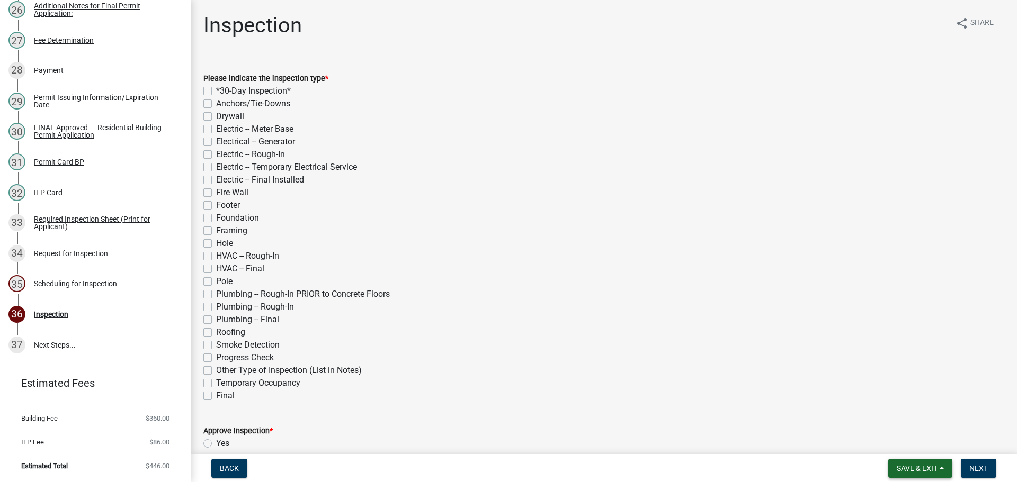
click at [936, 470] on span "Save & Exit" at bounding box center [916, 468] width 41 height 8
click at [919, 445] on button "Save & Exit" at bounding box center [909, 440] width 85 height 25
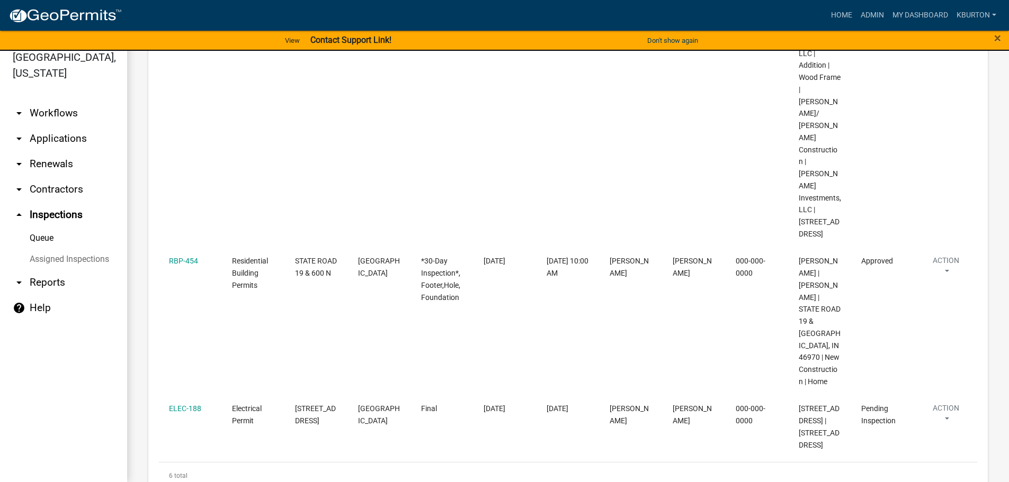
scroll to position [652, 0]
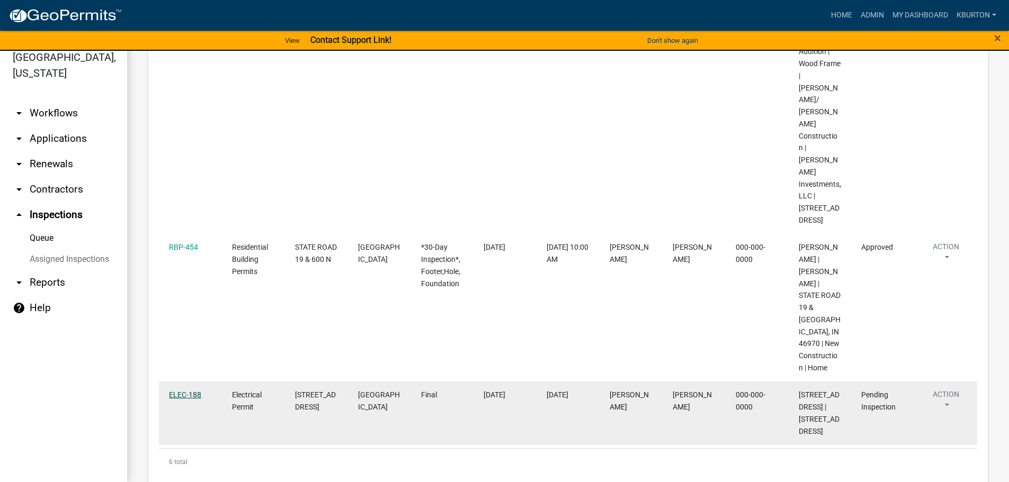
click at [179, 391] on link "ELEC-188" at bounding box center [185, 395] width 32 height 8
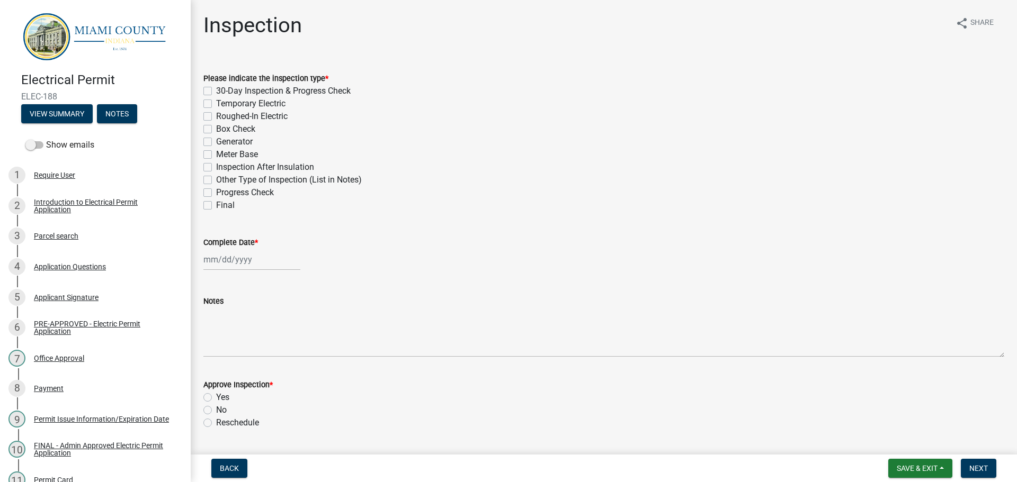
click at [216, 205] on label "Final" at bounding box center [225, 205] width 19 height 13
click at [216, 205] on input "Final" at bounding box center [219, 202] width 7 height 7
click at [218, 243] on label "Complete Date *" at bounding box center [230, 242] width 55 height 7
click at [218, 249] on input "Complete Date *" at bounding box center [251, 260] width 97 height 22
click at [231, 353] on div "16" at bounding box center [230, 350] width 17 height 17
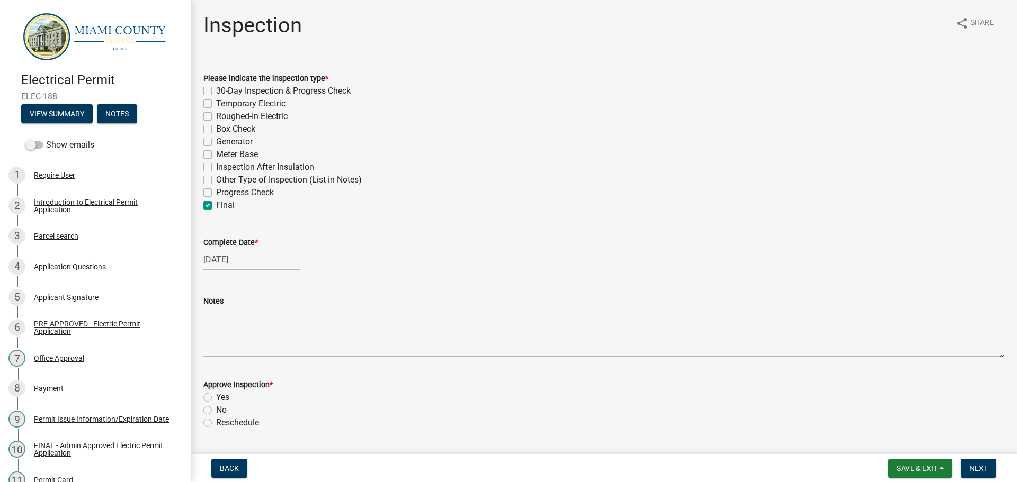
click at [216, 399] on label "Yes" at bounding box center [222, 397] width 13 height 13
click at [216, 398] on input "Yes" at bounding box center [219, 394] width 7 height 7
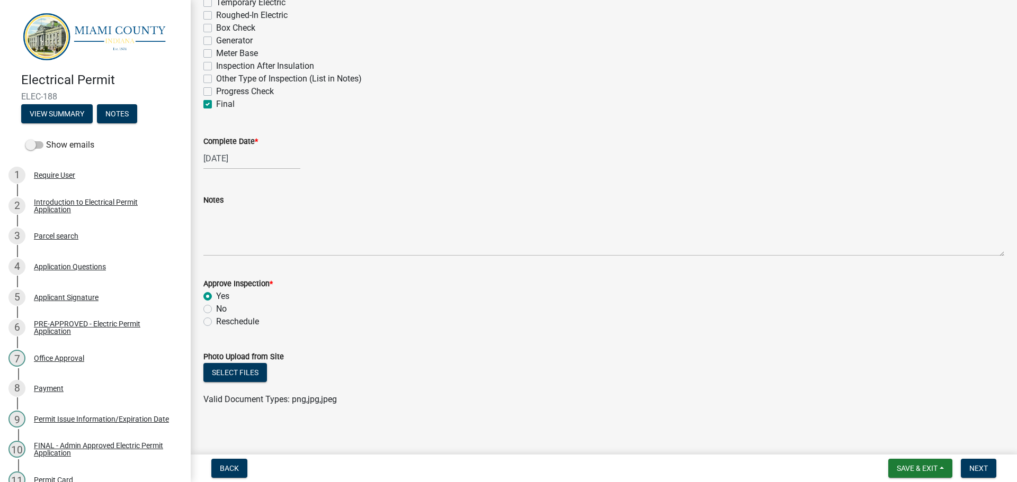
scroll to position [107, 0]
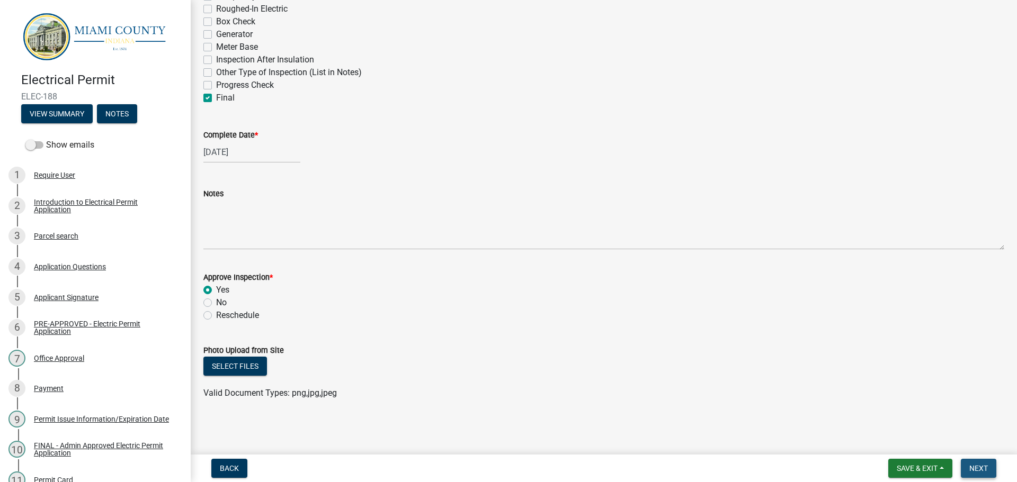
click at [981, 462] on button "Next" at bounding box center [978, 468] width 35 height 19
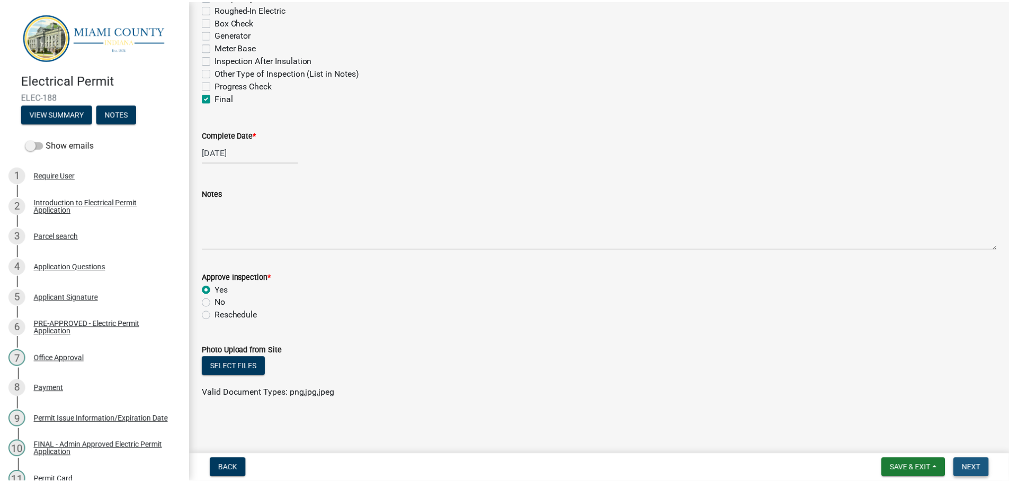
scroll to position [0, 0]
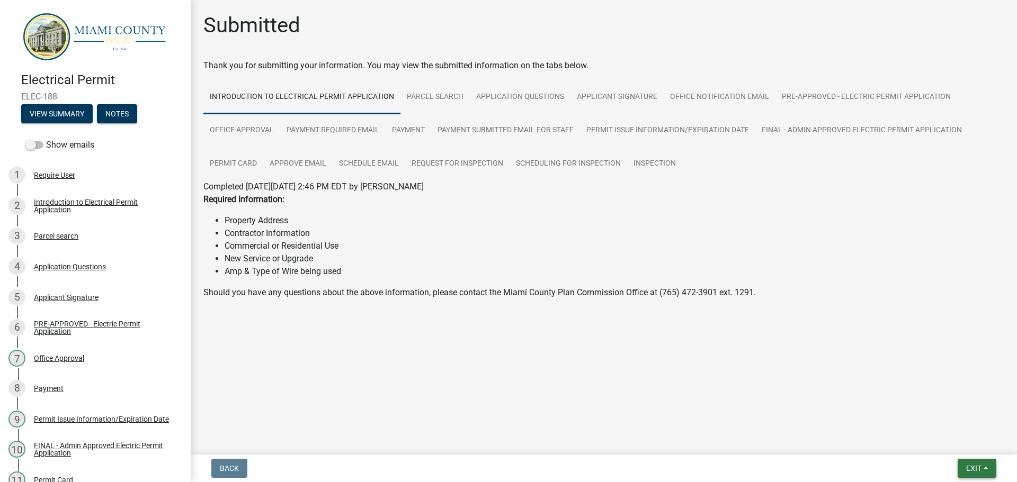
click at [968, 466] on span "Exit" at bounding box center [973, 468] width 15 height 8
click at [959, 450] on button "Save & Exit" at bounding box center [953, 440] width 85 height 25
